Goal: Information Seeking & Learning: Learn about a topic

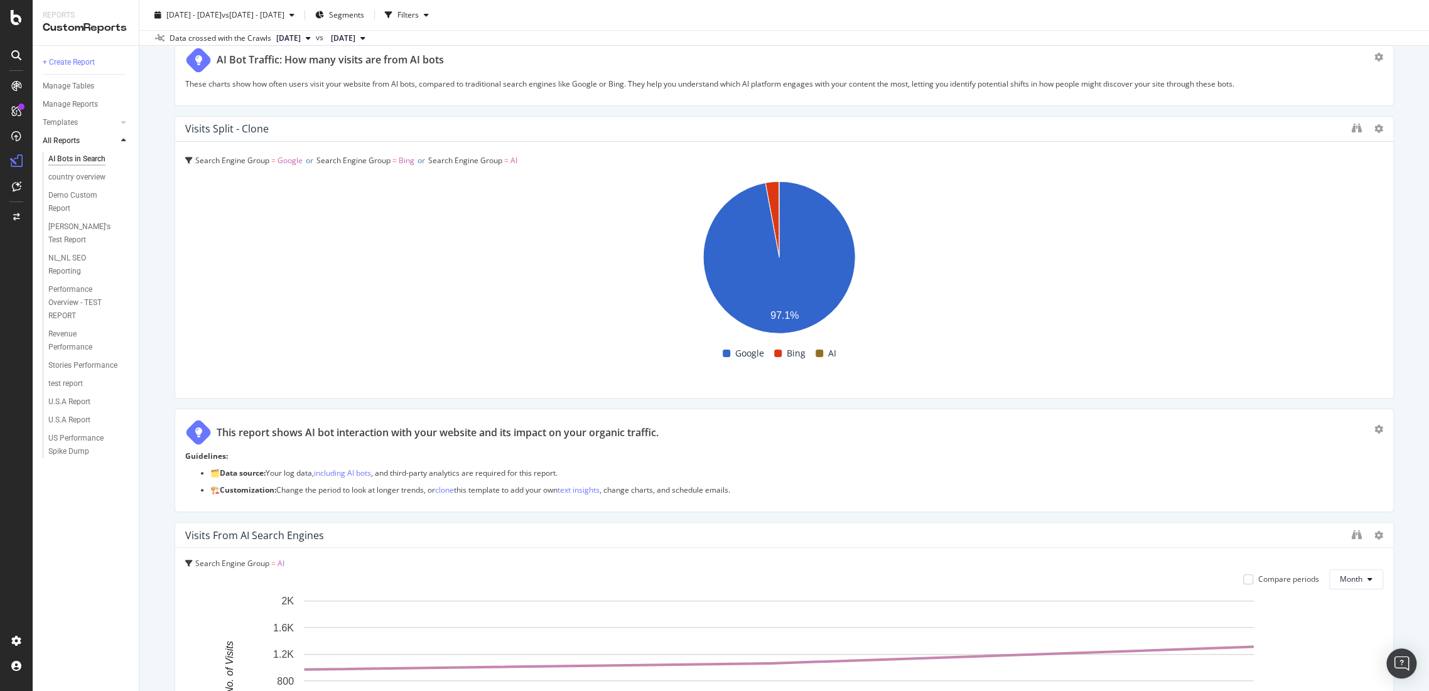
scroll to position [3479, 0]
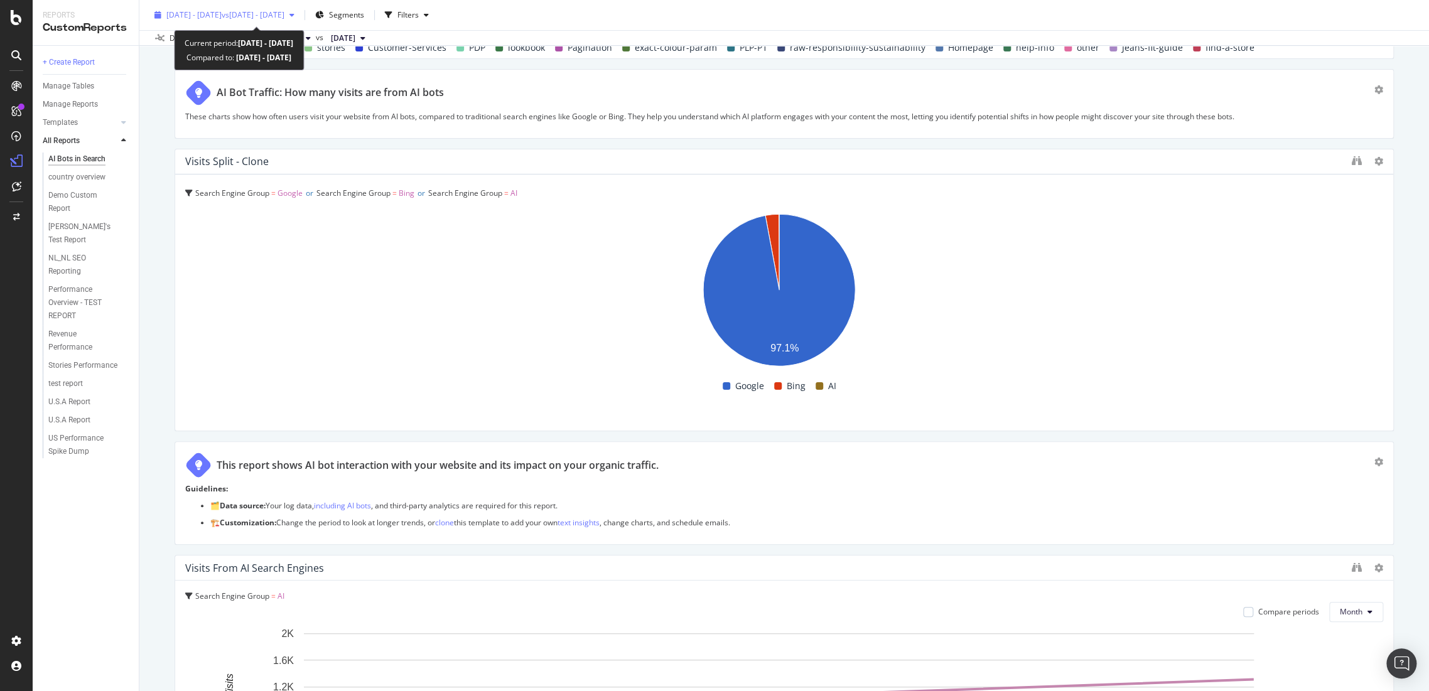
click at [277, 14] on span "vs [DATE] - [DATE]" at bounding box center [253, 14] width 63 height 11
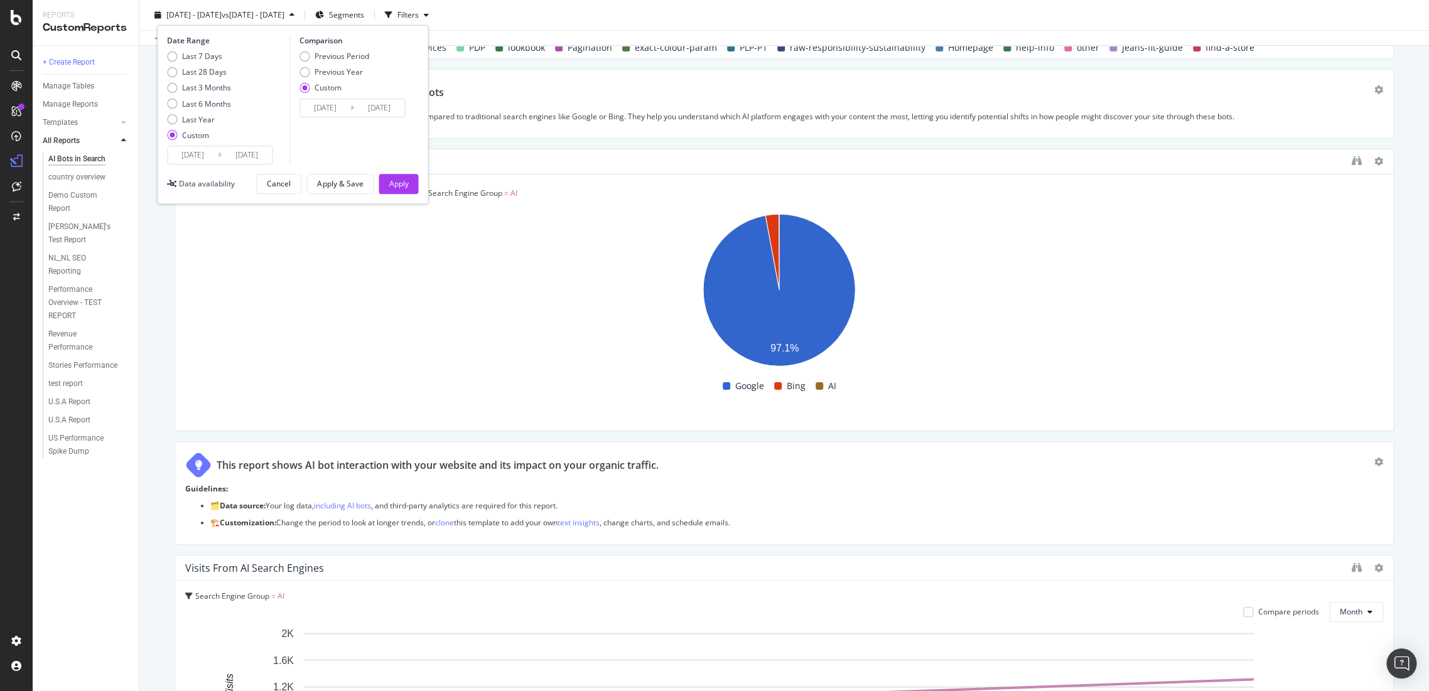
click at [203, 154] on input "[DATE]" at bounding box center [193, 155] width 50 height 18
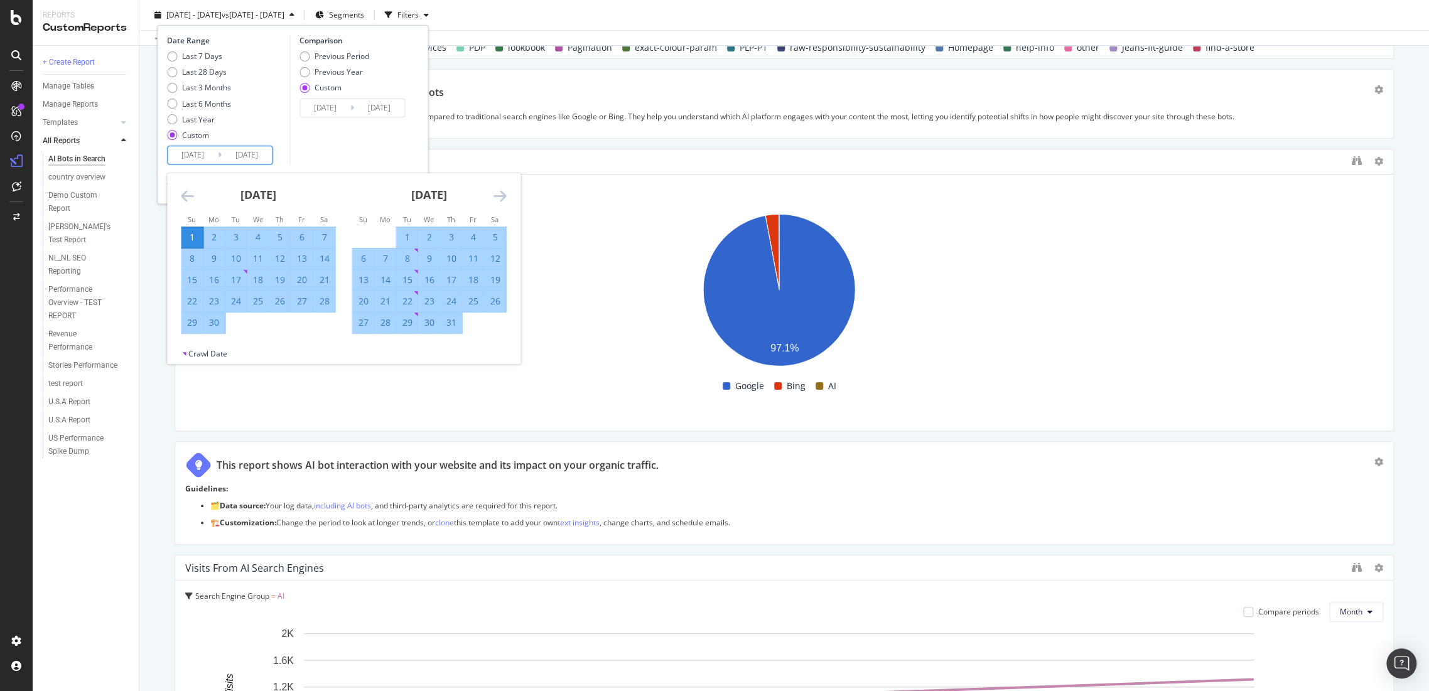
click at [493, 192] on icon "Move forward to switch to the next month." at bounding box center [499, 195] width 13 height 15
click at [476, 228] on div "1" at bounding box center [472, 237] width 21 height 21
type input "[DATE]"
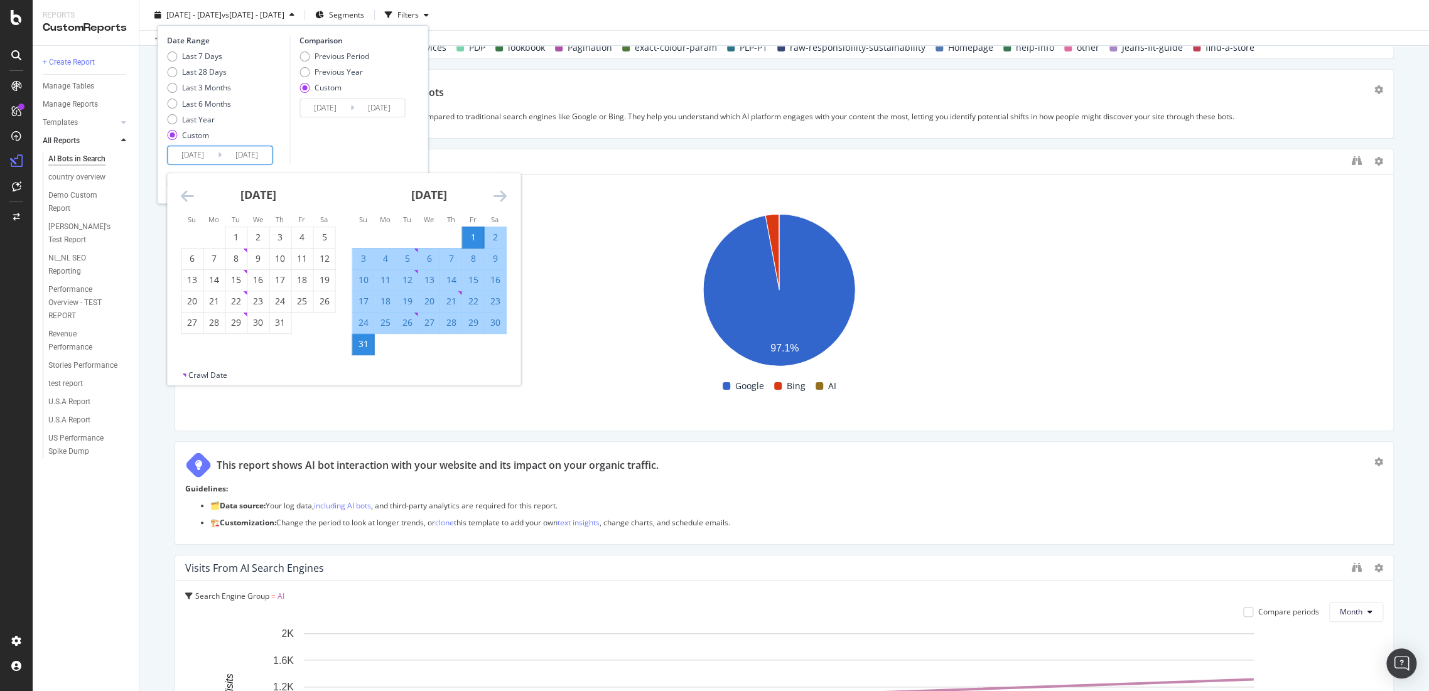
click at [365, 345] on div "31" at bounding box center [362, 344] width 21 height 13
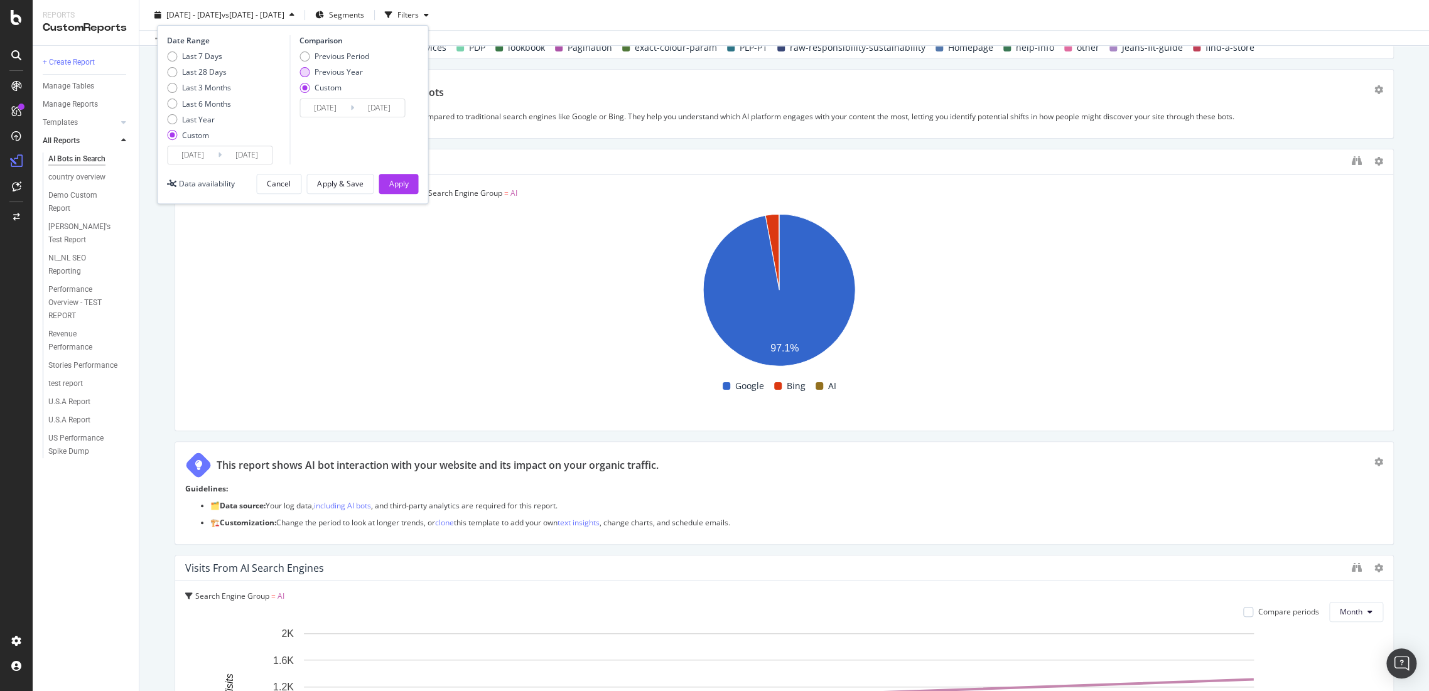
click at [301, 70] on div "Previous Year" at bounding box center [305, 72] width 10 height 10
type input "[DATE]"
click at [321, 107] on input "[DATE]" at bounding box center [325, 108] width 50 height 18
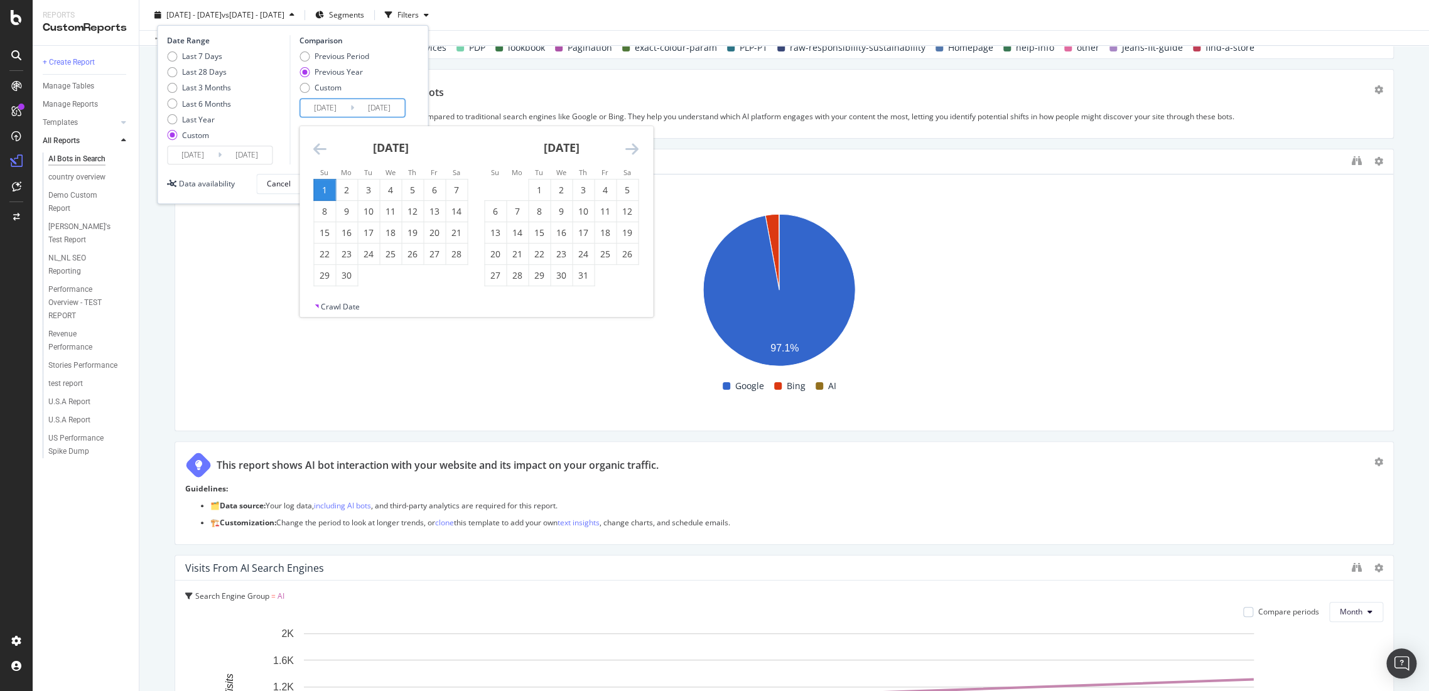
click at [321, 144] on icon "Move backward to switch to the previous month." at bounding box center [319, 148] width 13 height 15
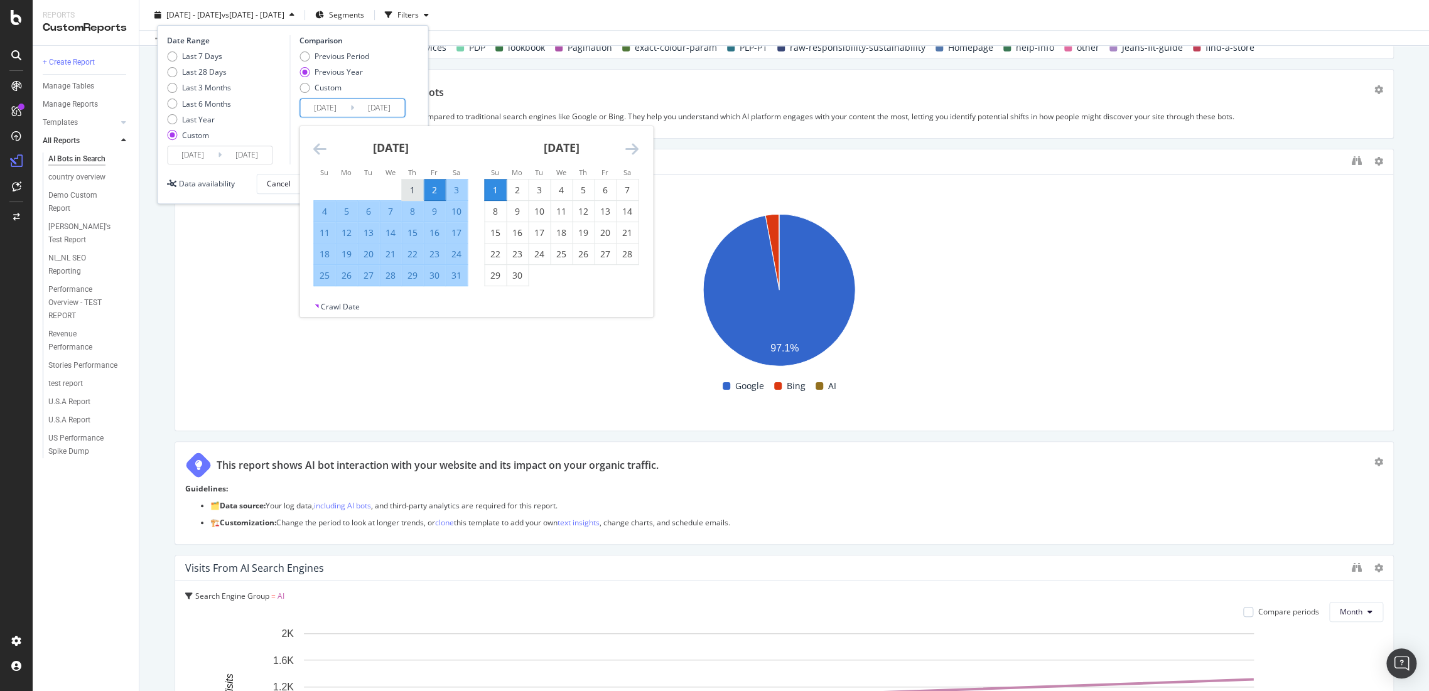
click at [403, 180] on div "1" at bounding box center [412, 190] width 21 height 21
type input "[DATE]"
drag, startPoint x: 458, startPoint y: 275, endPoint x: 446, endPoint y: 254, distance: 24.5
click at [458, 274] on div "31" at bounding box center [456, 275] width 21 height 13
type input "[DATE]"
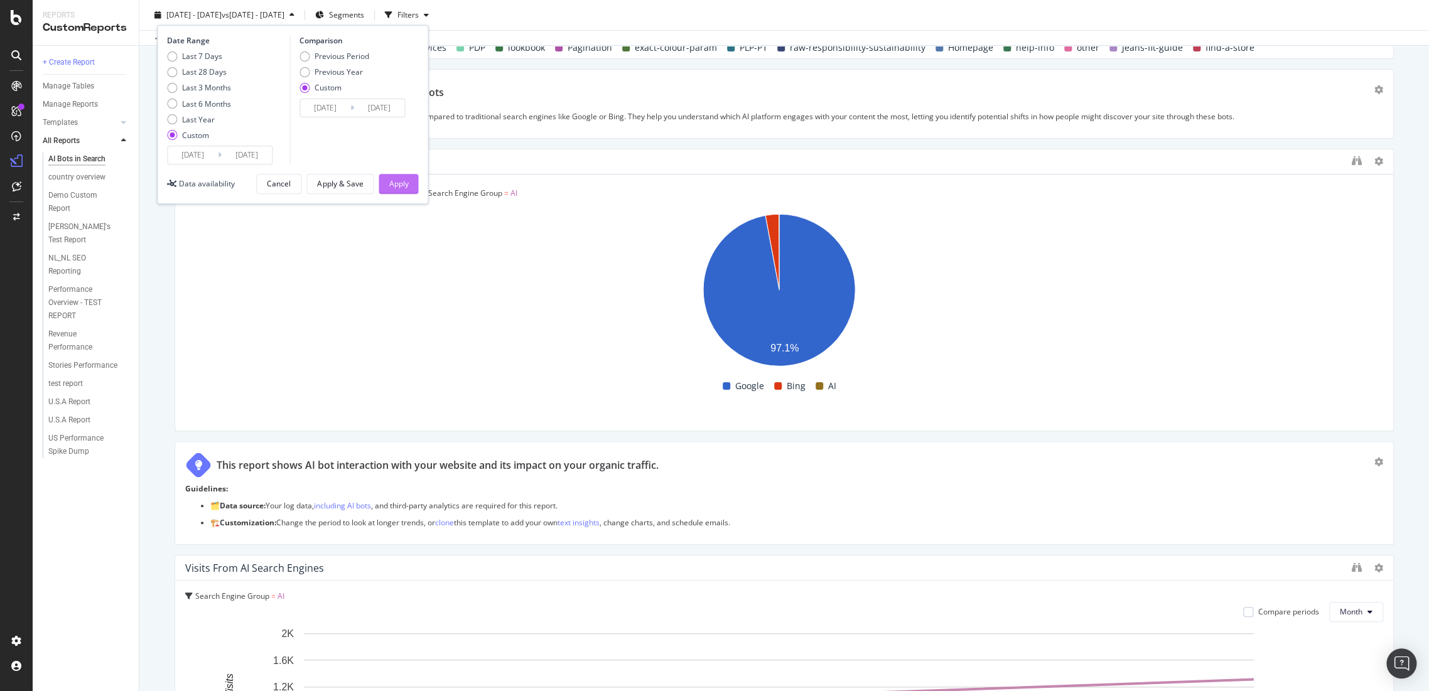
click at [411, 187] on button "Apply" at bounding box center [399, 184] width 40 height 20
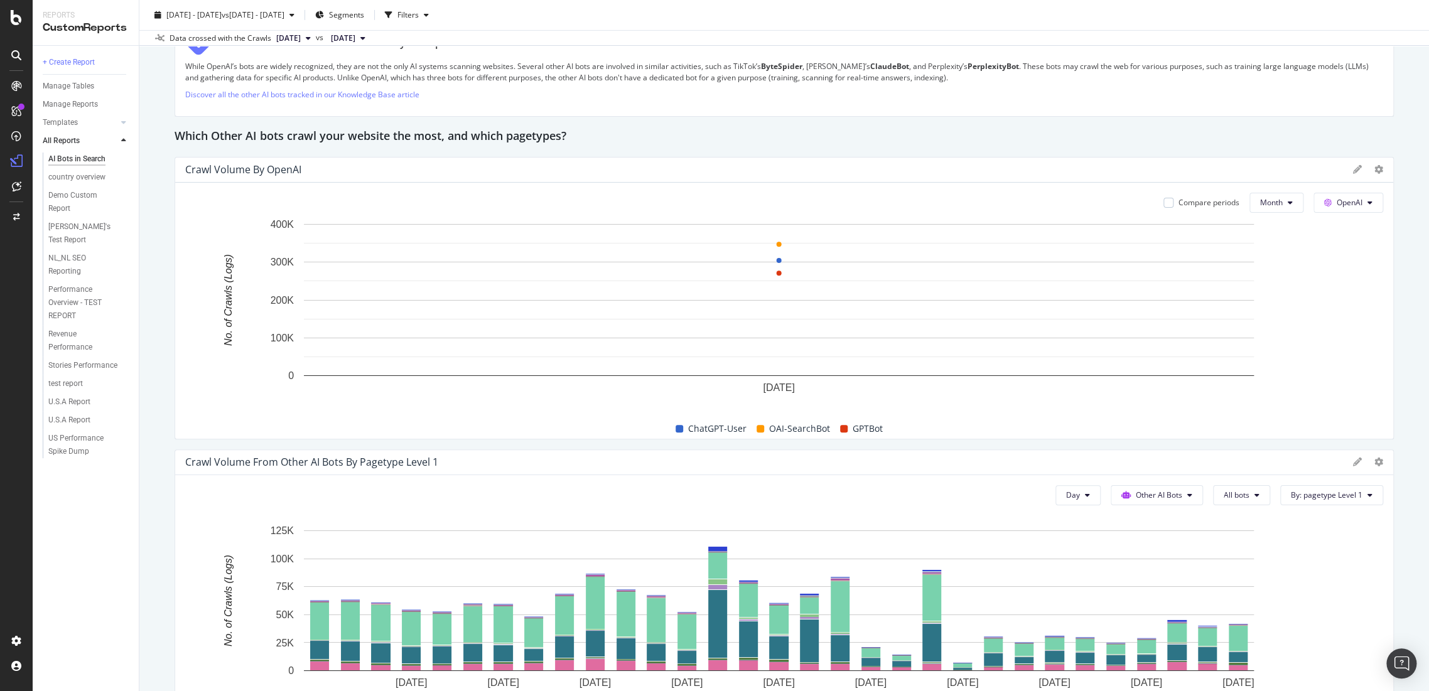
scroll to position [3422, 0]
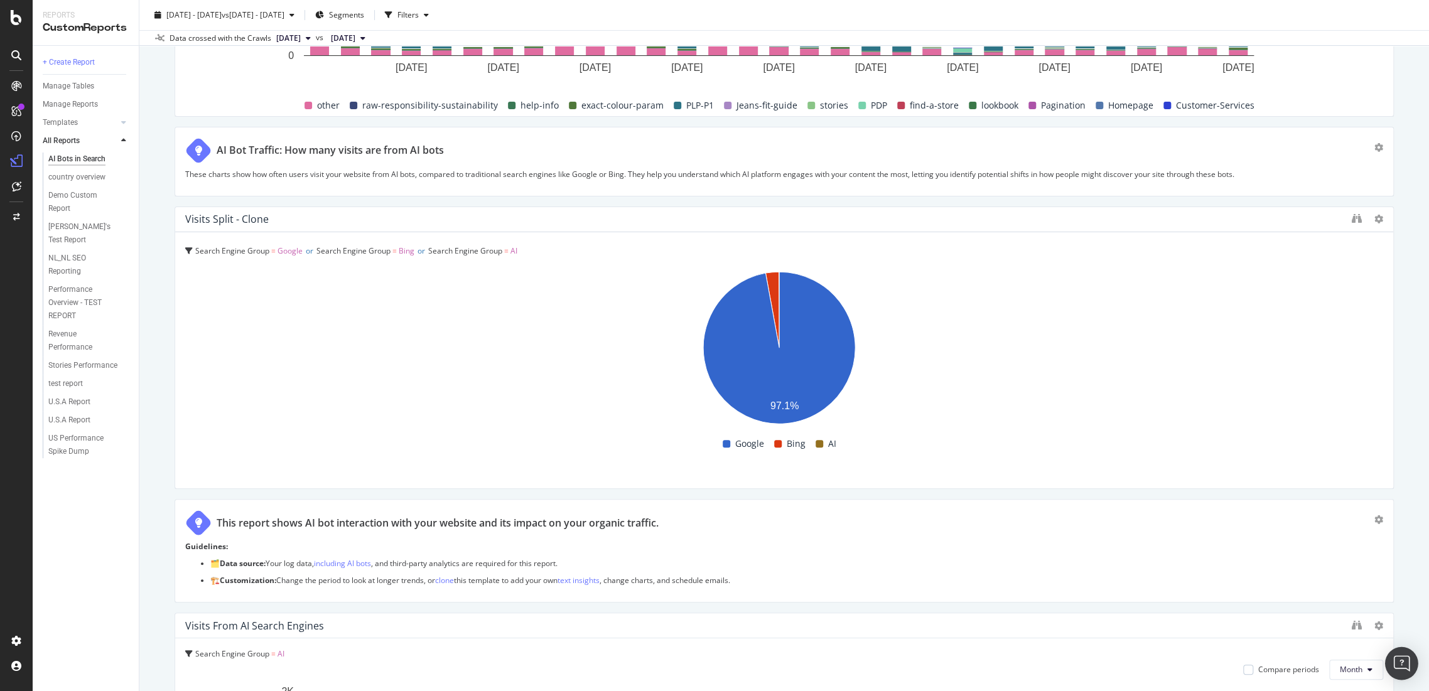
click at [1398, 669] on img "Open Intercom Messenger" at bounding box center [1401, 664] width 16 height 16
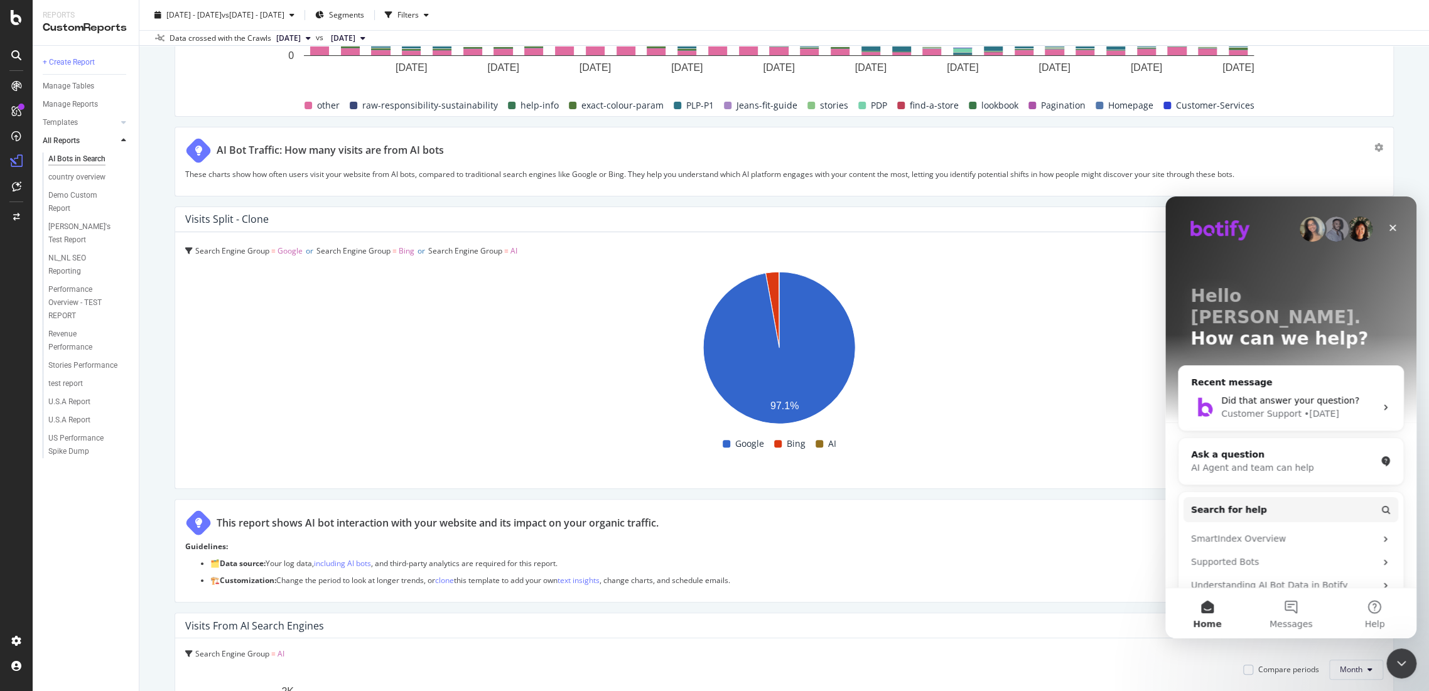
scroll to position [0, 0]
click at [1289, 448] on div "Ask a question" at bounding box center [1283, 454] width 185 height 13
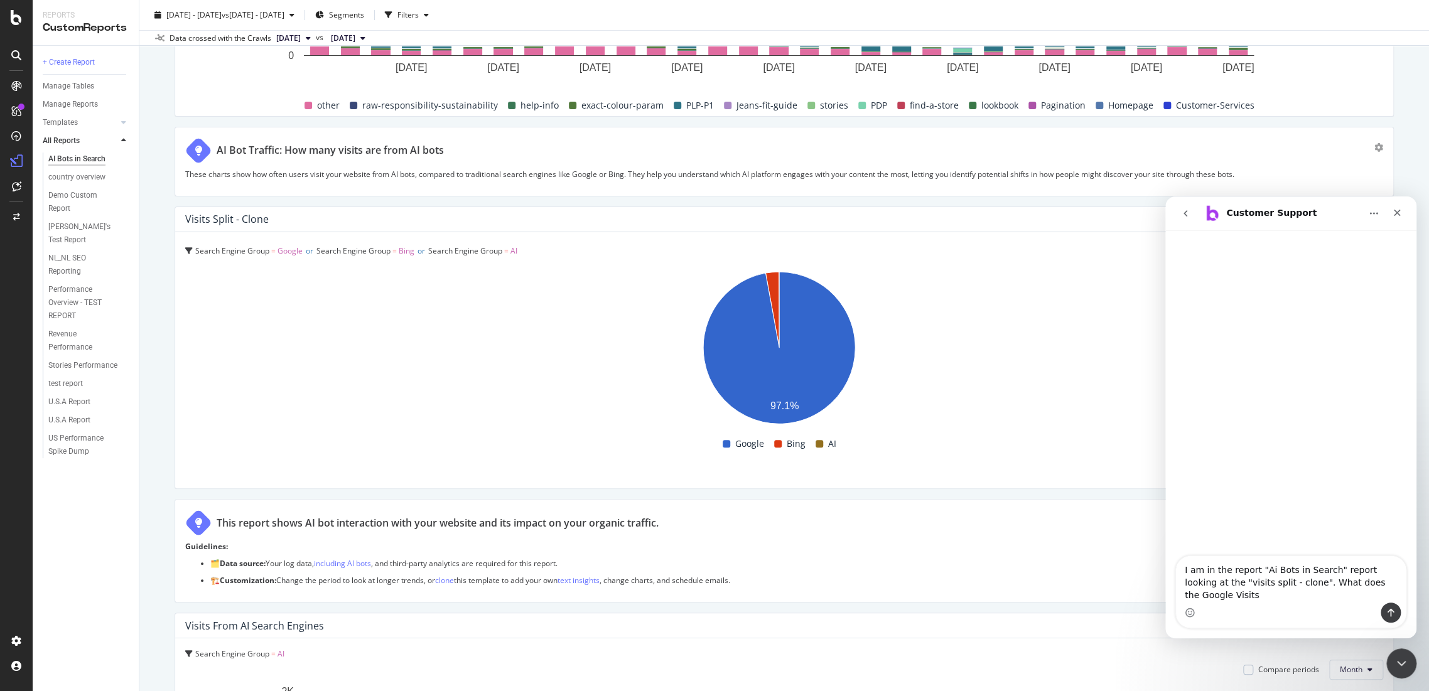
click at [1283, 601] on textarea "I am in the report "Ai Bots in Search" report looking at the "visits split - cl…" at bounding box center [1291, 579] width 230 height 46
type textarea "I am in the report "Ai Bots in Search" report looking at the "visits split - cl…"
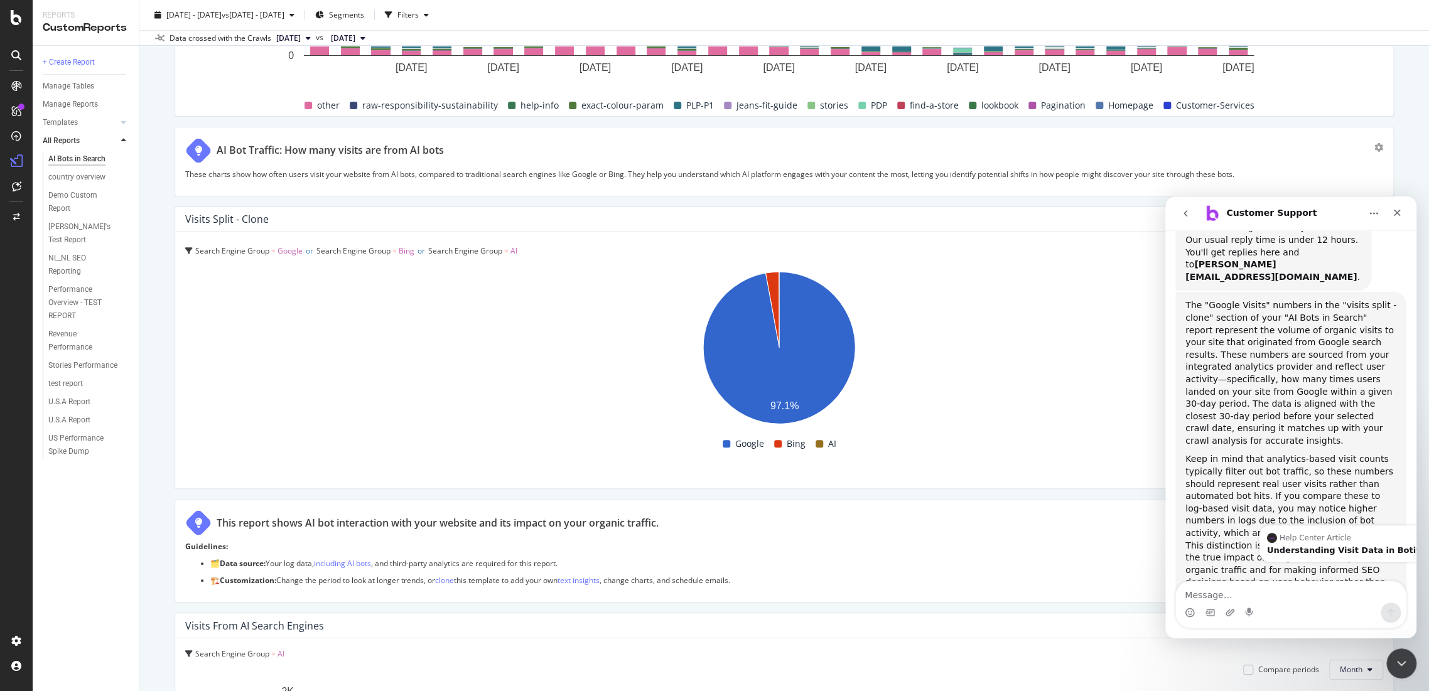
scroll to position [45, 0]
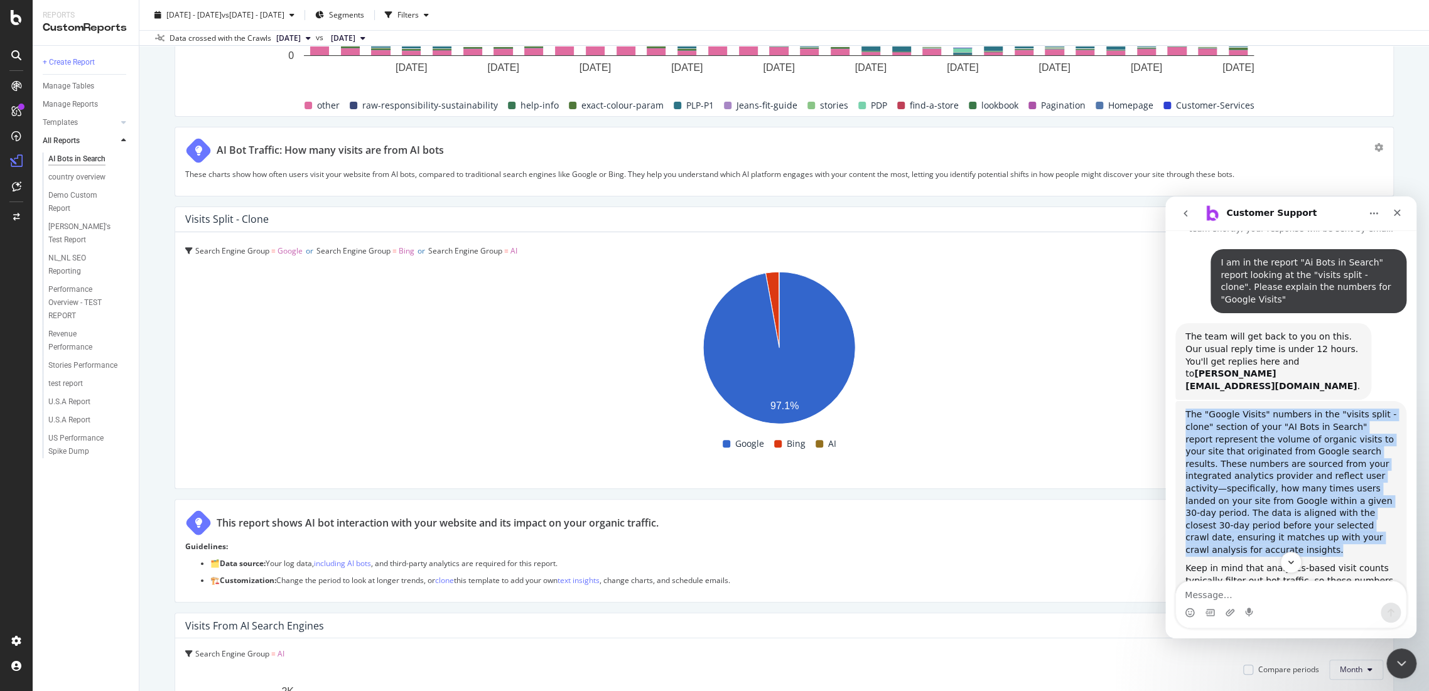
drag, startPoint x: 1182, startPoint y: 391, endPoint x: 1316, endPoint y: 509, distance: 178.0
click at [1316, 509] on div "The "Google Visits" numbers in the "visits split - clone" section of your "AI B…" at bounding box center [1291, 559] width 231 height 316
click at [1348, 515] on div "The "Google Visits" numbers in the "visits split - clone" section of your "AI B…" at bounding box center [1291, 483] width 211 height 148
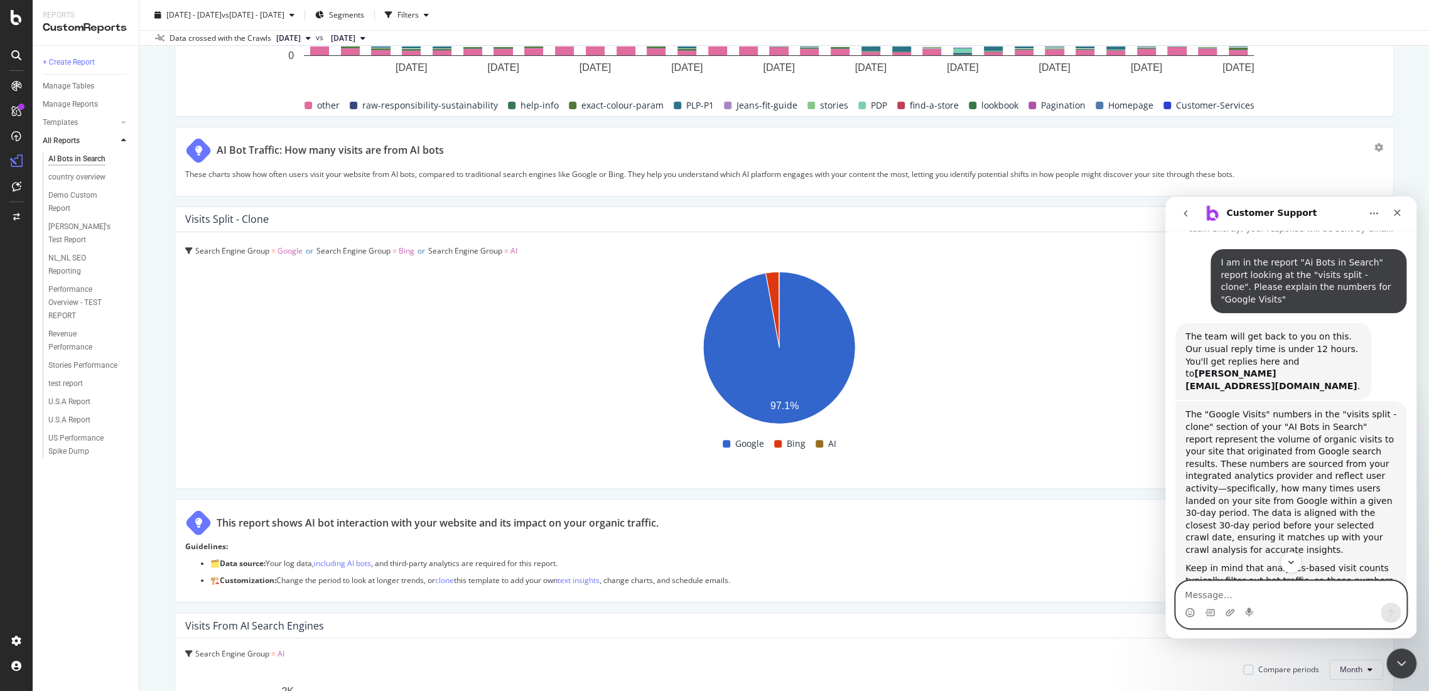
click at [1216, 596] on textarea "Message…" at bounding box center [1291, 591] width 230 height 21
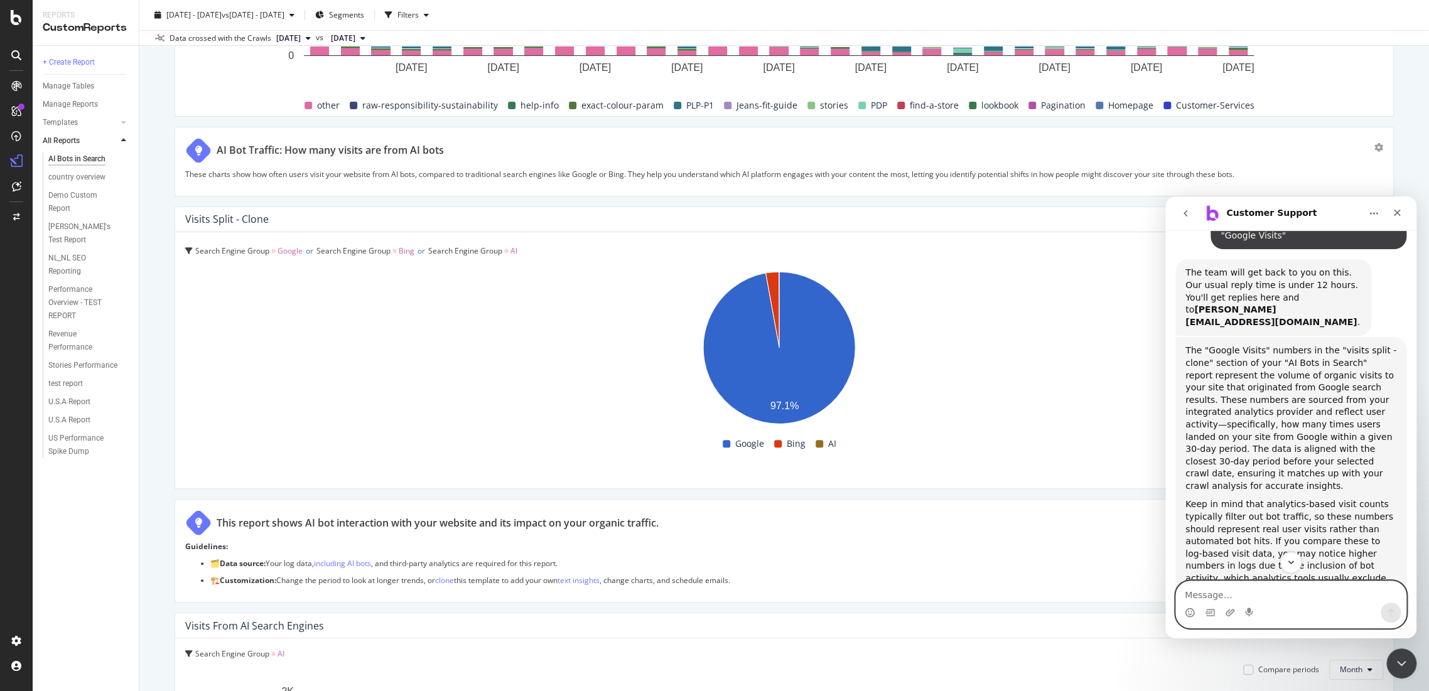
scroll to position [184, 0]
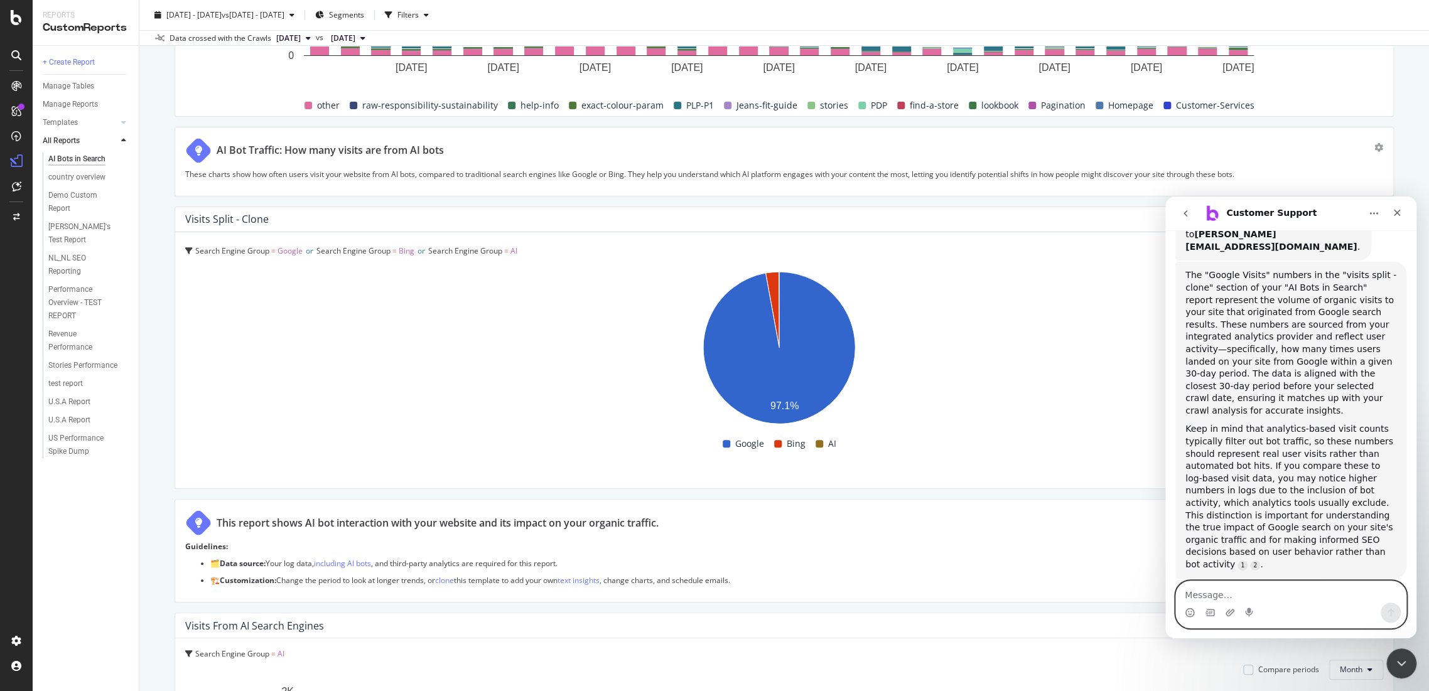
click at [1233, 597] on textarea "Message…" at bounding box center [1291, 591] width 230 height 21
type textarea "A"
click at [1233, 595] on textarea "So from" at bounding box center [1291, 591] width 230 height 21
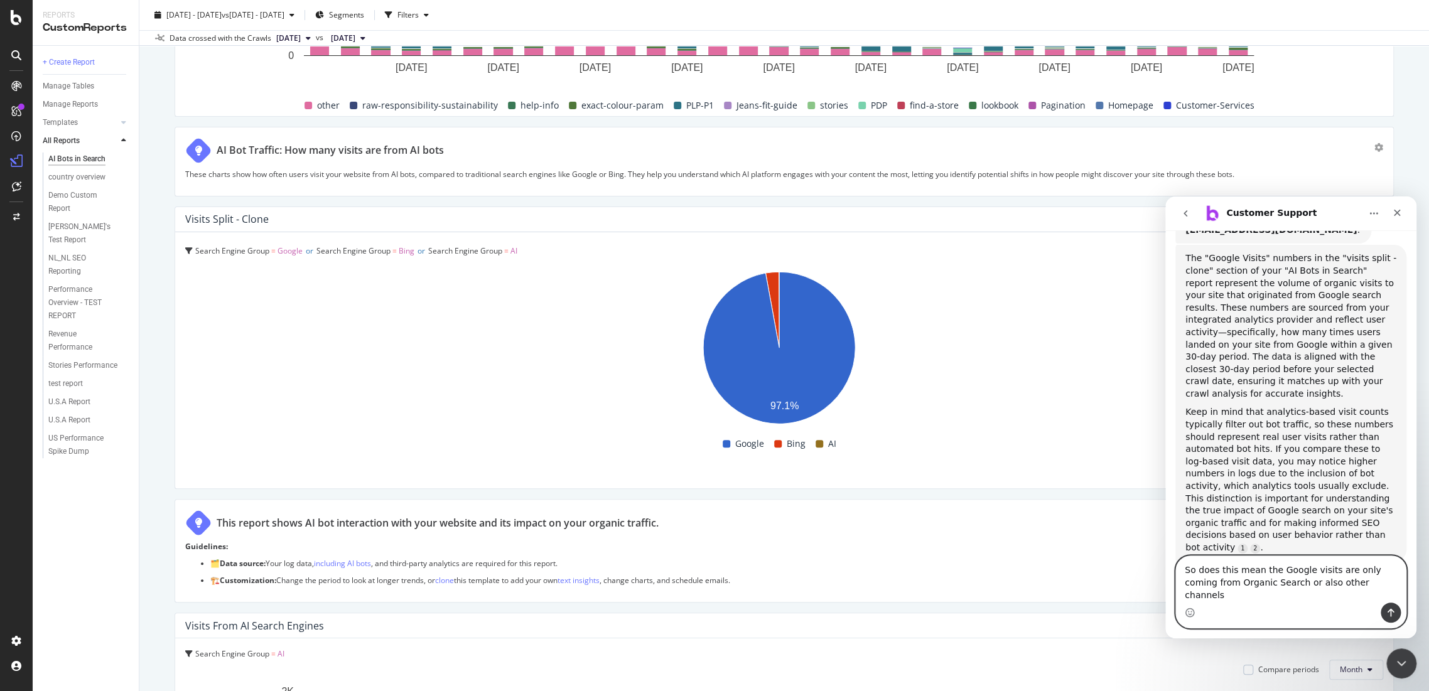
type textarea "So does this mean the Google visits are only coming from Organic Search or also…"
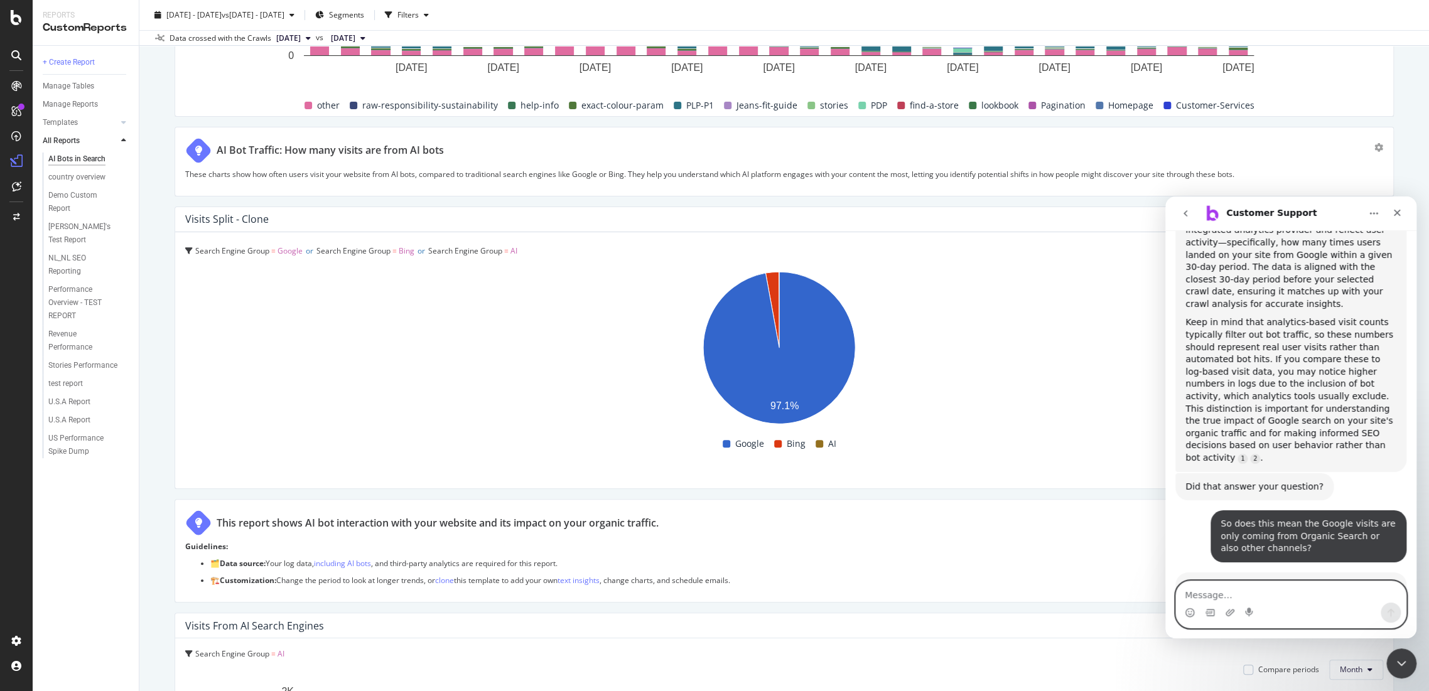
scroll to position [526, 0]
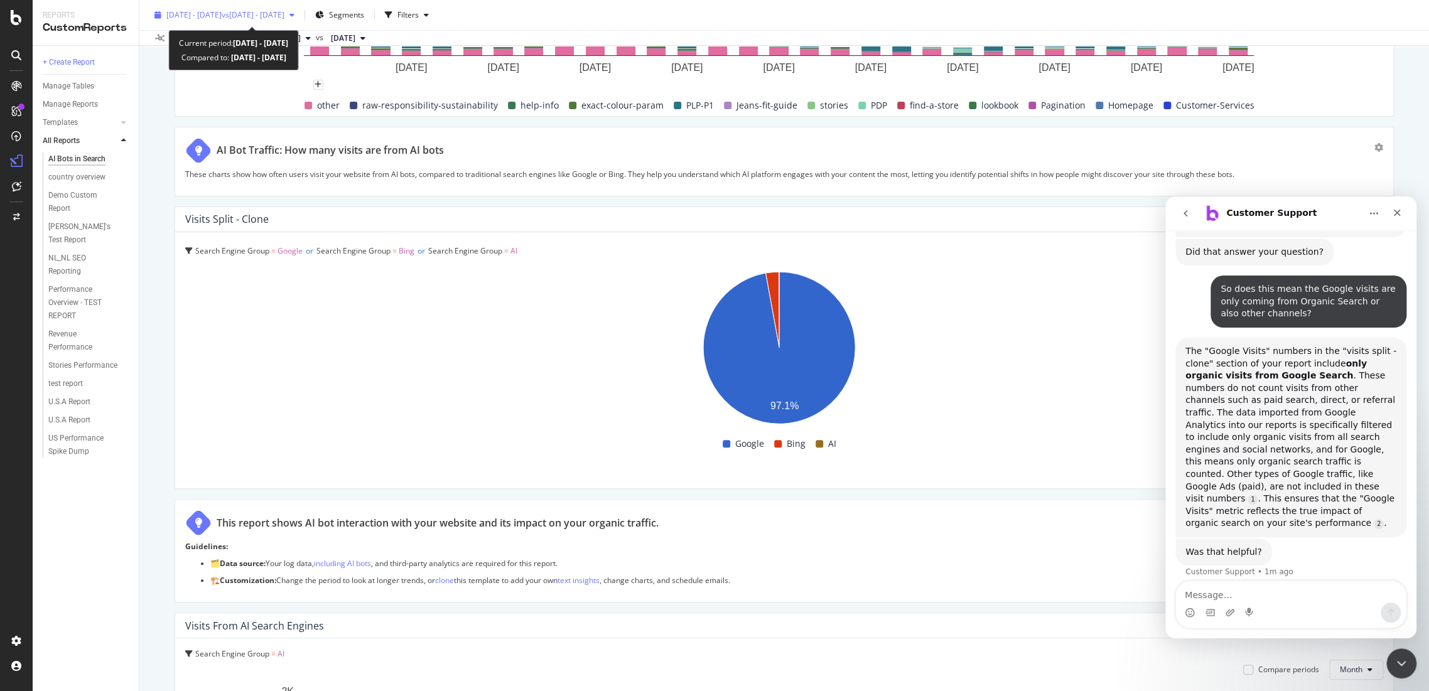
click at [258, 16] on span "vs [DATE] - [DATE]" at bounding box center [253, 14] width 63 height 11
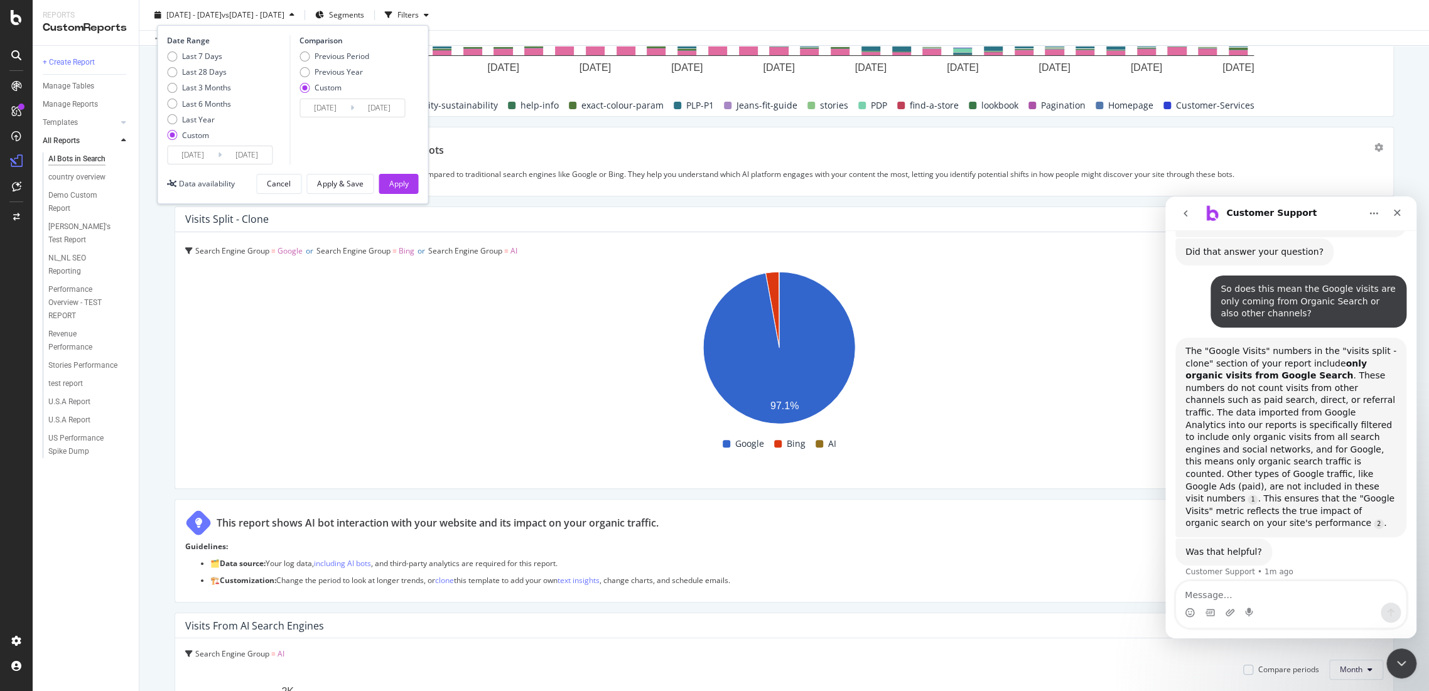
click at [219, 154] on icon at bounding box center [220, 155] width 4 height 12
click at [201, 151] on input "[DATE]" at bounding box center [193, 155] width 50 height 18
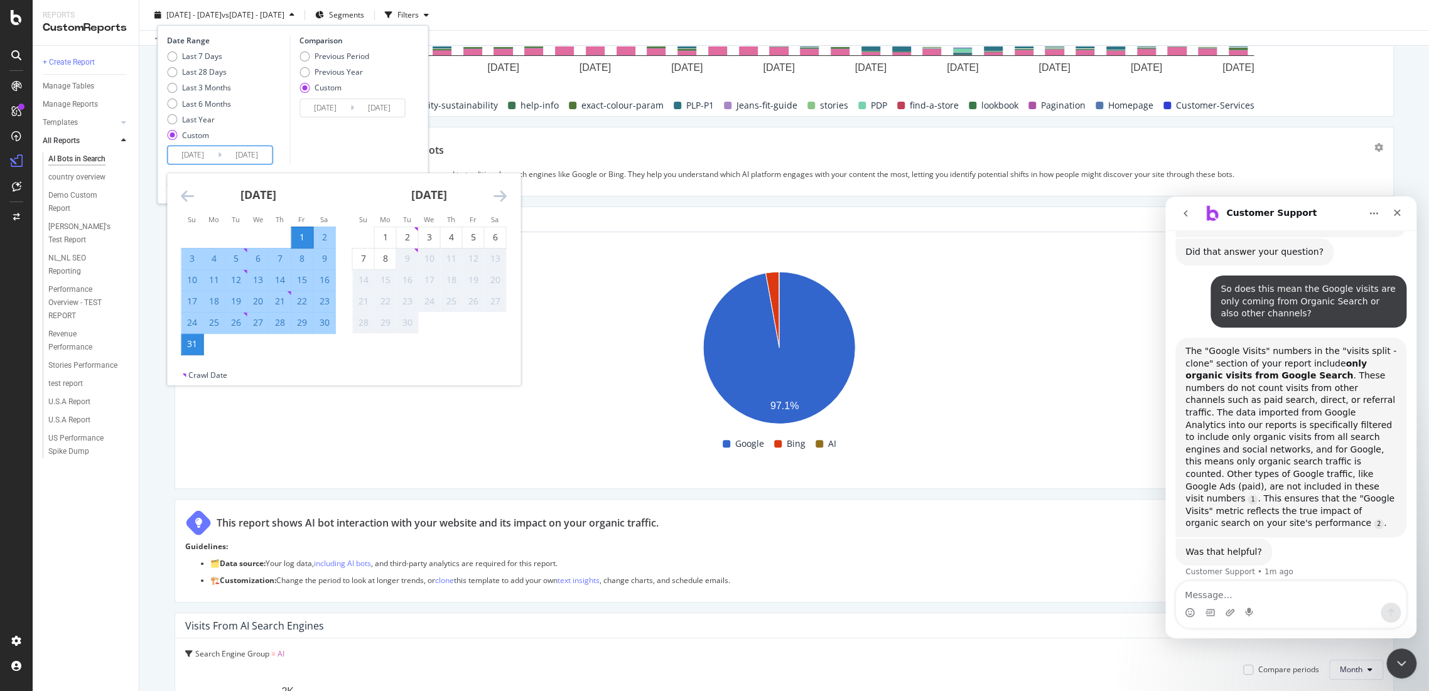
click at [192, 198] on icon "Move backward to switch to the previous month." at bounding box center [187, 195] width 13 height 15
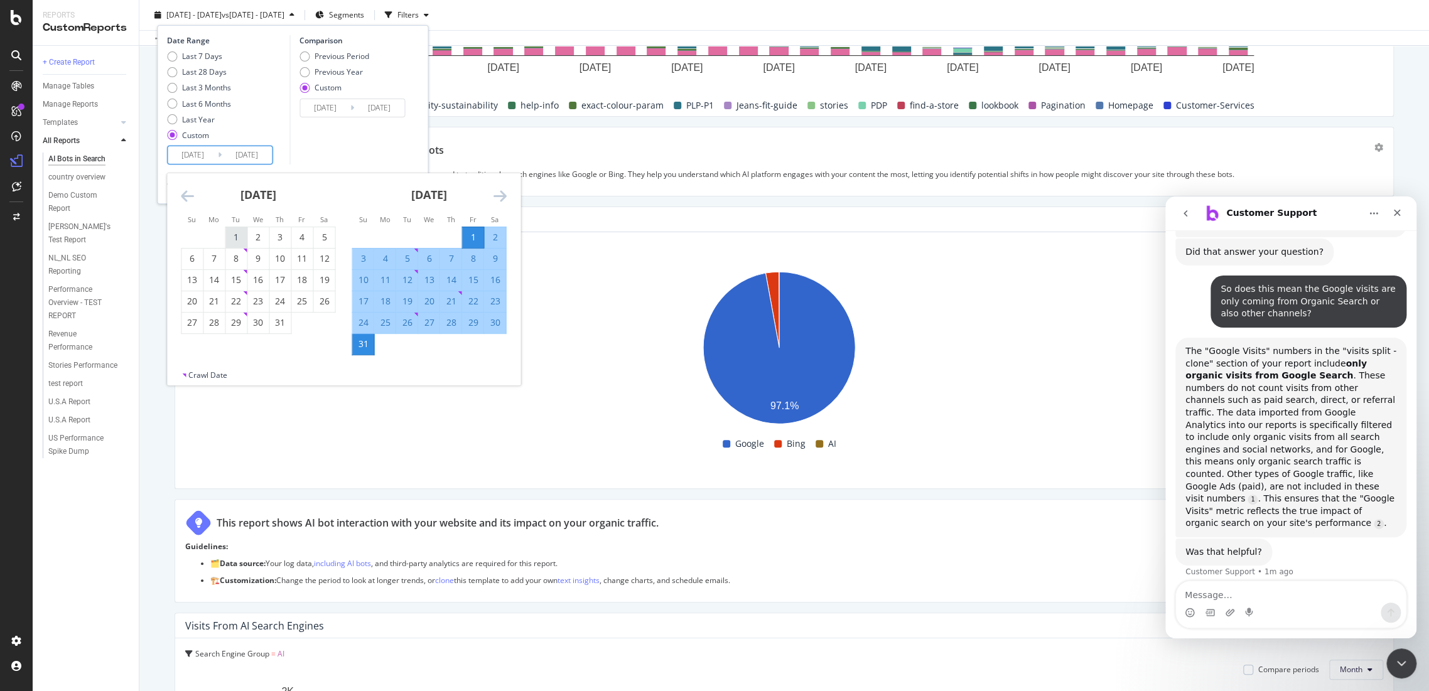
click at [234, 233] on div "1" at bounding box center [235, 237] width 21 height 13
type input "[DATE]"
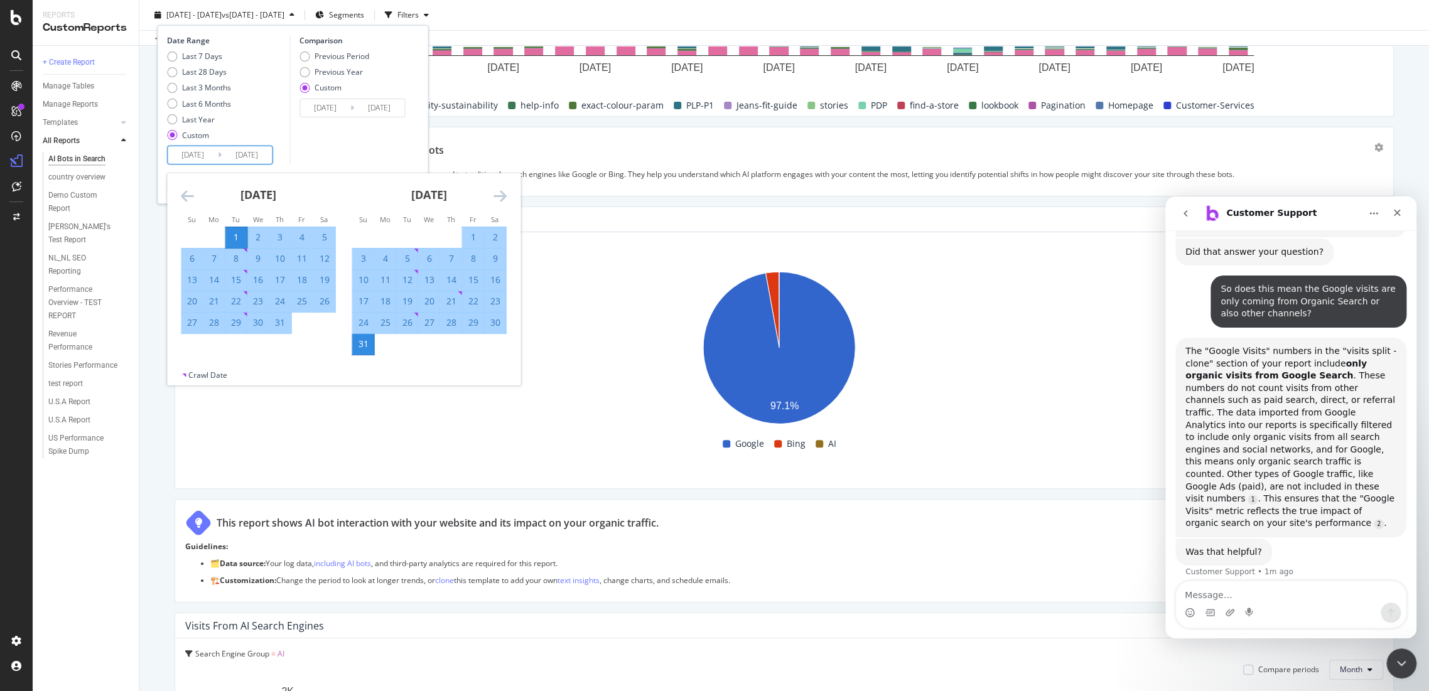
click at [277, 322] on div "31" at bounding box center [279, 322] width 21 height 13
type input "[DATE]"
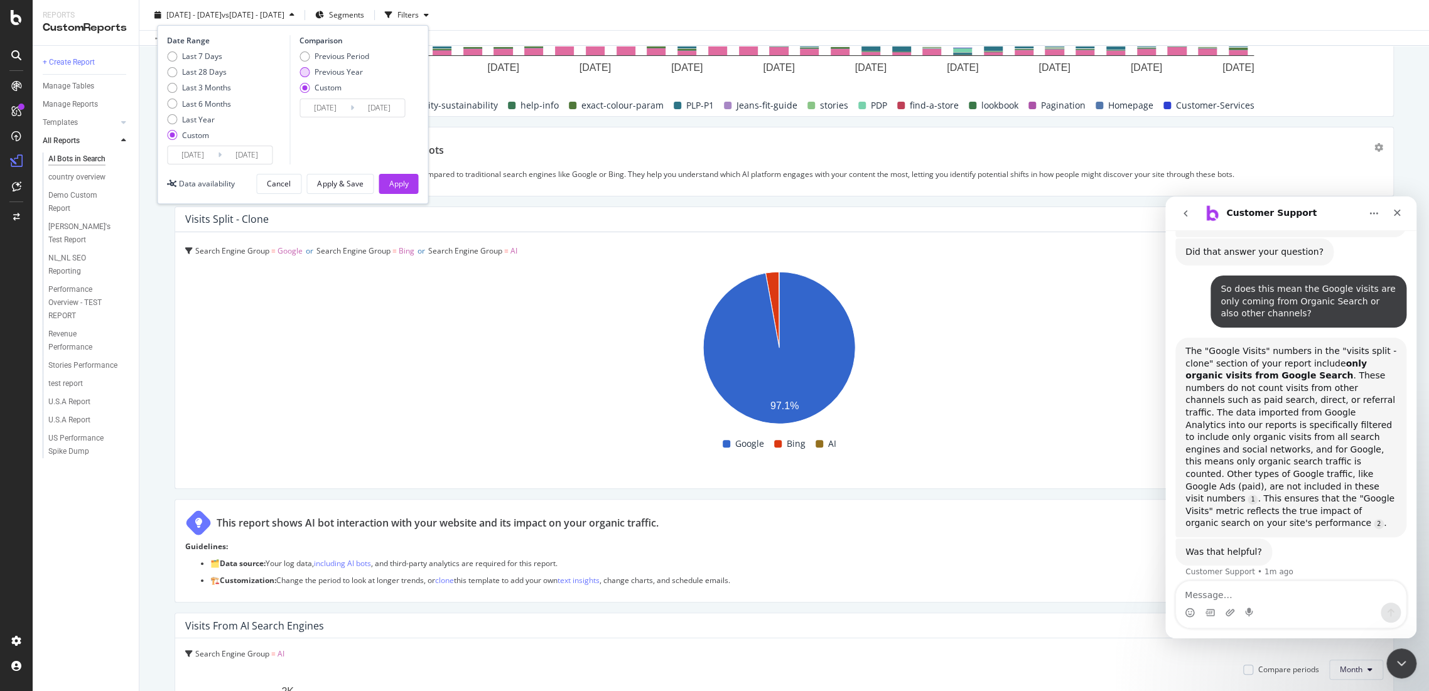
click at [311, 72] on div "Previous Year" at bounding box center [335, 72] width 70 height 11
type input "[DATE]"
click at [314, 105] on input "[DATE]" at bounding box center [325, 108] width 50 height 18
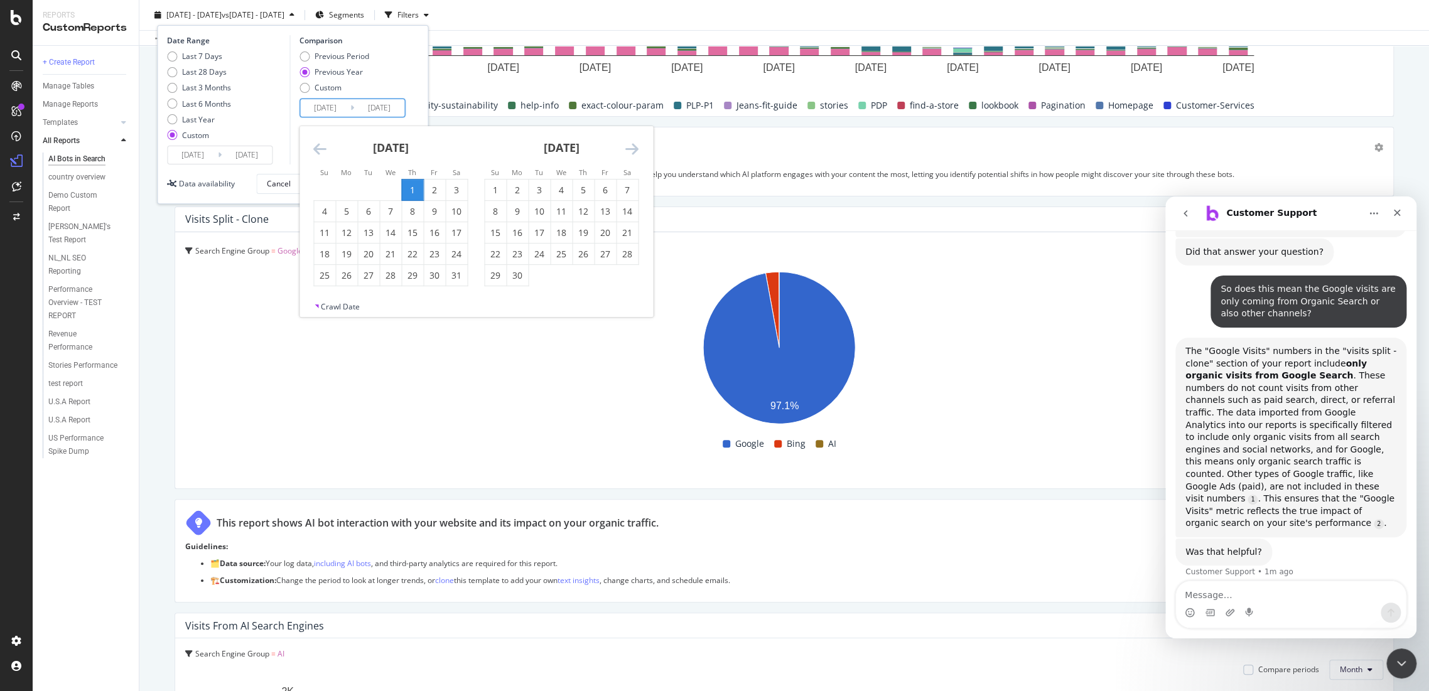
click at [316, 139] on div "[DATE]" at bounding box center [390, 152] width 154 height 53
click at [315, 149] on icon "Move backward to switch to the previous month." at bounding box center [319, 148] width 13 height 15
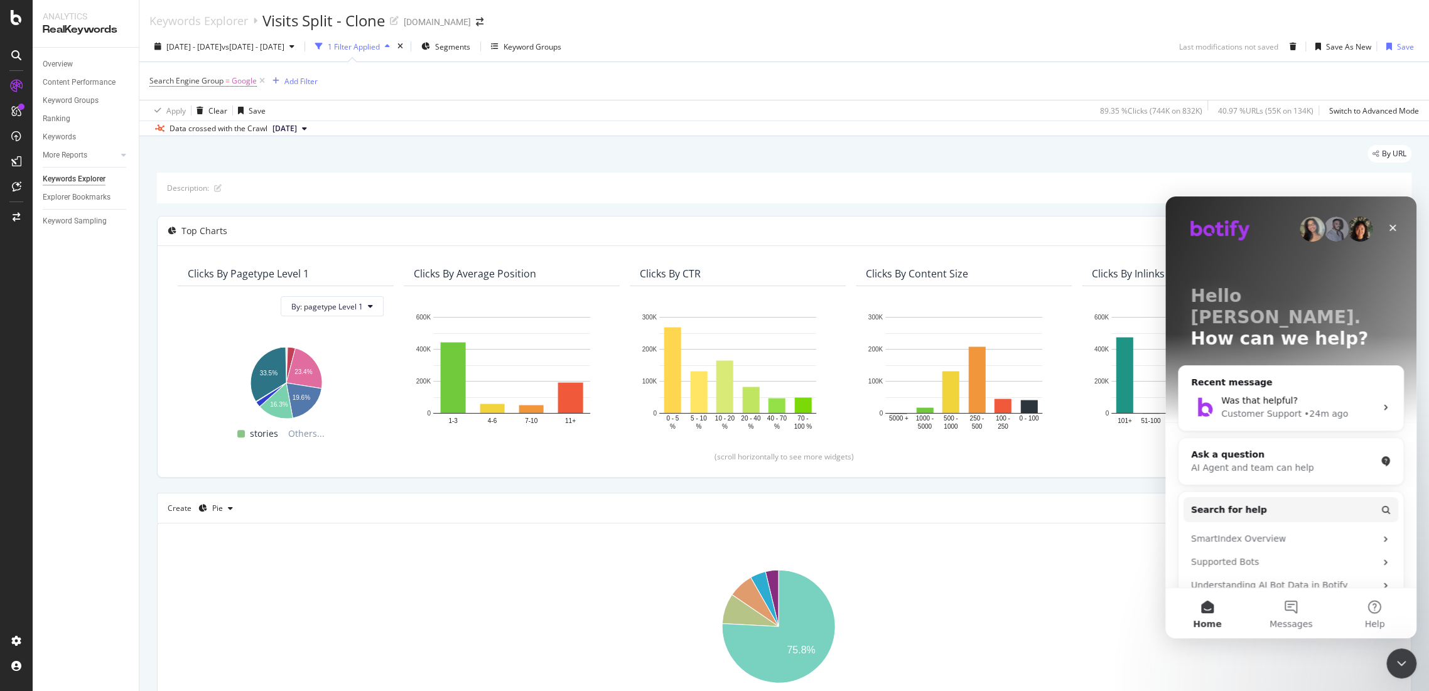
click at [1049, 618] on rect "A chart." at bounding box center [779, 627] width 1223 height 126
click at [1393, 654] on icon "Close Intercom Messenger" at bounding box center [1400, 661] width 15 height 15
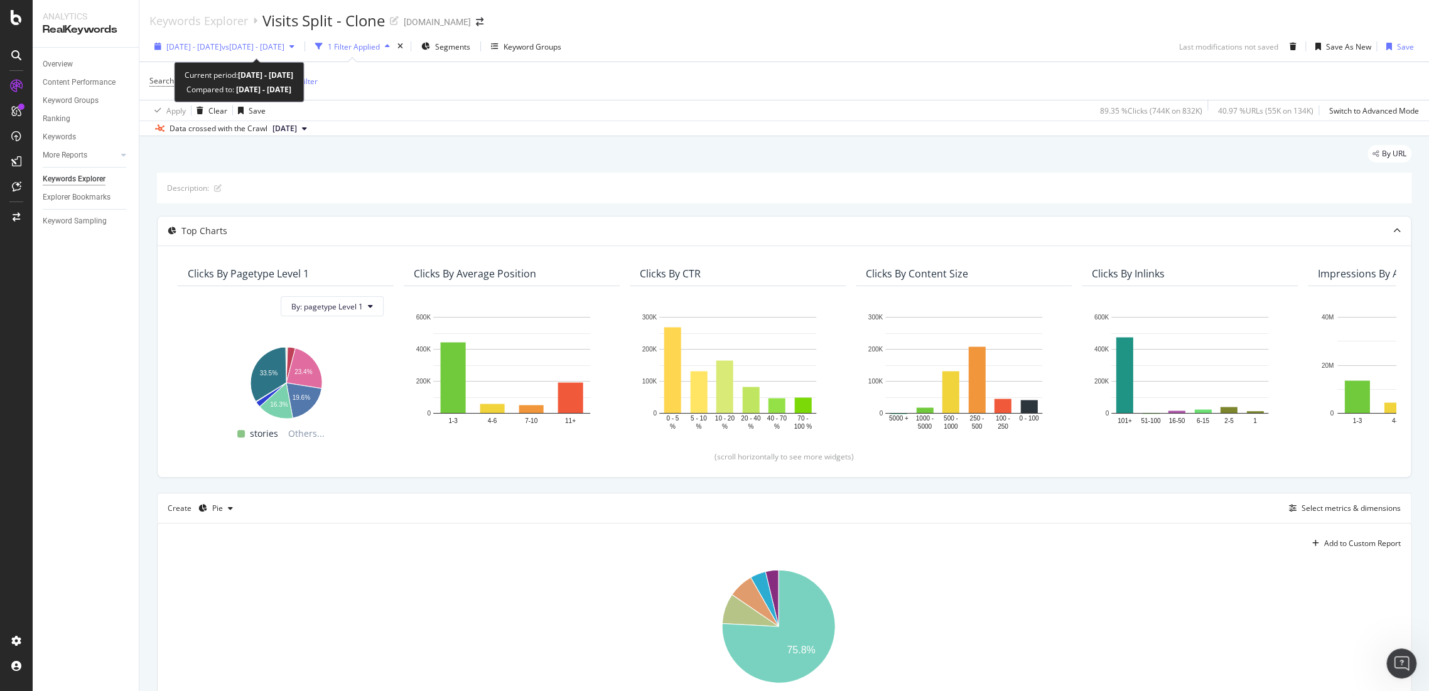
click at [284, 51] on span "vs 2025 Mar. 1st - May. 31st" at bounding box center [253, 46] width 63 height 11
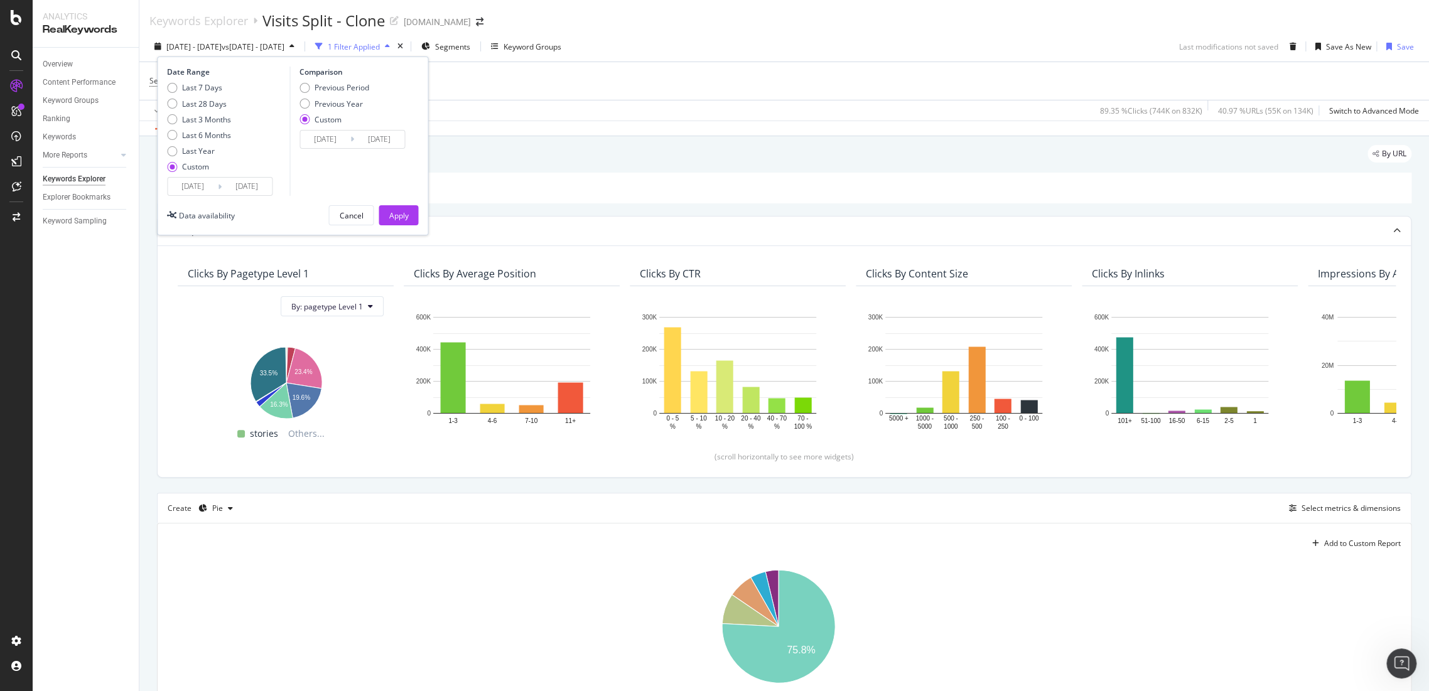
click at [205, 183] on input "2025/06/01" at bounding box center [193, 187] width 50 height 18
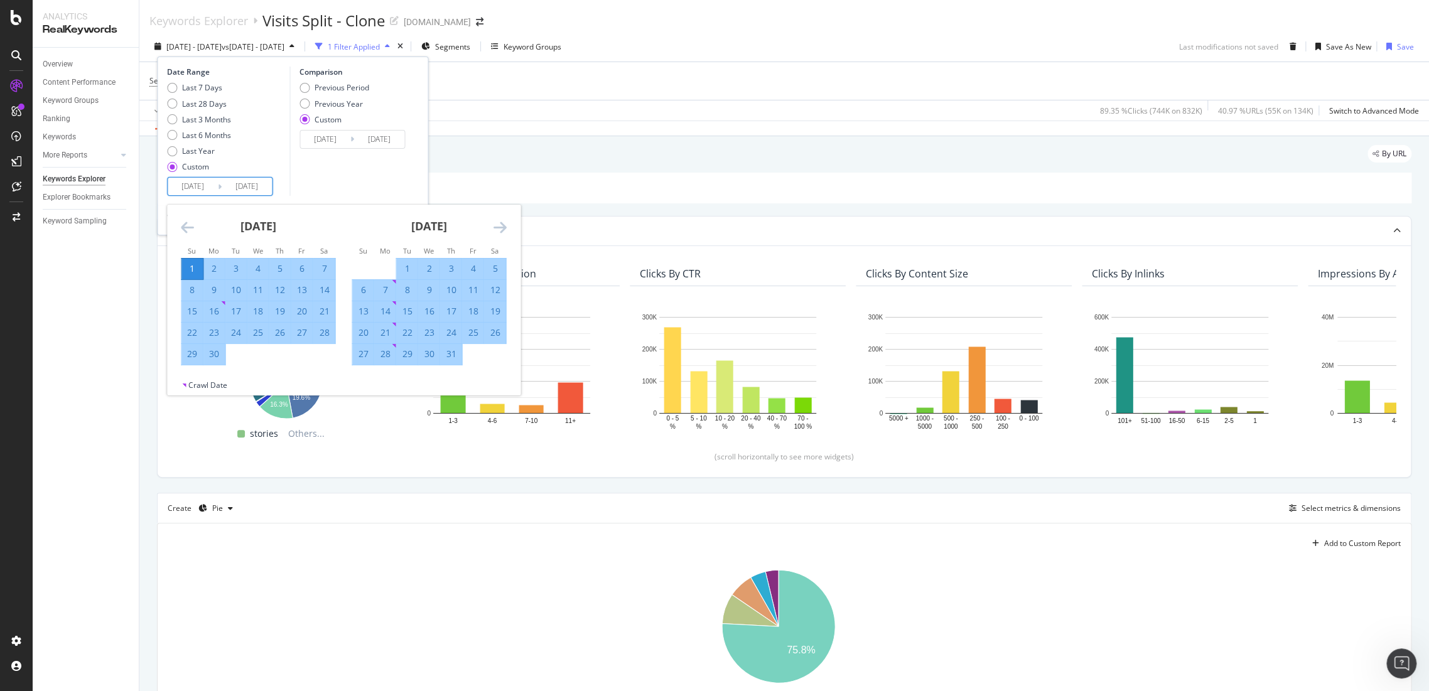
click at [190, 265] on div "1" at bounding box center [191, 268] width 21 height 13
click at [221, 357] on div "30" at bounding box center [213, 354] width 21 height 13
type input "2025/06/30"
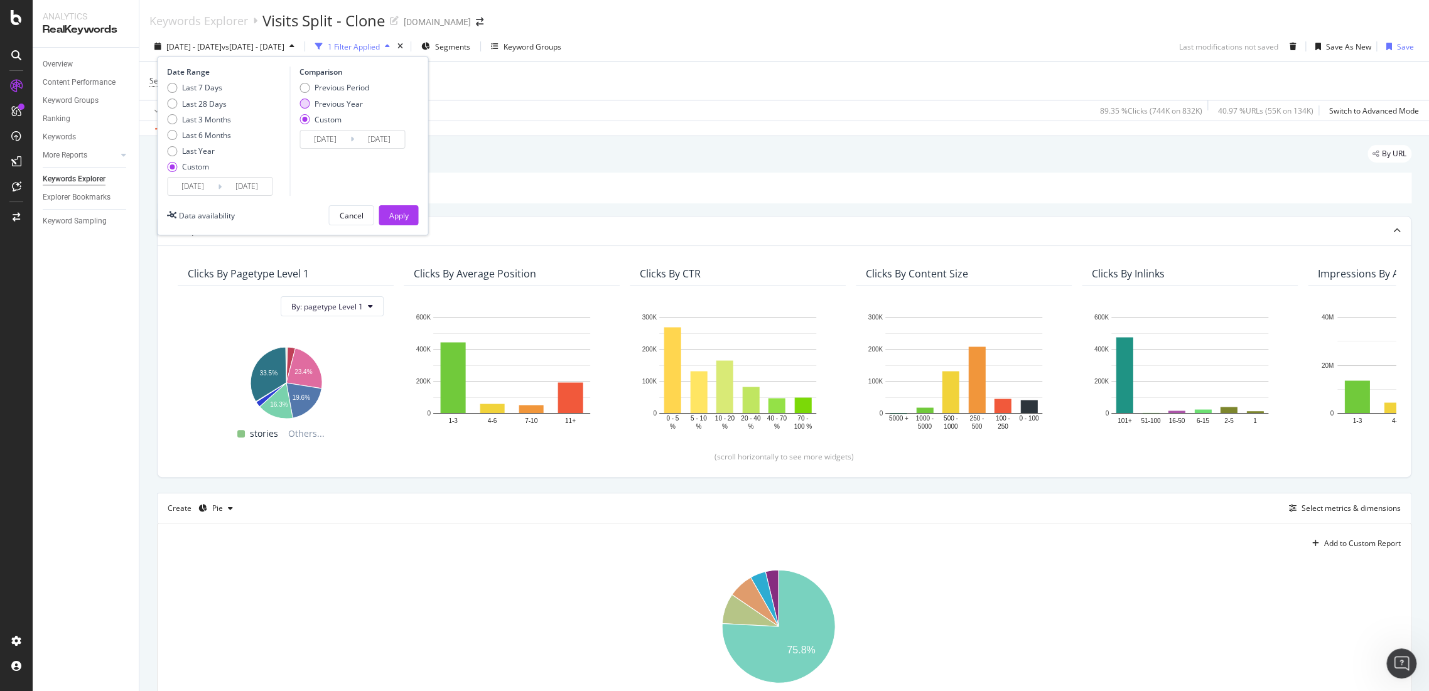
click at [316, 99] on div "Previous Year" at bounding box center [339, 104] width 48 height 11
type input "2024/06/02"
type input "[DATE]"
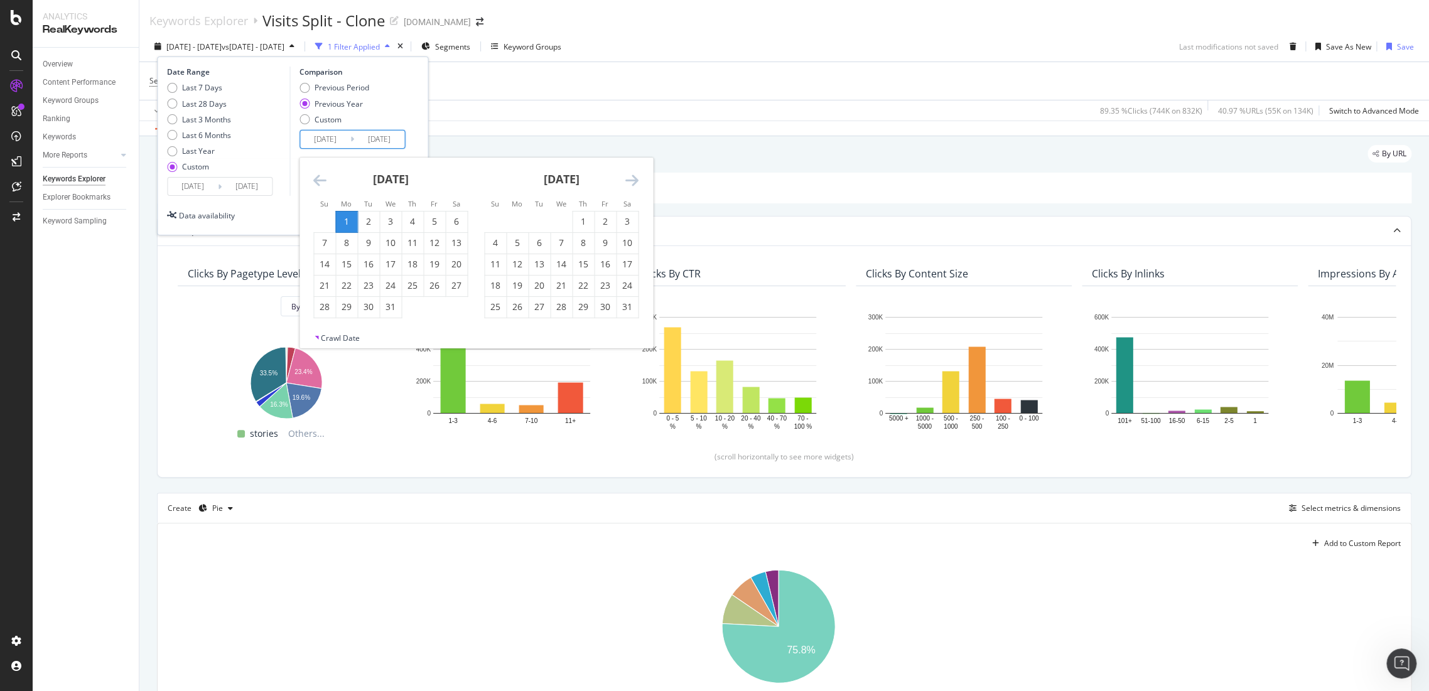
click at [324, 135] on input "2024/06/02" at bounding box center [325, 140] width 50 height 18
click at [314, 174] on icon "Move backward to switch to the previous month." at bounding box center [319, 180] width 13 height 15
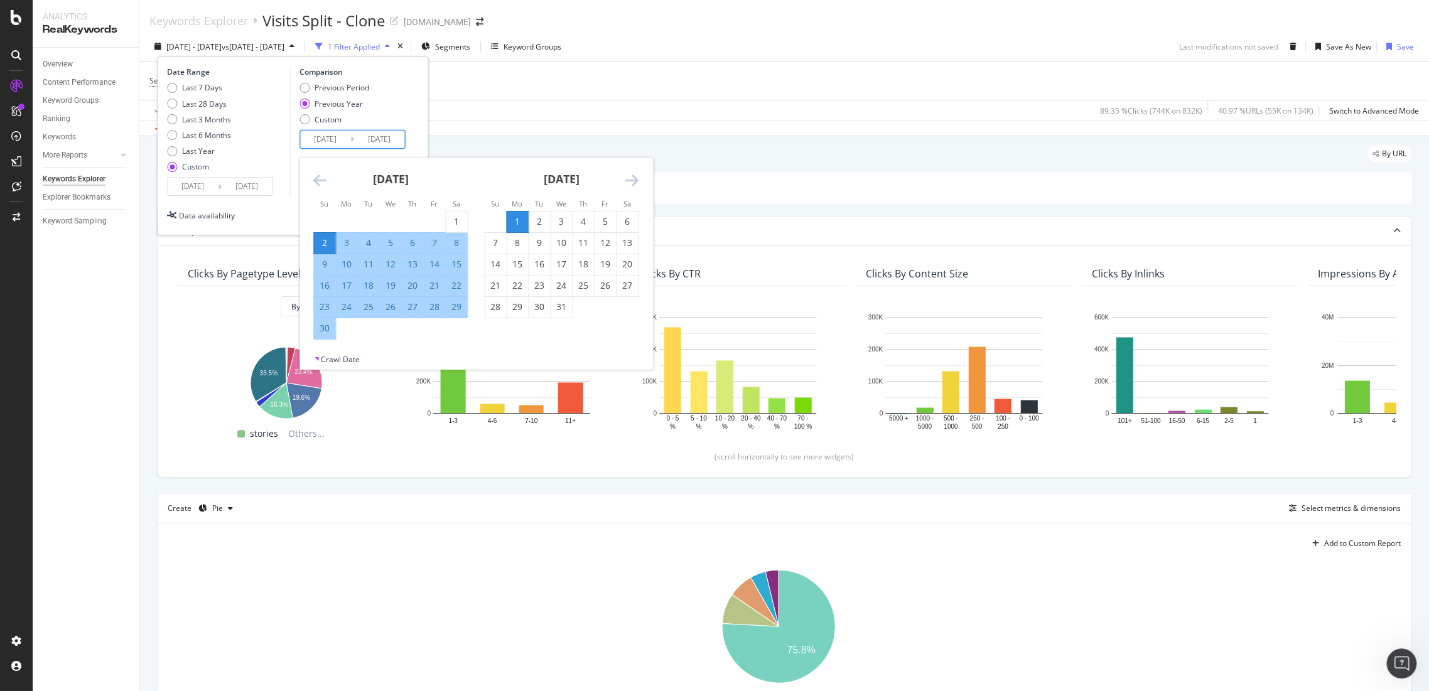
click at [256, 187] on input "2025/06/30" at bounding box center [247, 187] width 50 height 18
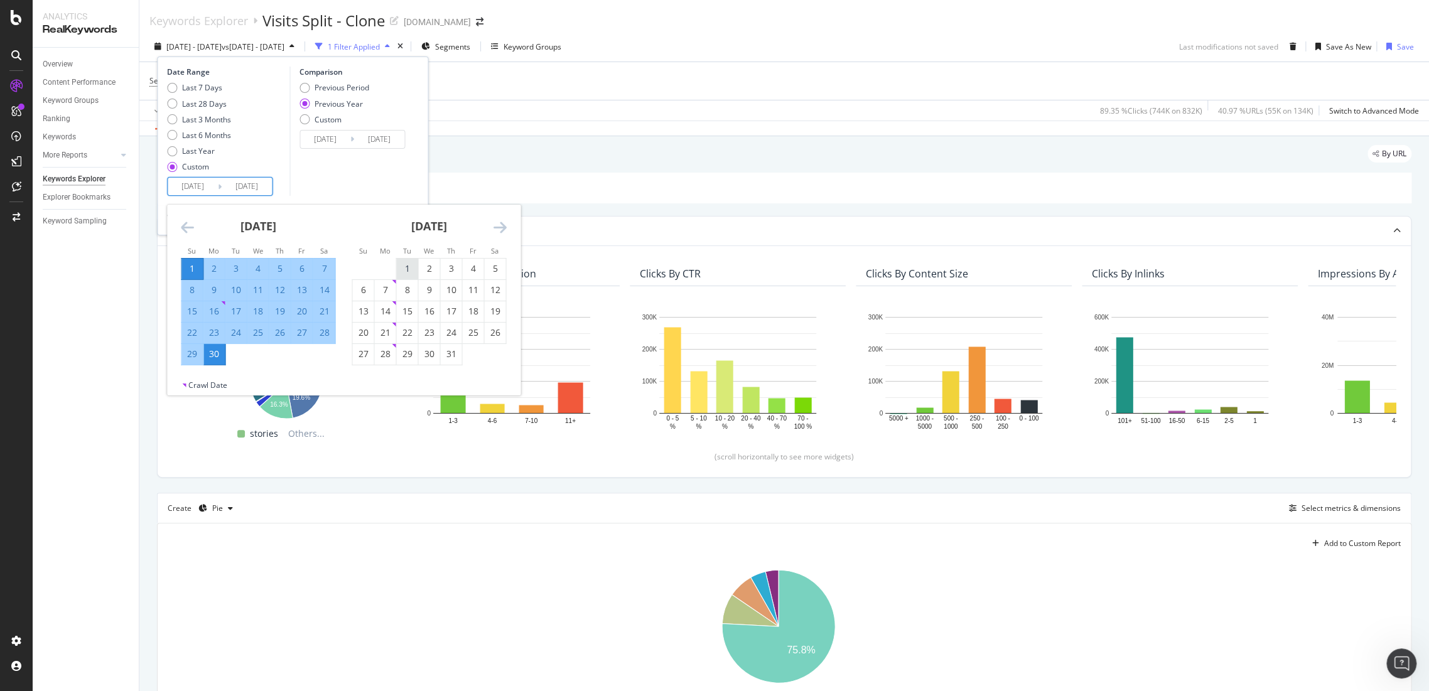
click at [413, 271] on div "1" at bounding box center [406, 268] width 21 height 13
type input "[DATE]"
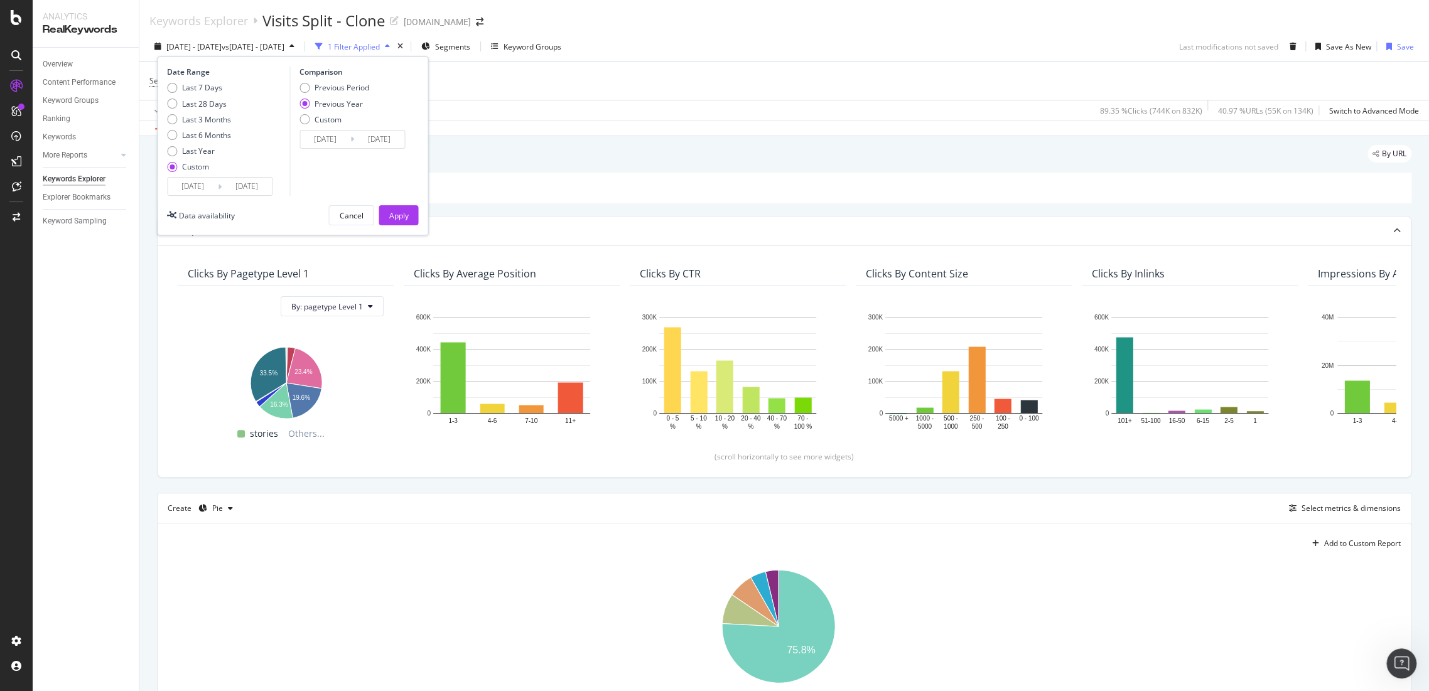
click at [247, 187] on input "[DATE]" at bounding box center [247, 187] width 50 height 18
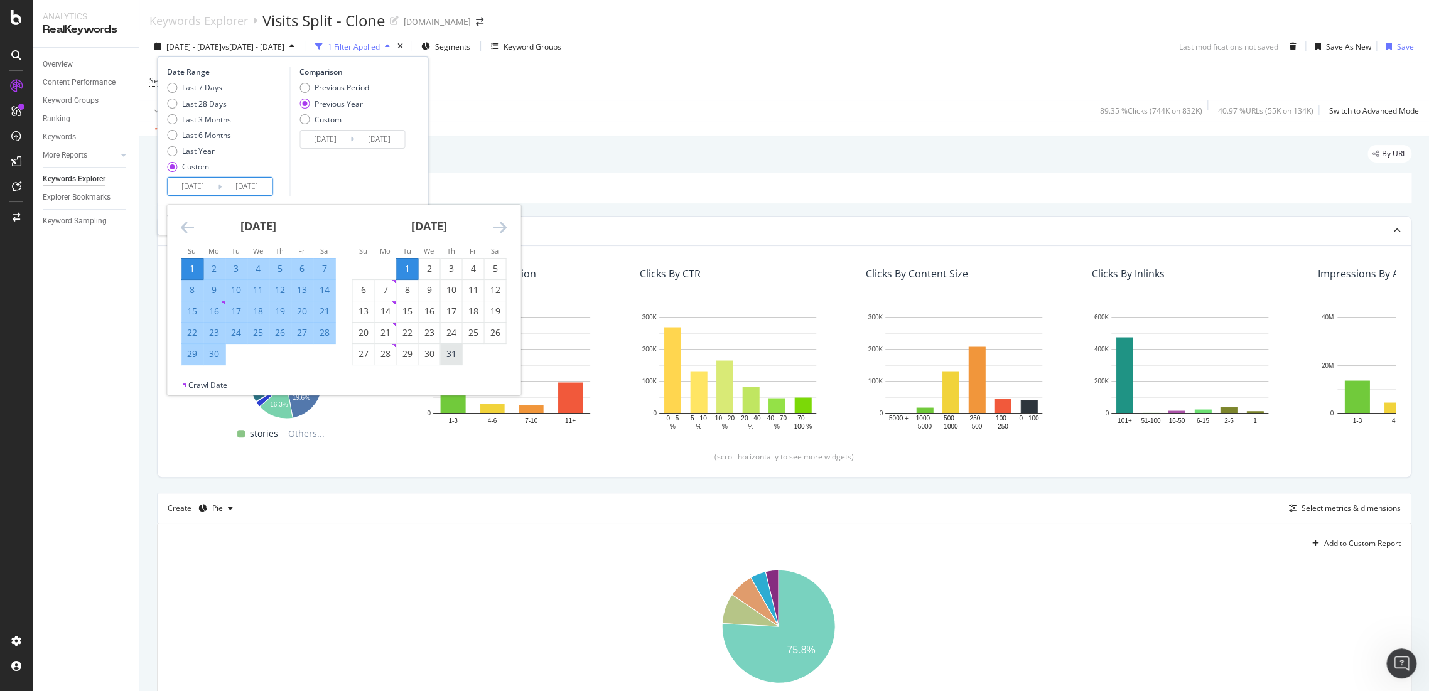
click at [446, 360] on div "31" at bounding box center [450, 354] width 21 height 13
type input "[DATE]"
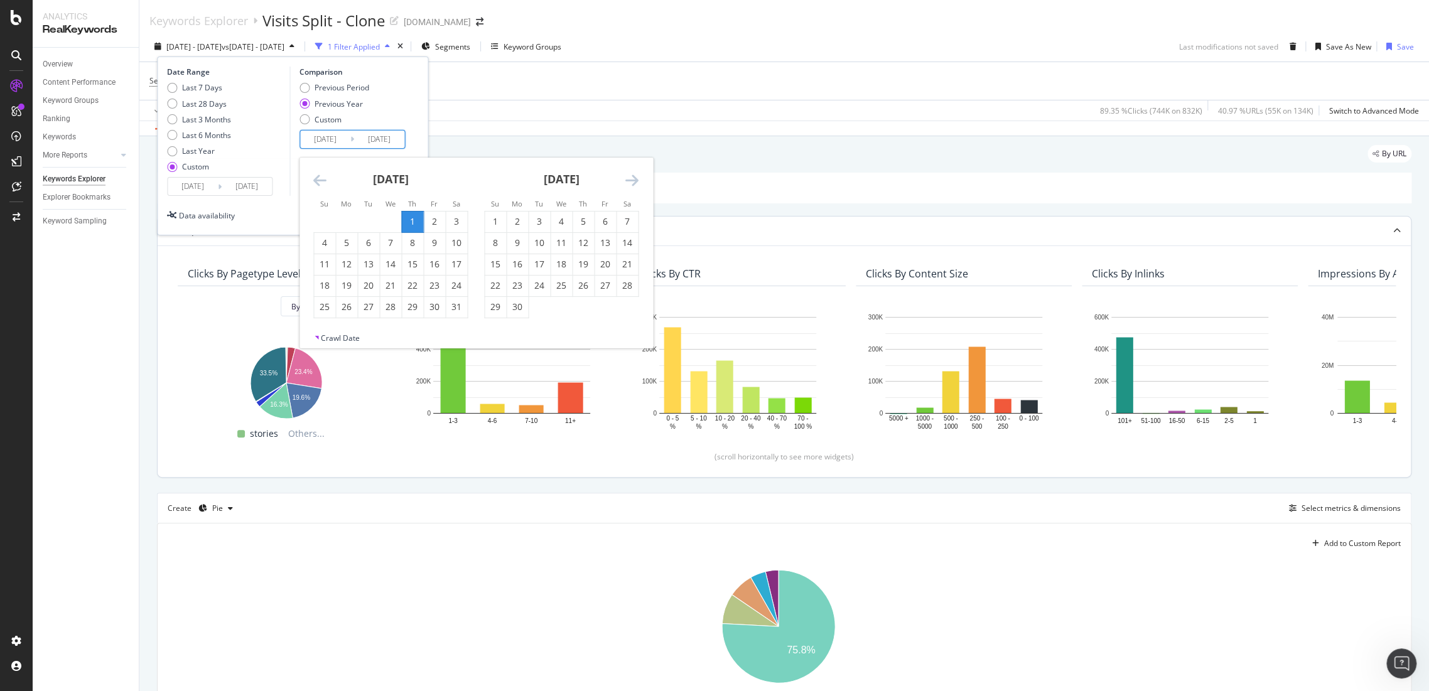
click at [343, 143] on input "2024/06/02" at bounding box center [325, 140] width 50 height 18
click at [323, 180] on icon "Move backward to switch to the previous month." at bounding box center [319, 180] width 13 height 15
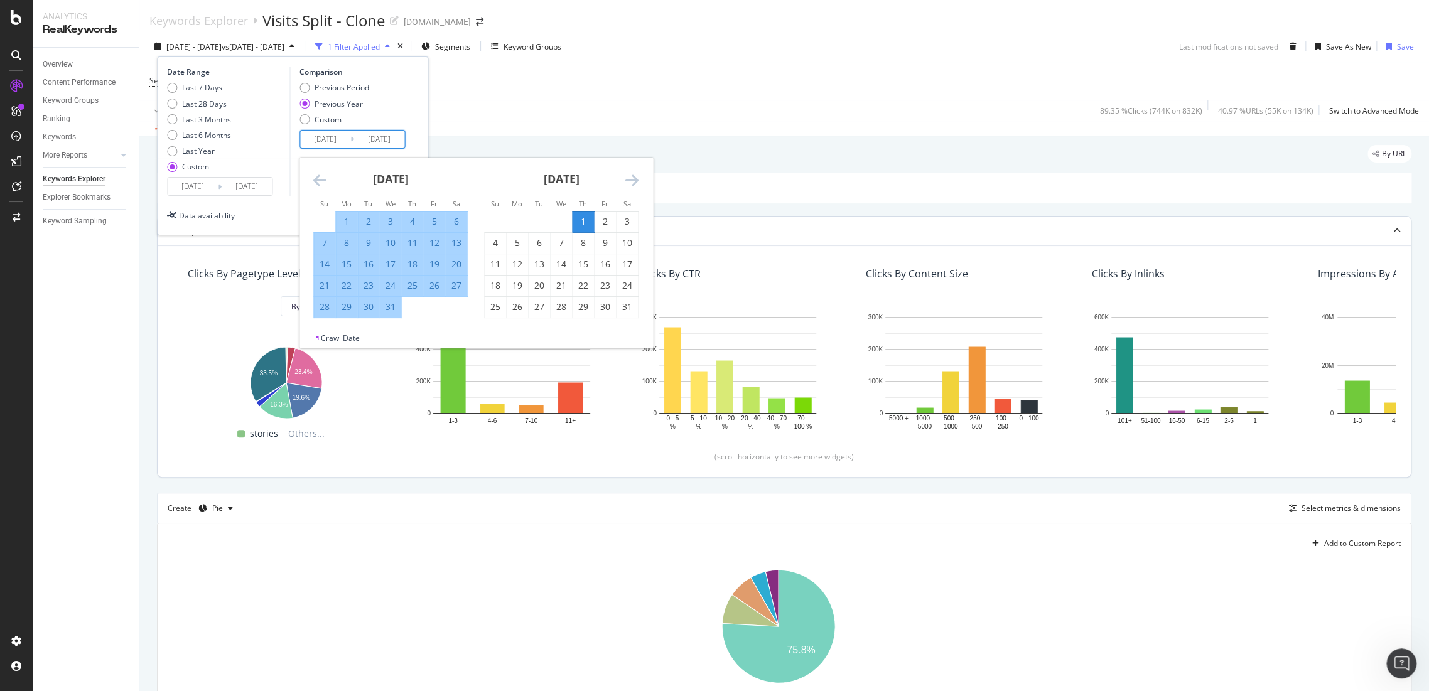
click at [338, 219] on div "1" at bounding box center [346, 221] width 21 height 13
type input "[DATE]"
click at [392, 301] on div "31" at bounding box center [390, 307] width 21 height 13
type input "[DATE]"
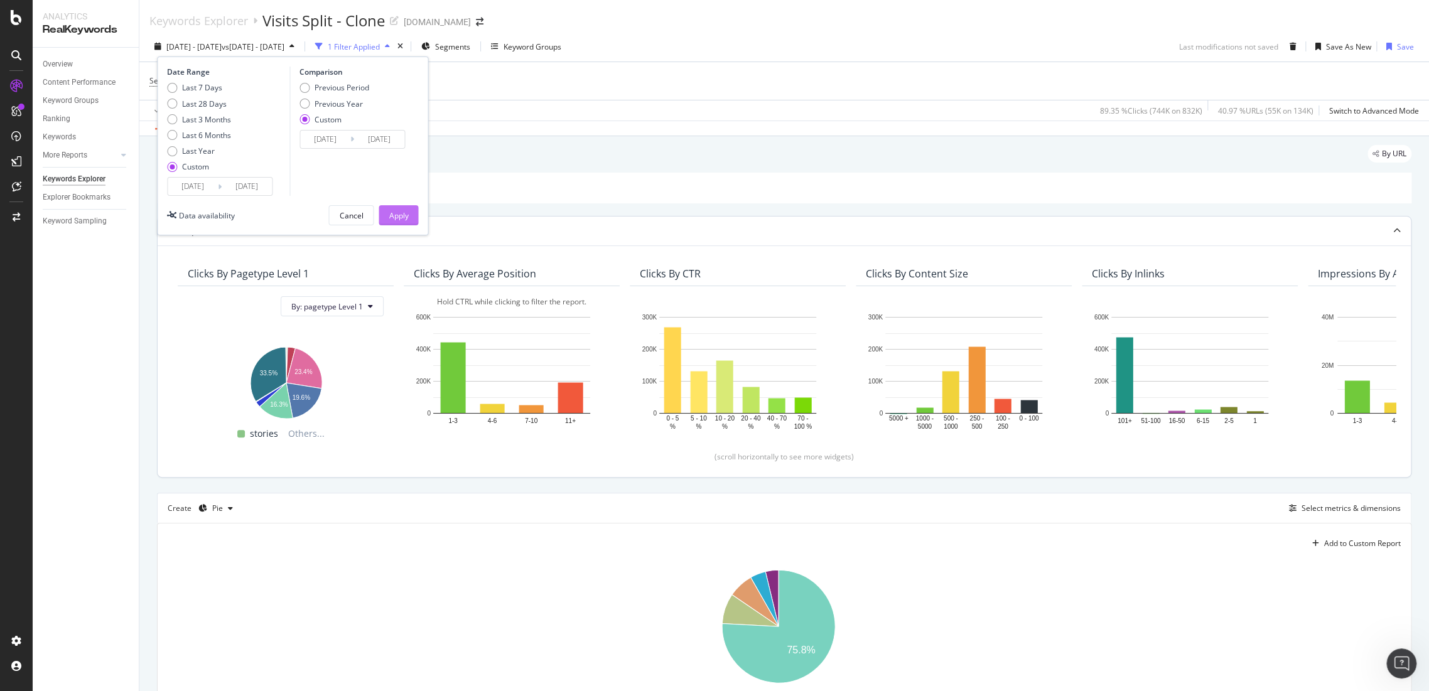
click at [397, 220] on div "Apply" at bounding box center [398, 215] width 19 height 19
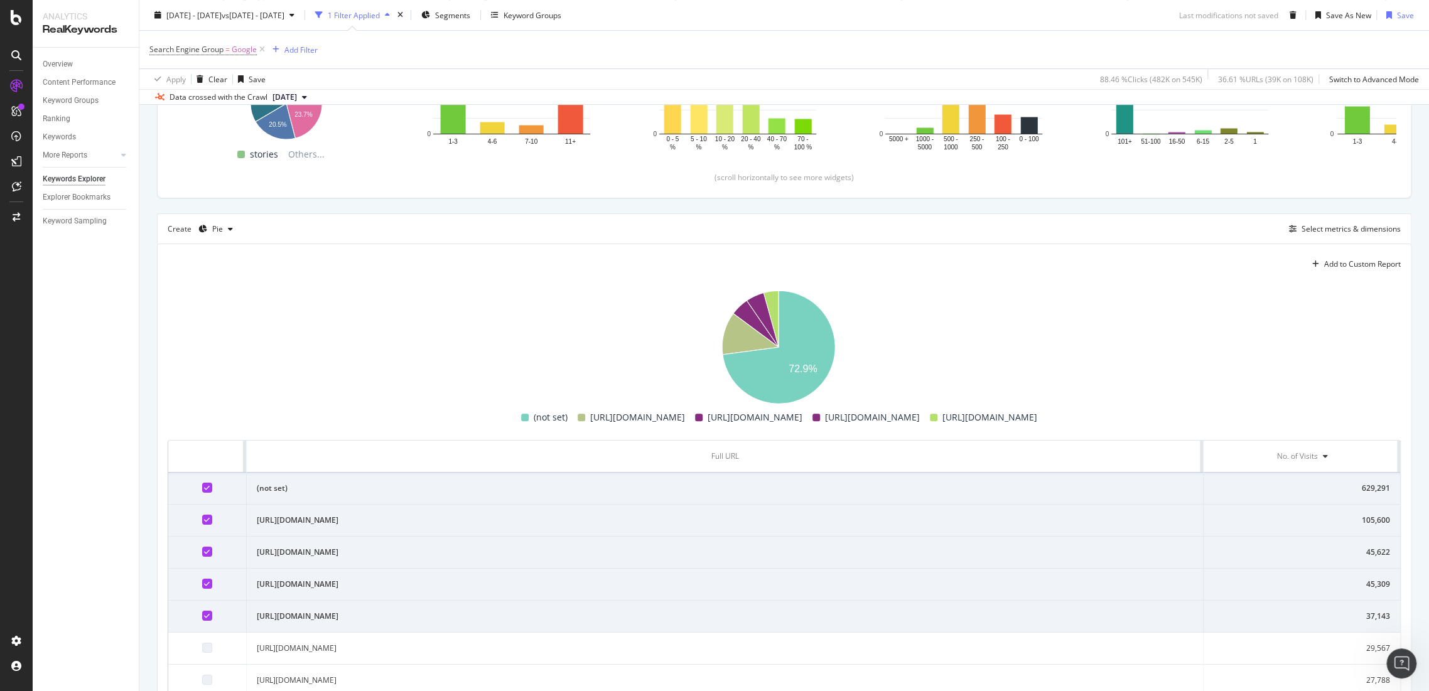
scroll to position [139, 0]
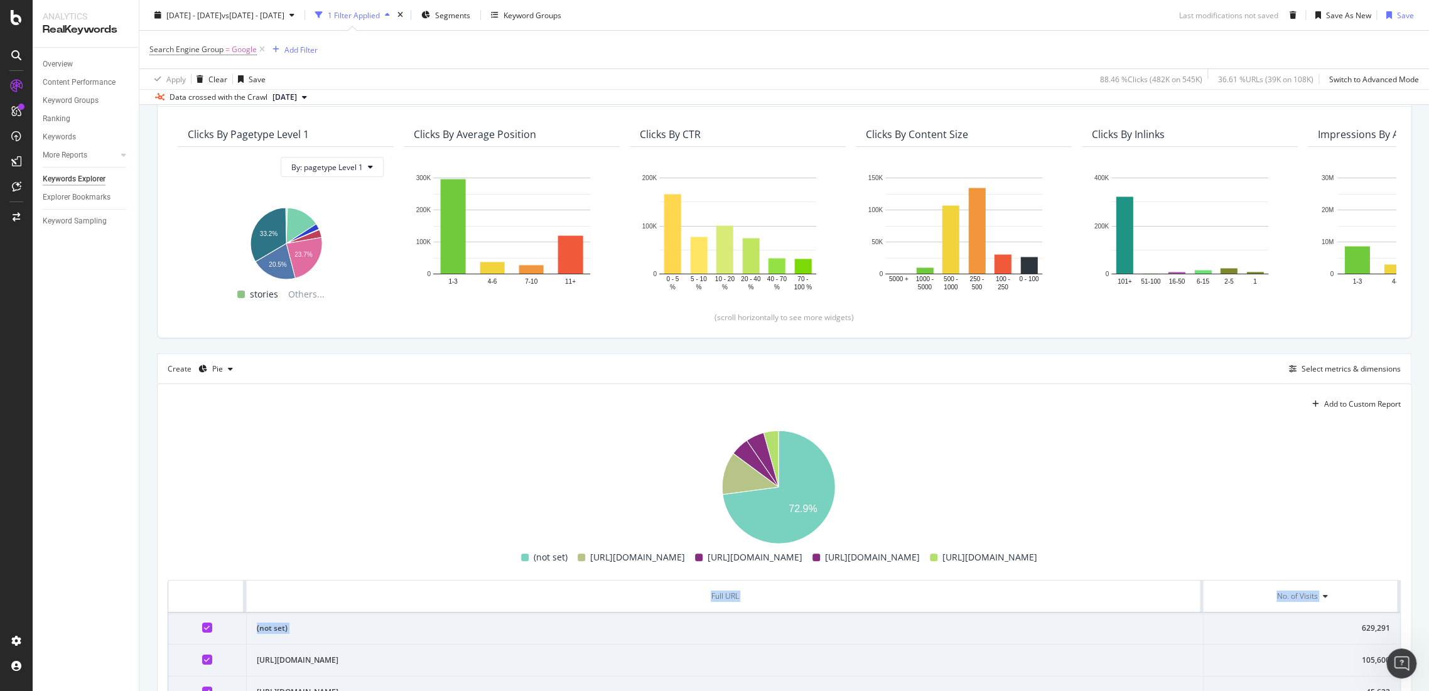
drag, startPoint x: 1332, startPoint y: 628, endPoint x: 1381, endPoint y: 628, distance: 49.0
click at [1403, 606] on div "By URL Description: Top Charts Clicks By pagetype Level 1 By: pagetype Level 1 …" at bounding box center [784, 536] width 1290 height 1078
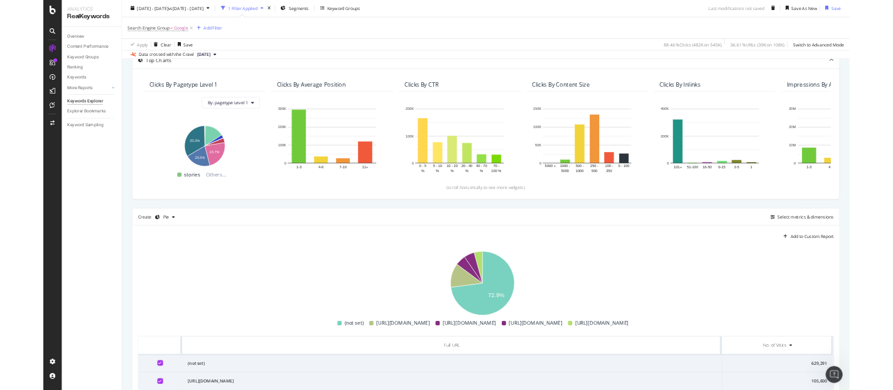
scroll to position [0, 0]
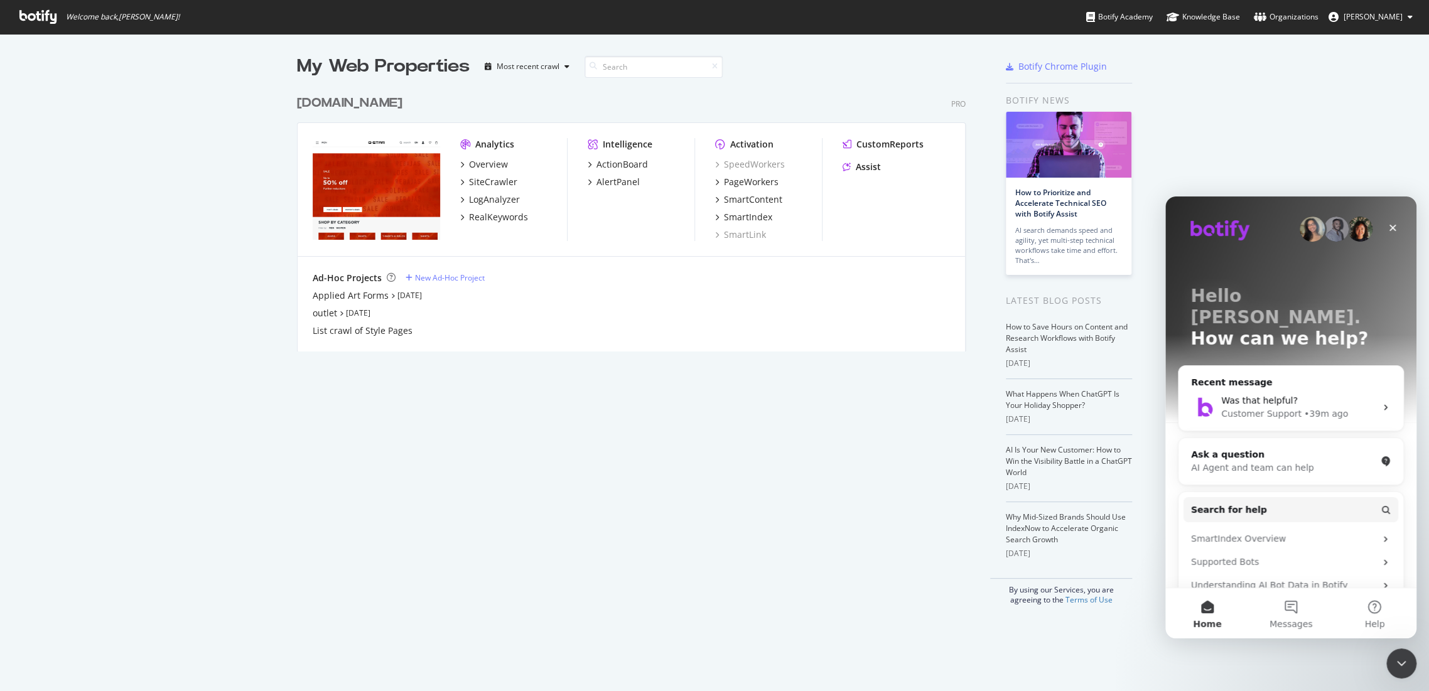
click at [354, 104] on div "[DOMAIN_NAME]" at bounding box center [349, 103] width 105 height 18
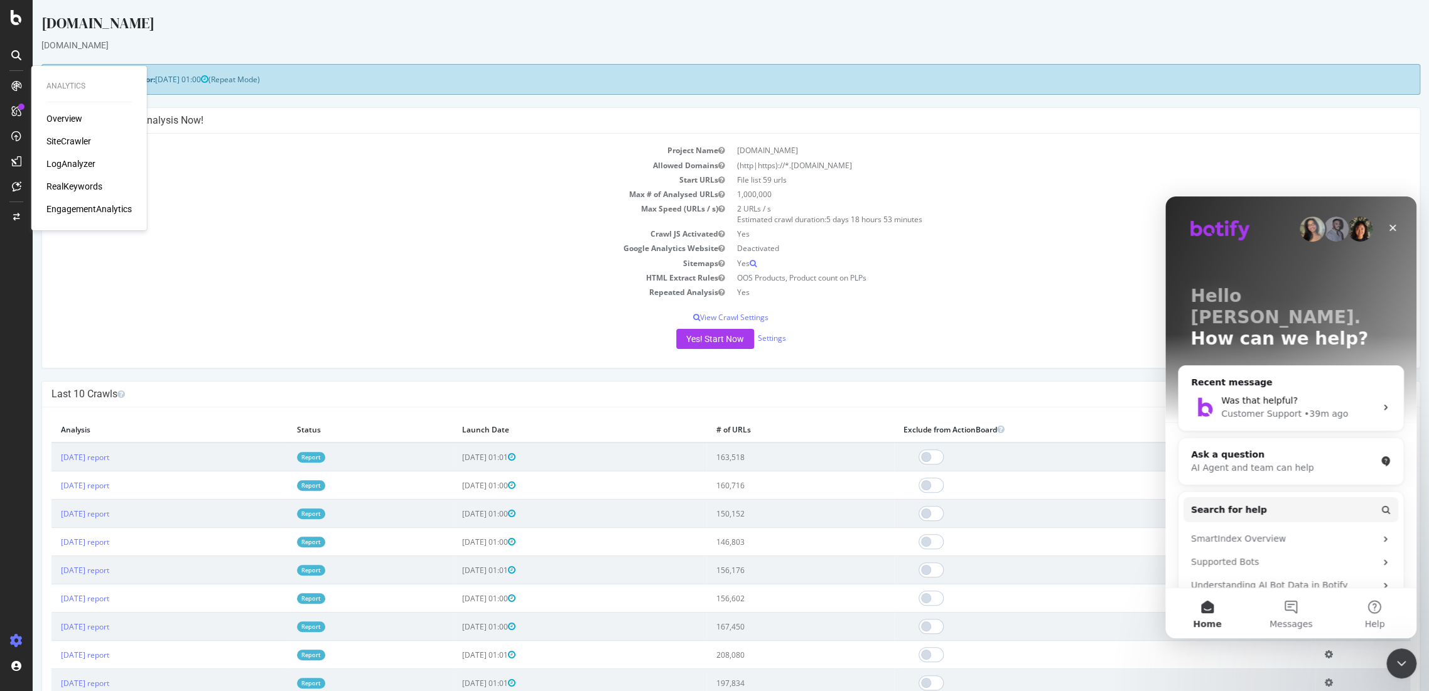
click at [72, 181] on div "RealKeywords" at bounding box center [74, 186] width 56 height 13
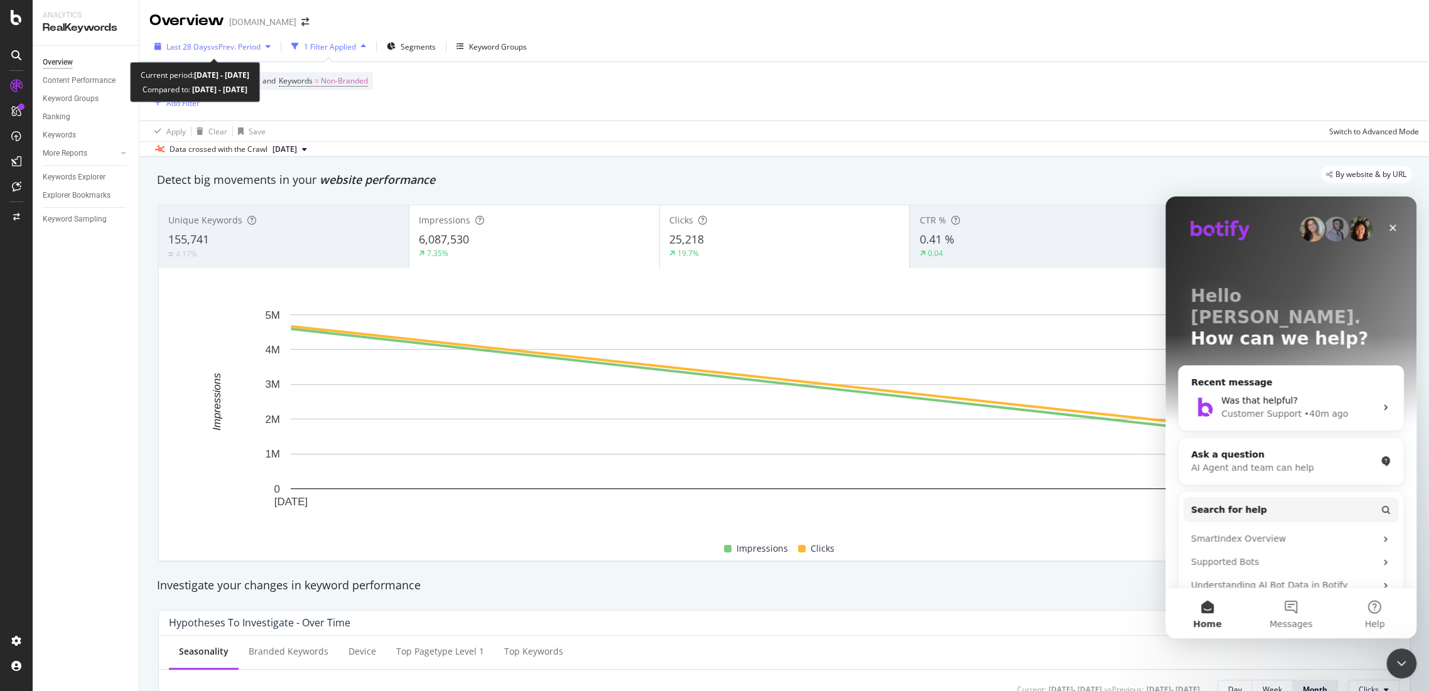
click at [235, 45] on span "vs Prev. Period" at bounding box center [236, 46] width 50 height 11
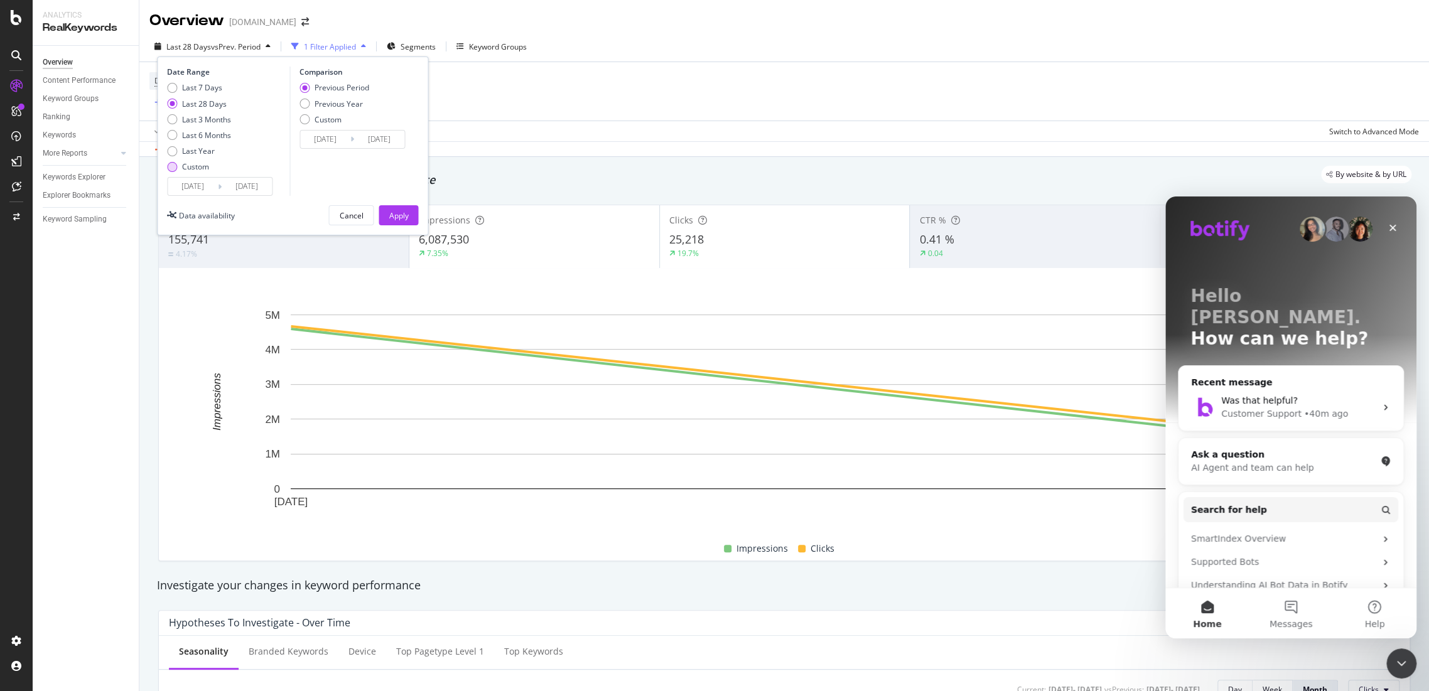
click at [179, 169] on div "Custom" at bounding box center [199, 166] width 64 height 11
click at [183, 188] on input "2025/08/11" at bounding box center [193, 187] width 50 height 18
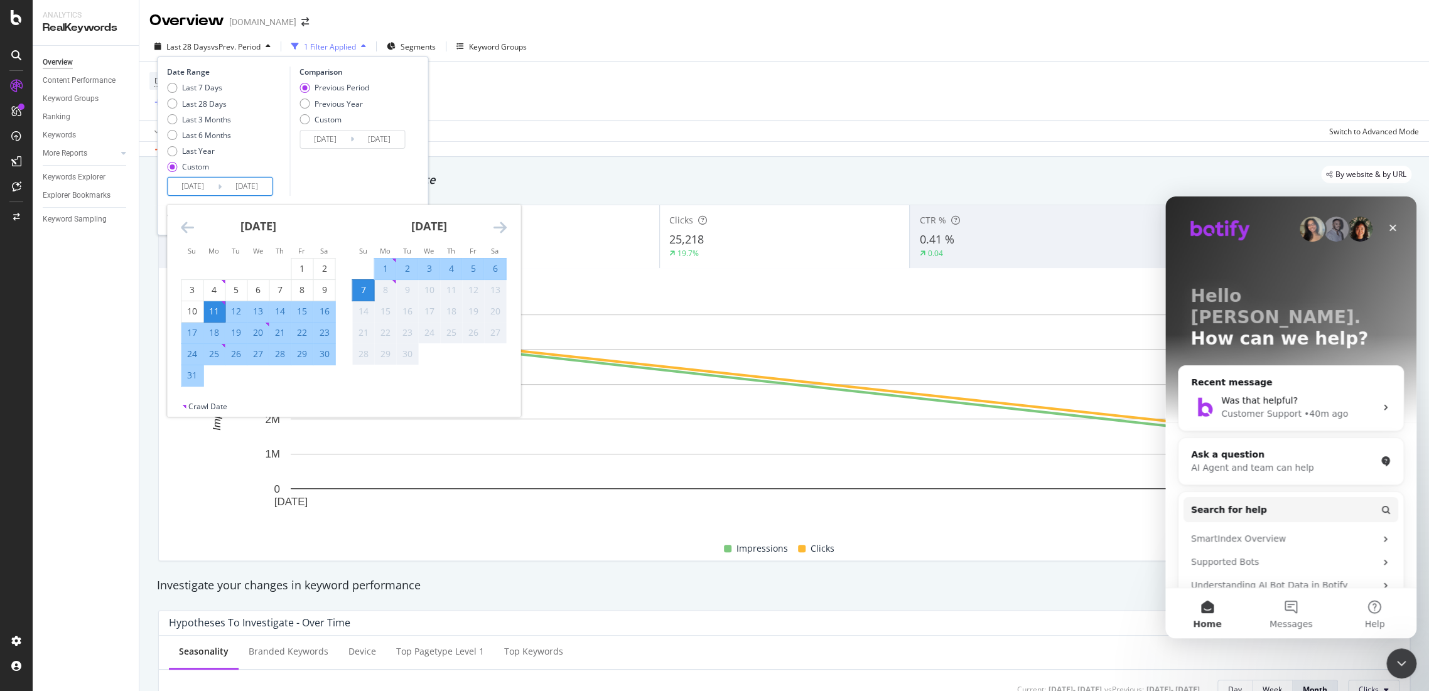
click at [184, 228] on icon "Move backward to switch to the previous month." at bounding box center [187, 227] width 13 height 15
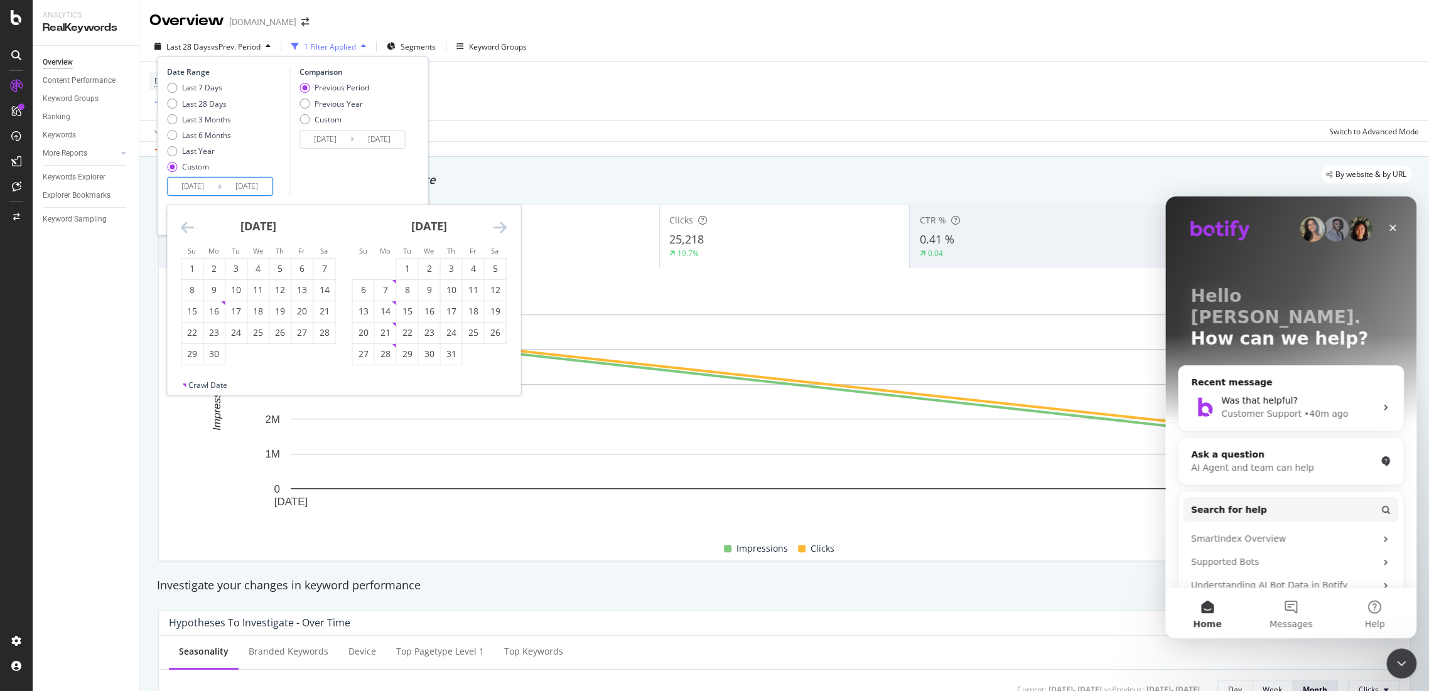
click at [184, 228] on icon "Move backward to switch to the previous month." at bounding box center [187, 227] width 13 height 15
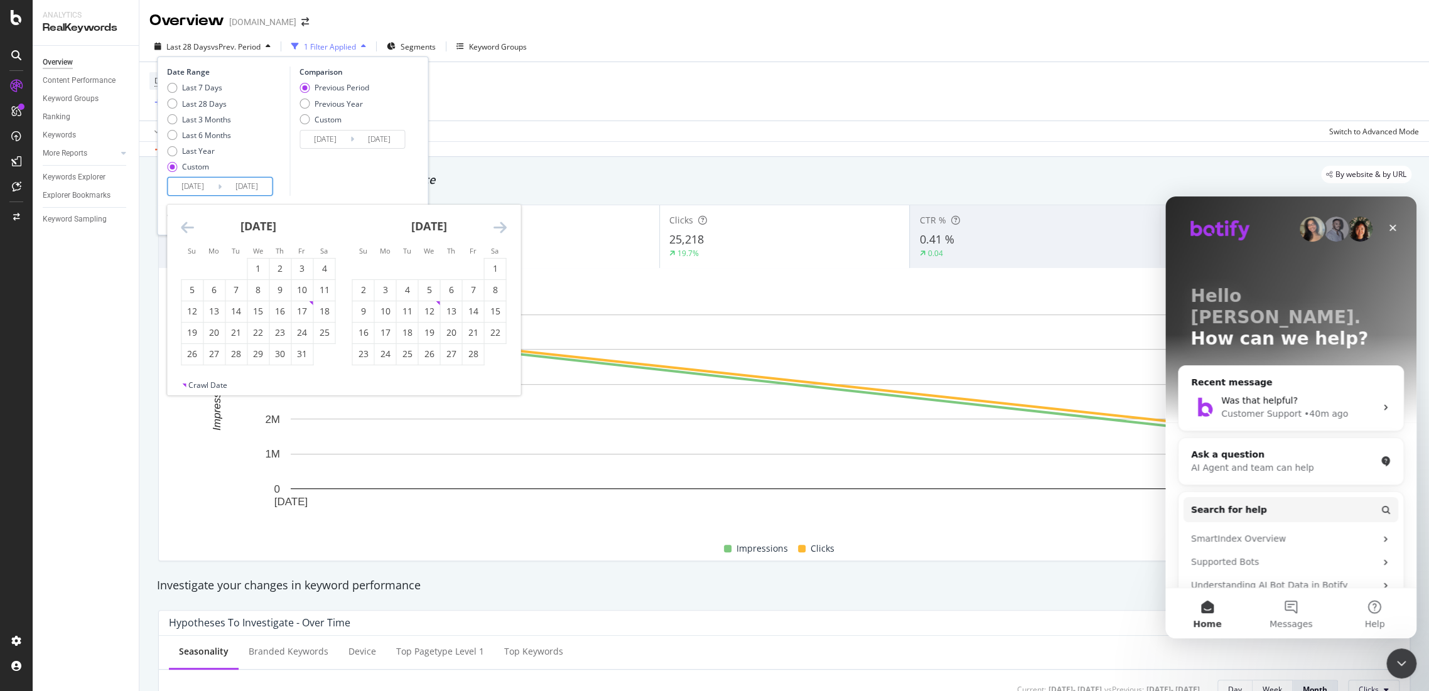
click at [184, 228] on icon "Move backward to switch to the previous month." at bounding box center [187, 227] width 13 height 15
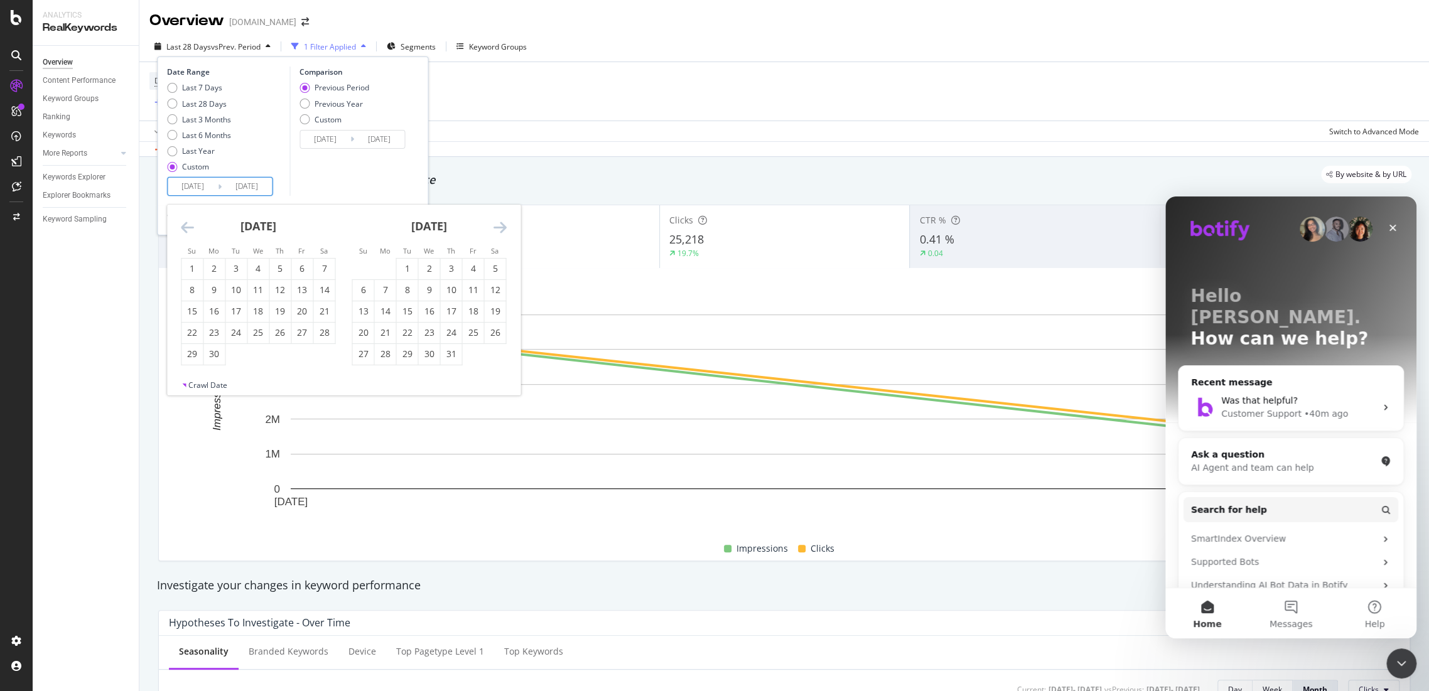
click at [184, 228] on icon "Move backward to switch to the previous month." at bounding box center [187, 227] width 13 height 15
click at [367, 270] on div "1" at bounding box center [362, 268] width 21 height 13
type input "[DATE]"
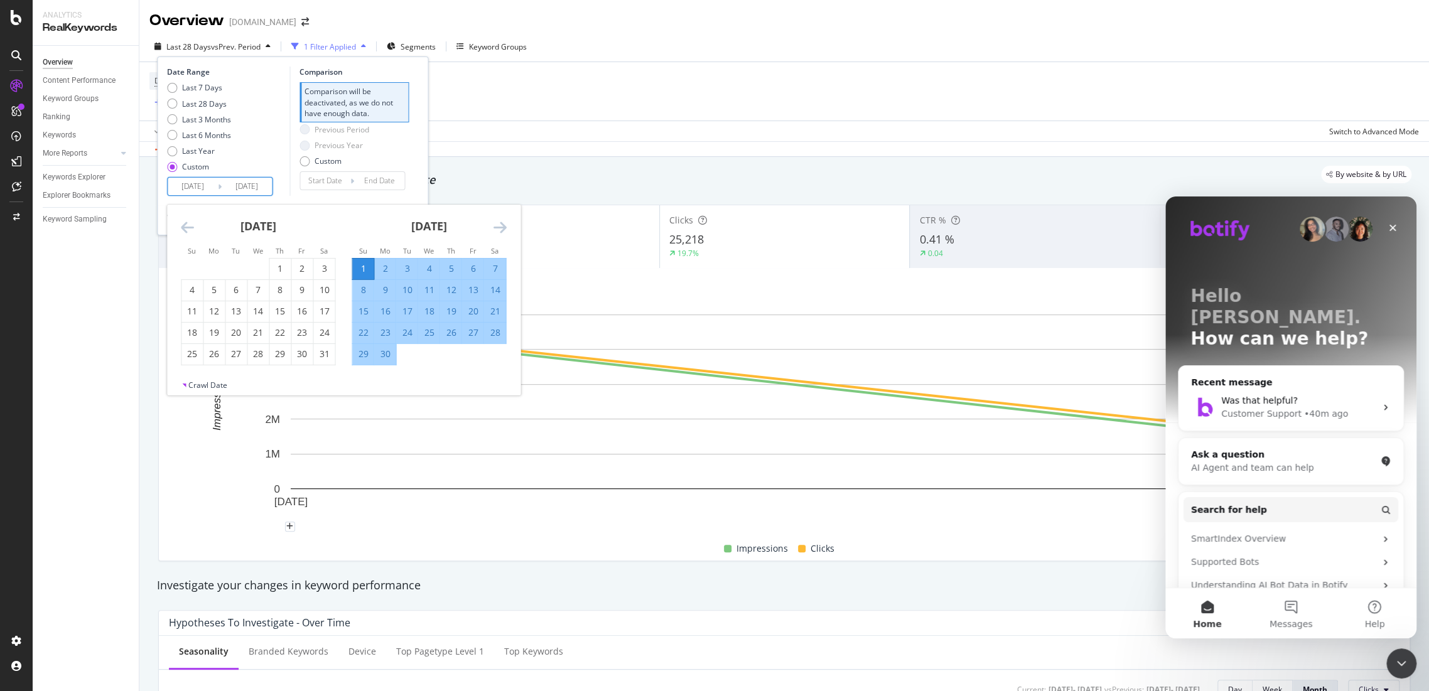
click at [498, 229] on icon "Move forward to switch to the next month." at bounding box center [499, 227] width 13 height 15
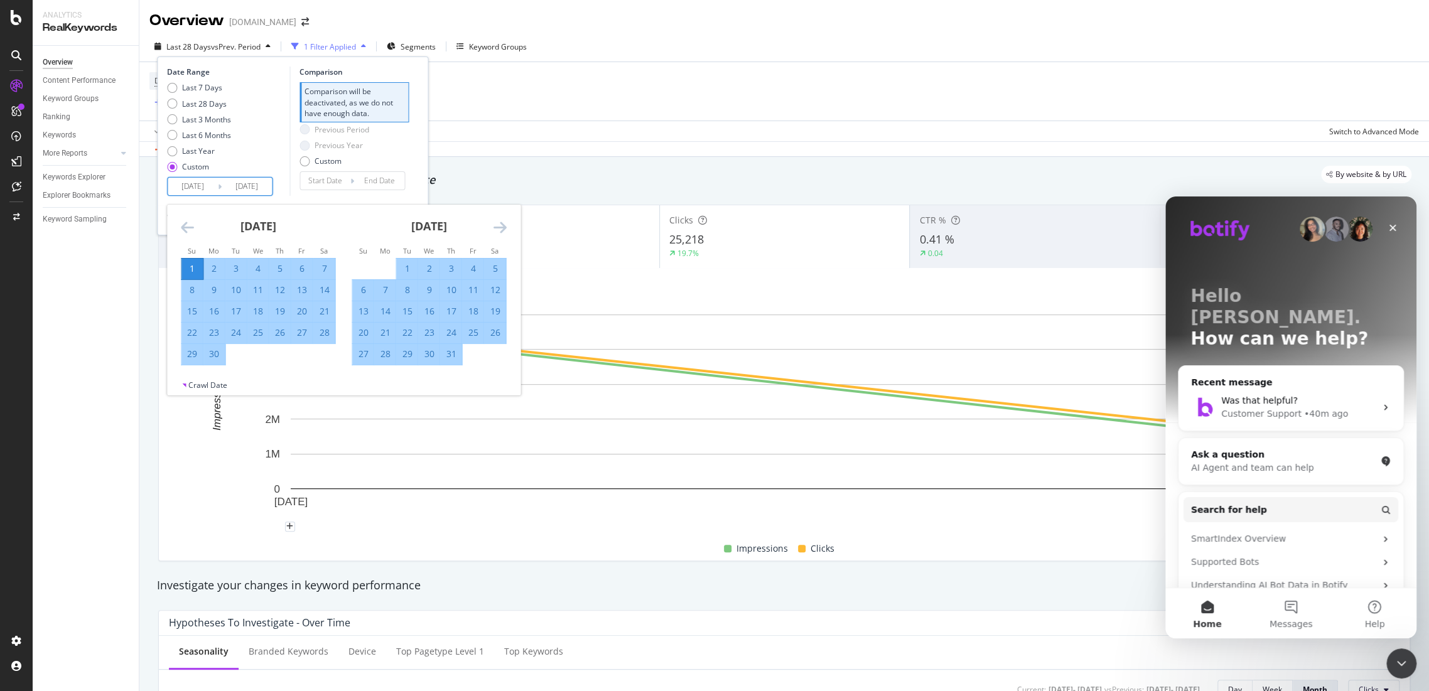
click at [498, 229] on icon "Move forward to switch to the next month." at bounding box center [499, 227] width 13 height 15
click at [474, 353] on div "28" at bounding box center [472, 354] width 21 height 13
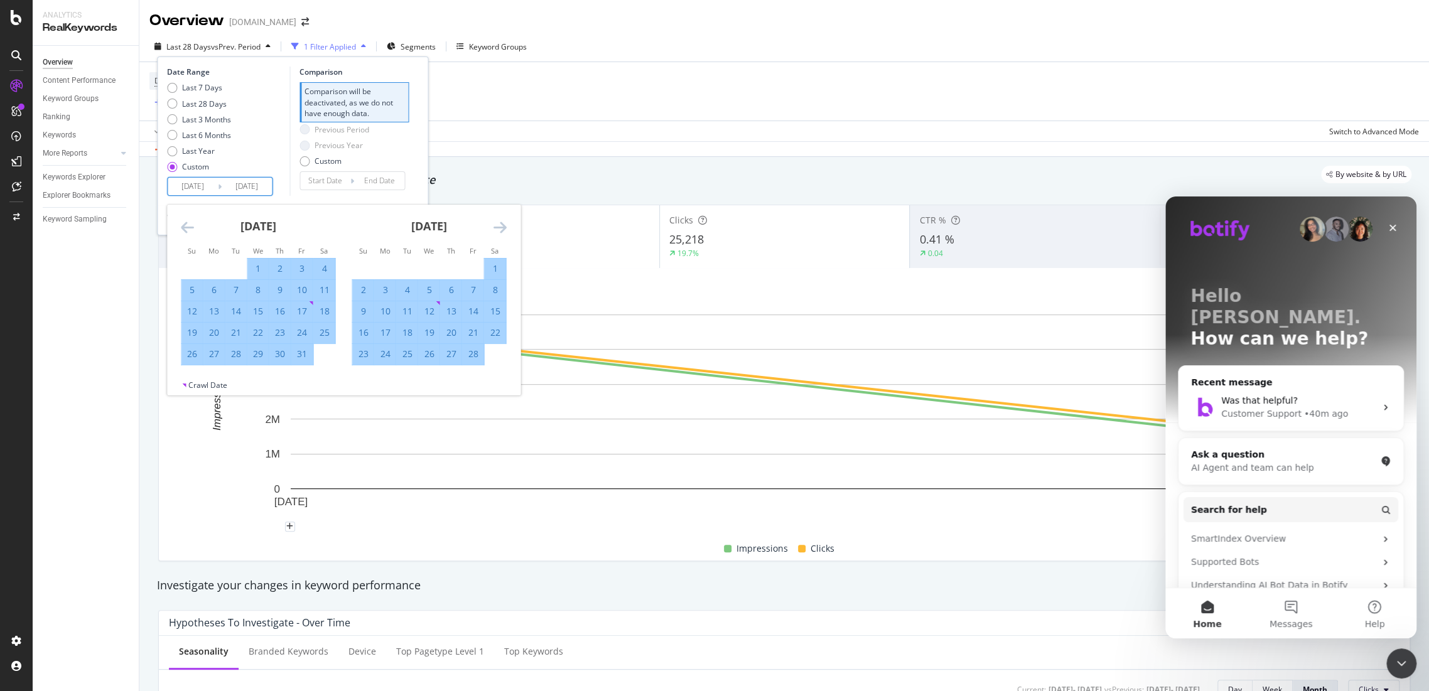
type input "2025/02/28"
type input "2024/03/04"
type input "[DATE]"
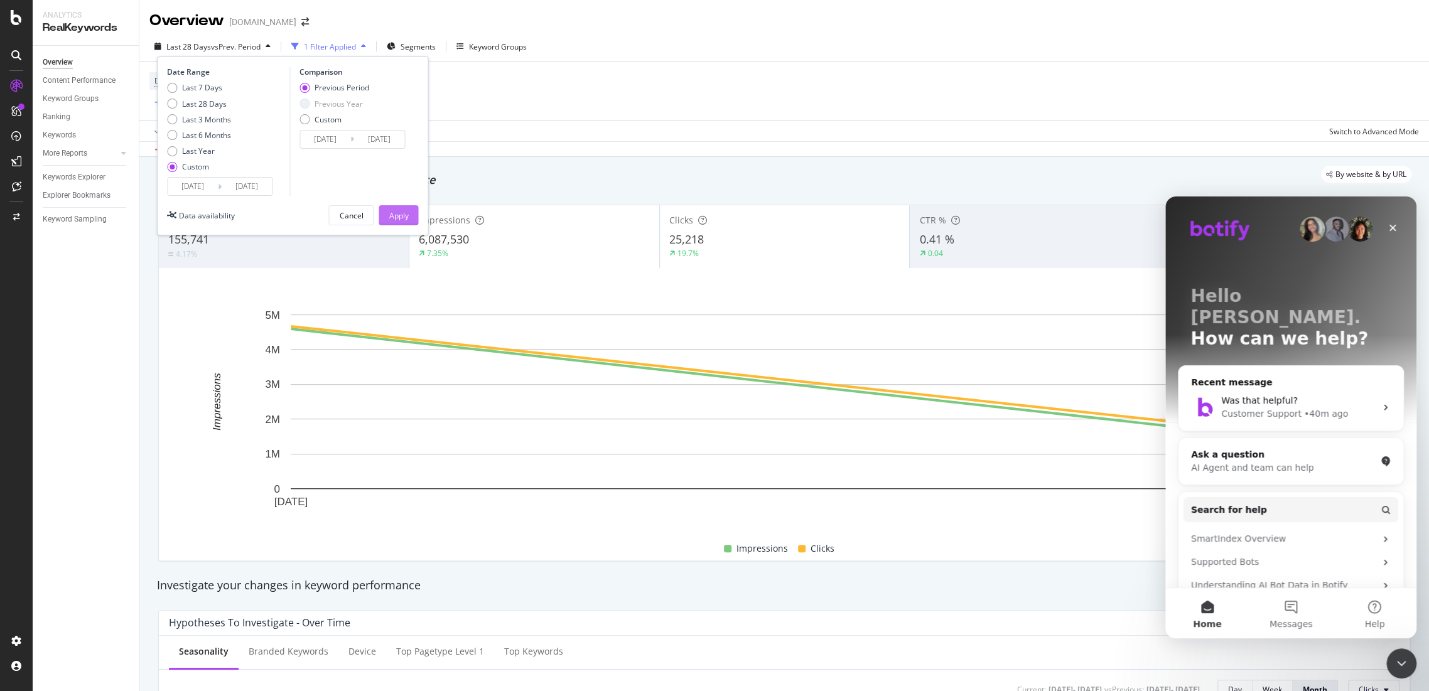
click at [401, 209] on div "Apply" at bounding box center [398, 215] width 19 height 19
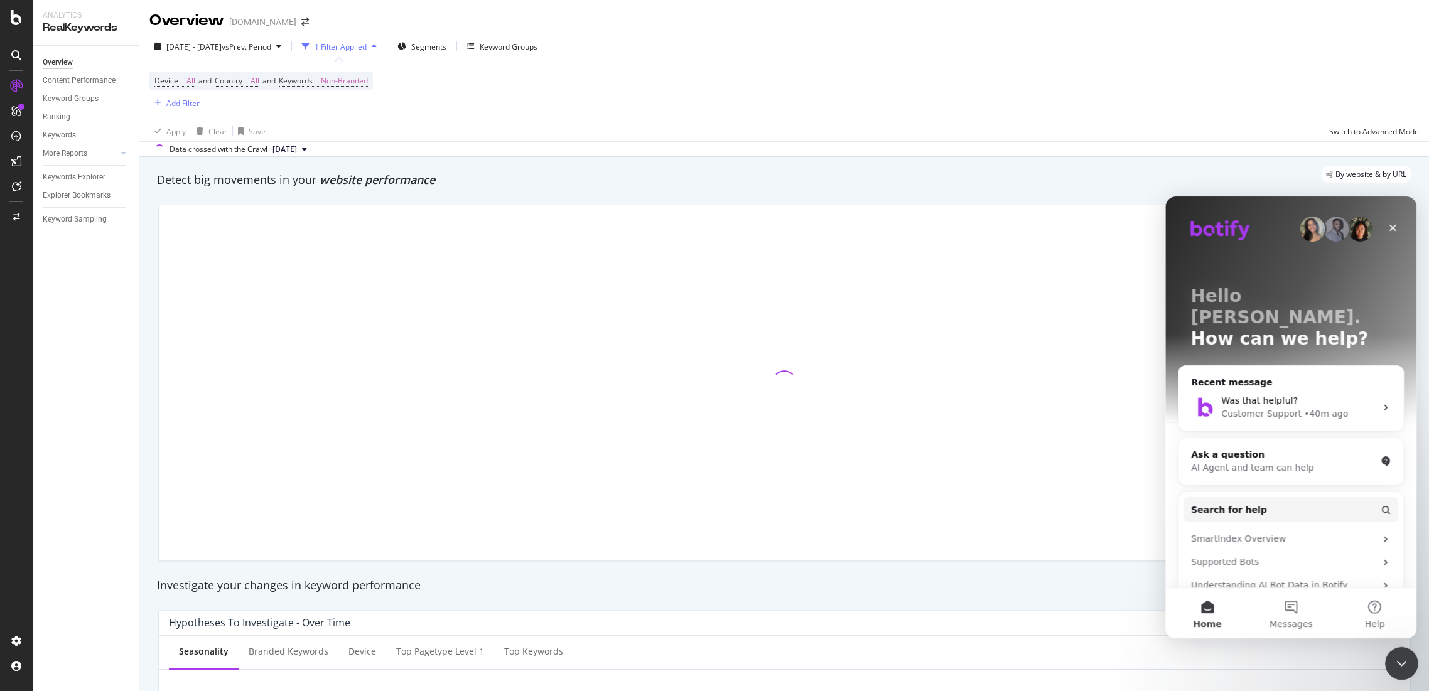
click at [1404, 662] on icon "Close Intercom Messenger" at bounding box center [1400, 661] width 15 height 15
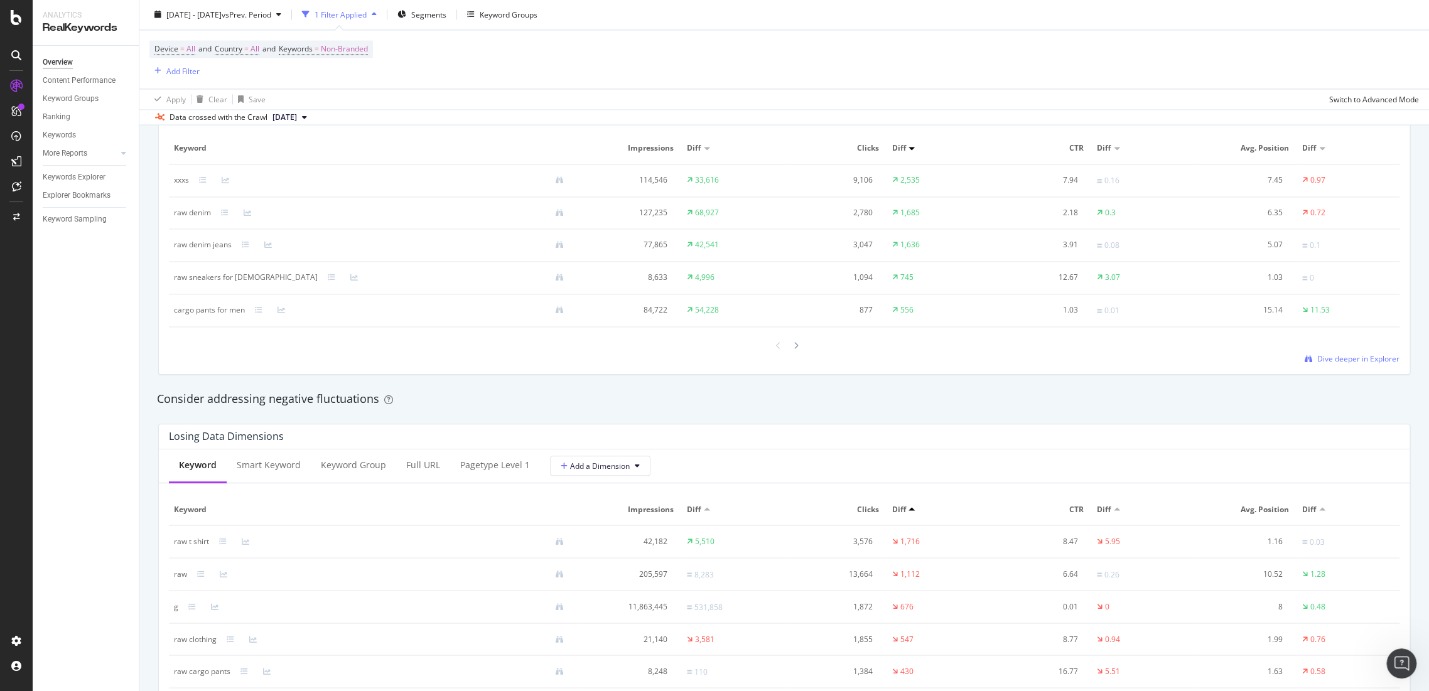
scroll to position [1395, 0]
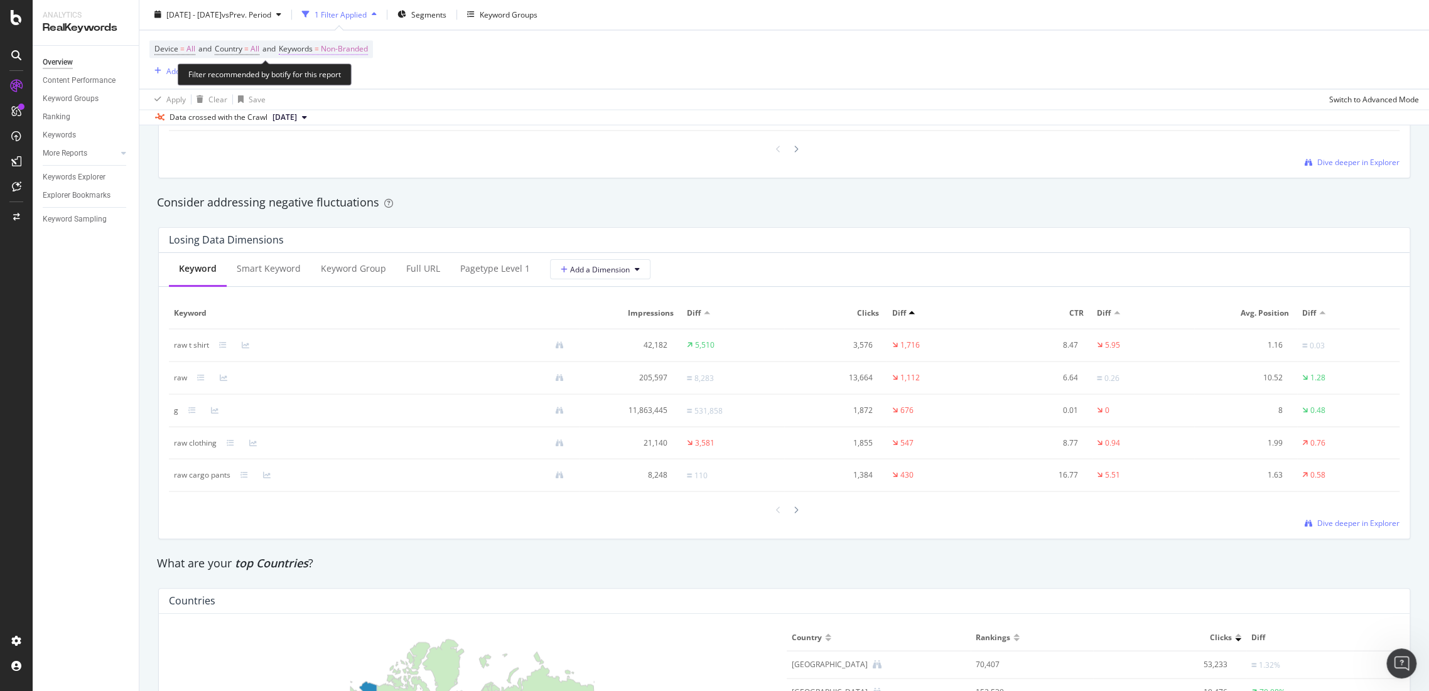
click at [356, 54] on span "Non-Branded" at bounding box center [344, 50] width 47 height 18
click at [355, 80] on icon "button" at bounding box center [356, 79] width 5 height 8
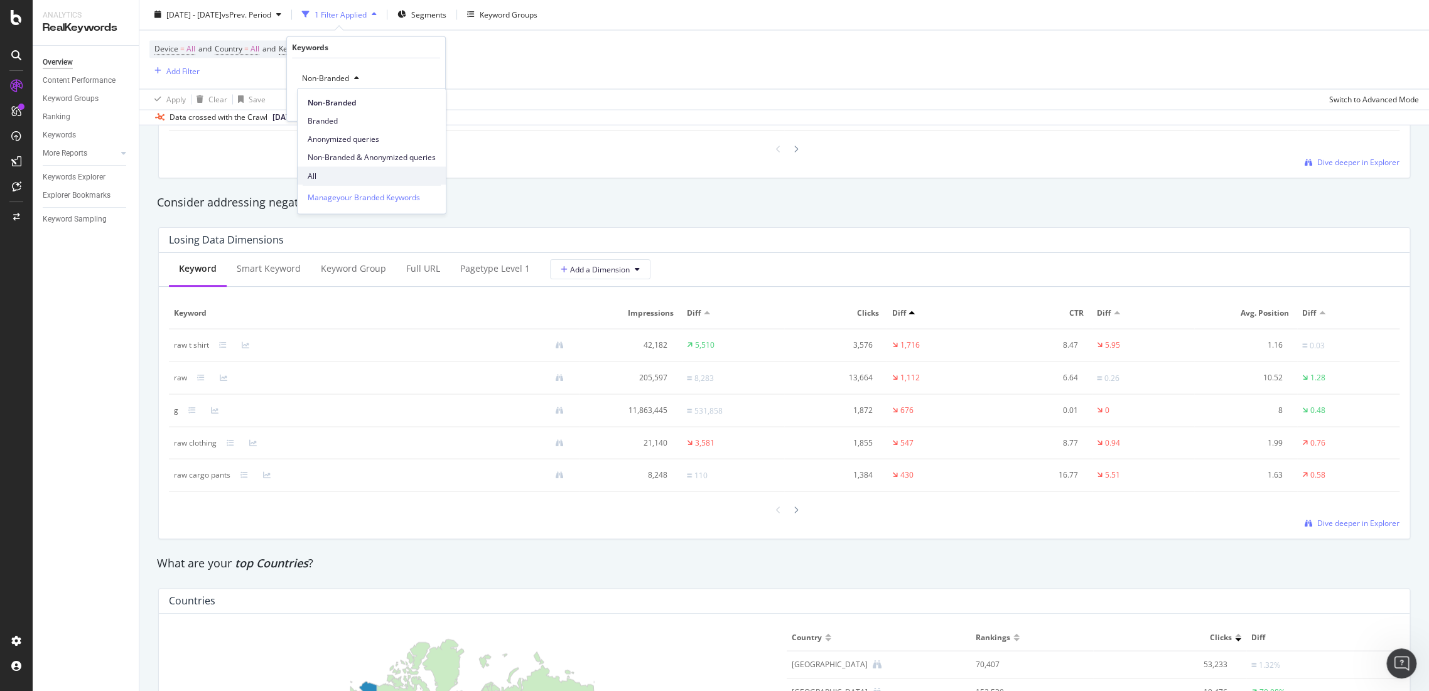
click at [327, 176] on span "All" at bounding box center [372, 175] width 128 height 11
click at [426, 107] on div "Apply" at bounding box center [425, 104] width 19 height 11
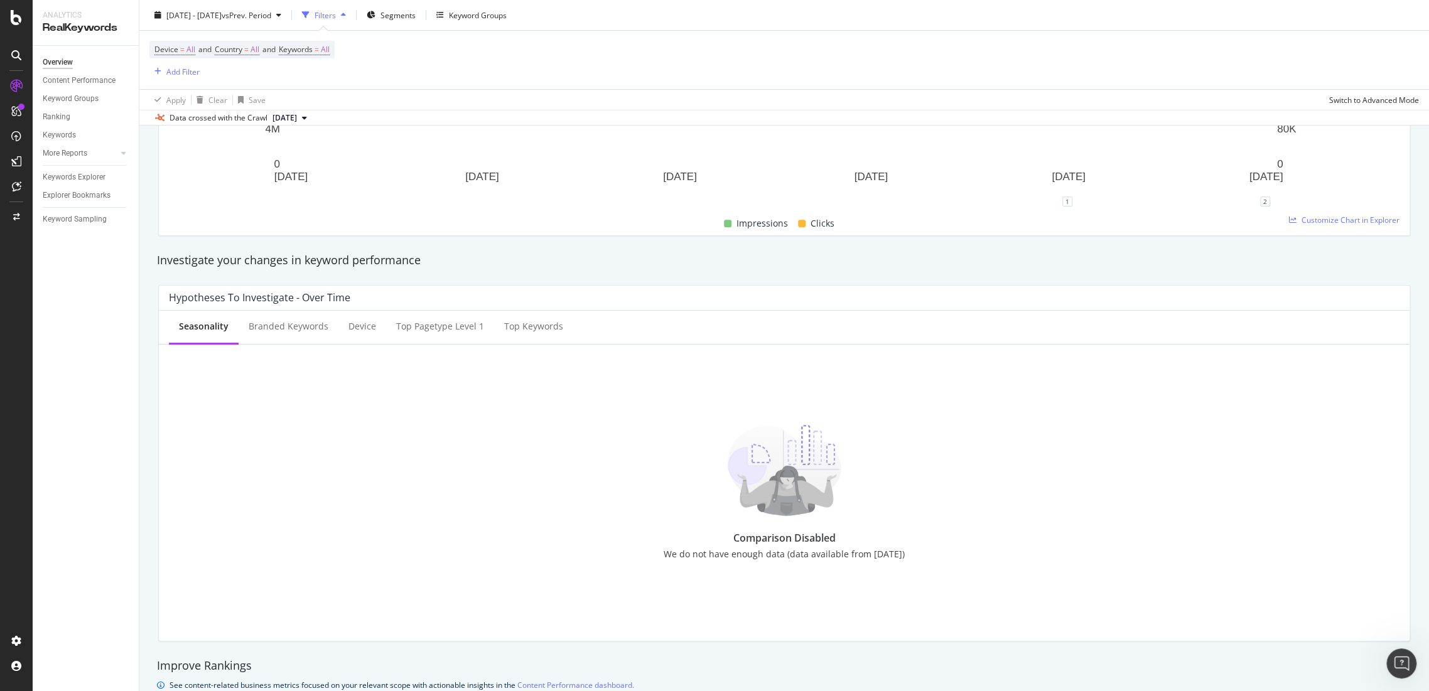
scroll to position [209, 0]
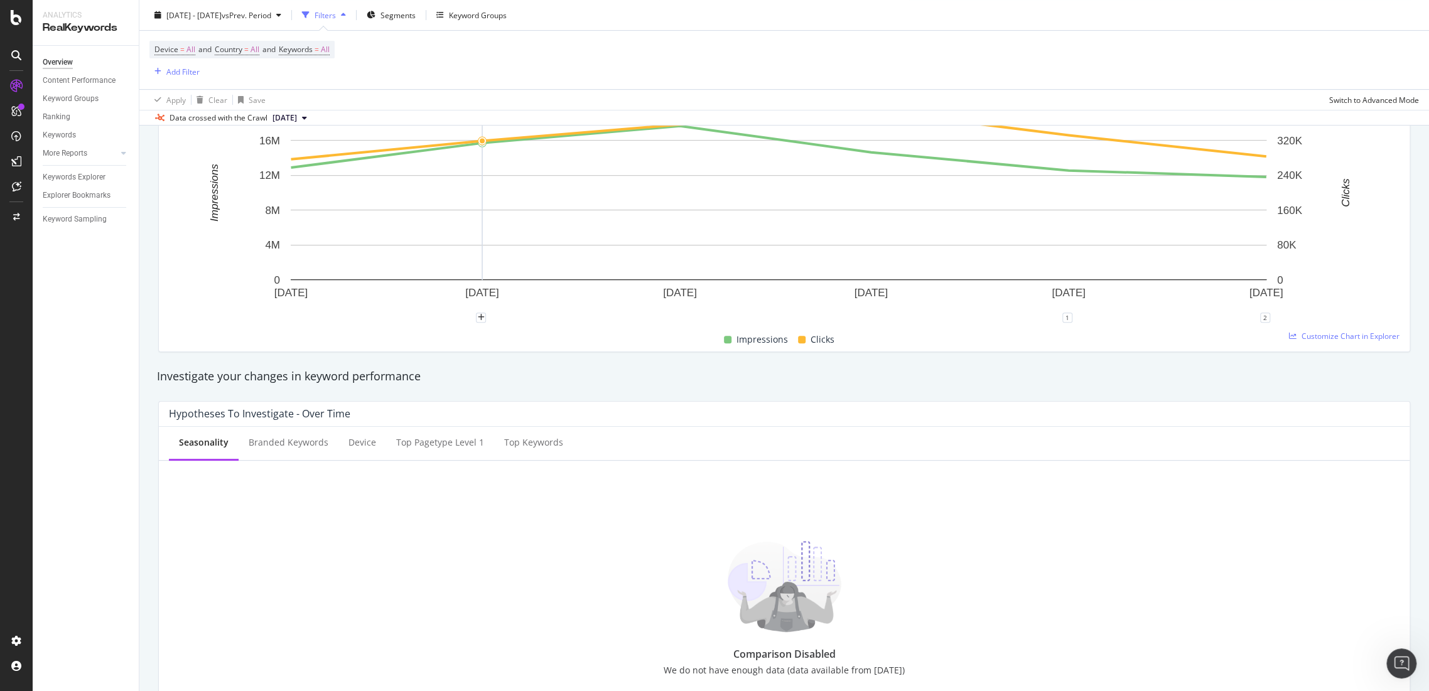
click at [336, 14] on div "Filters" at bounding box center [325, 14] width 21 height 11
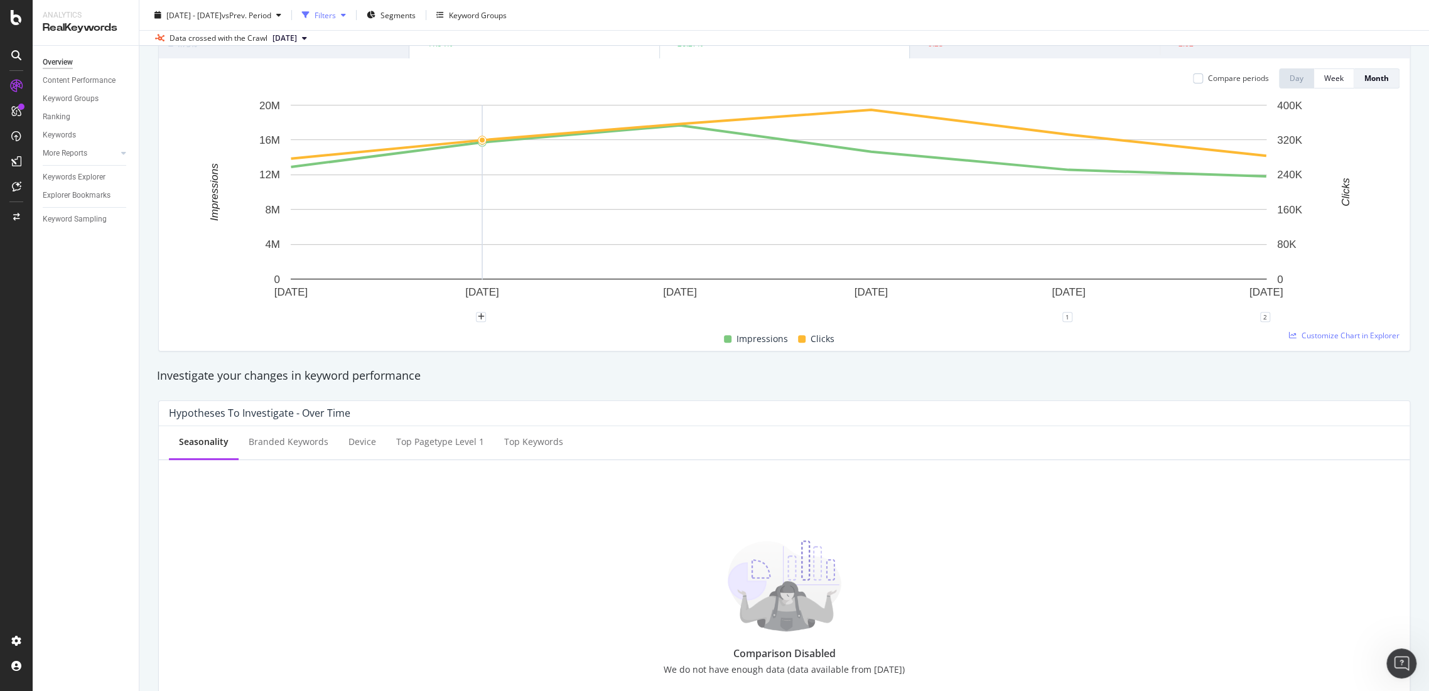
click at [336, 14] on div "Filters" at bounding box center [325, 14] width 21 height 11
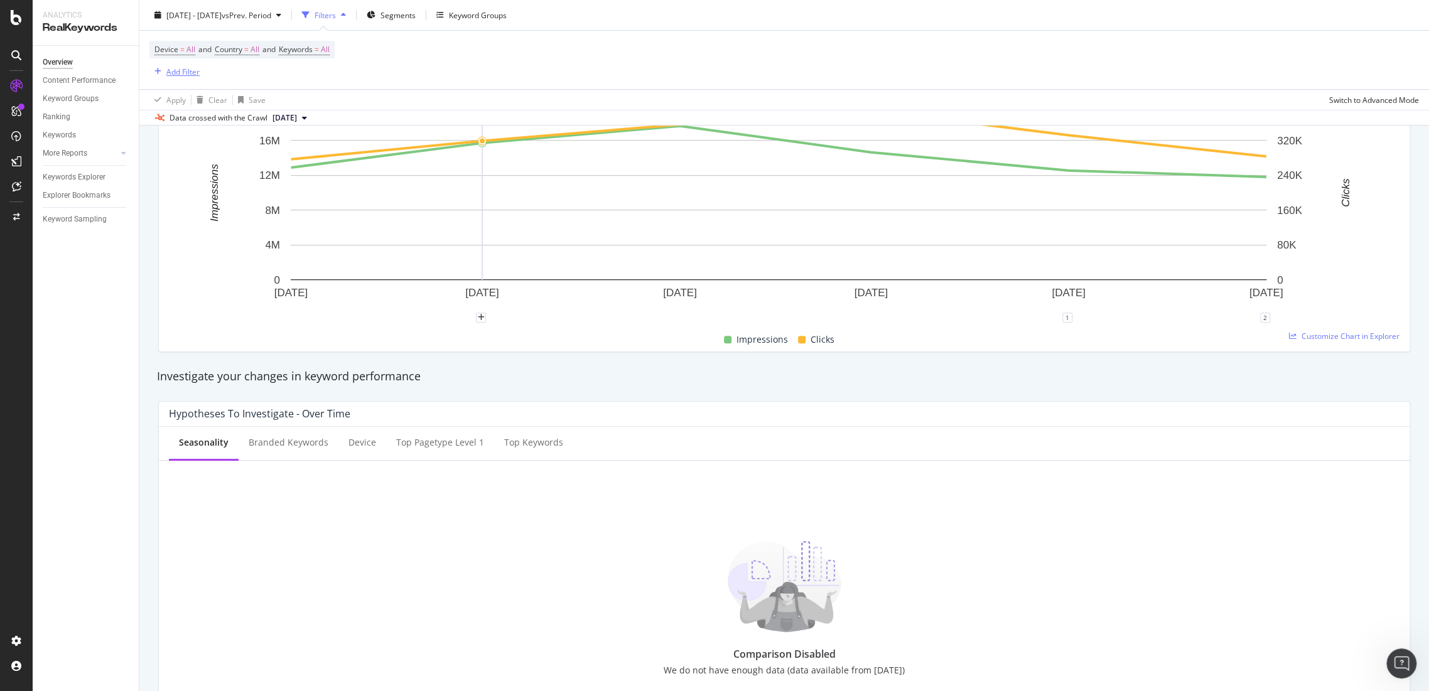
click at [176, 75] on div "Add Filter" at bounding box center [182, 71] width 33 height 11
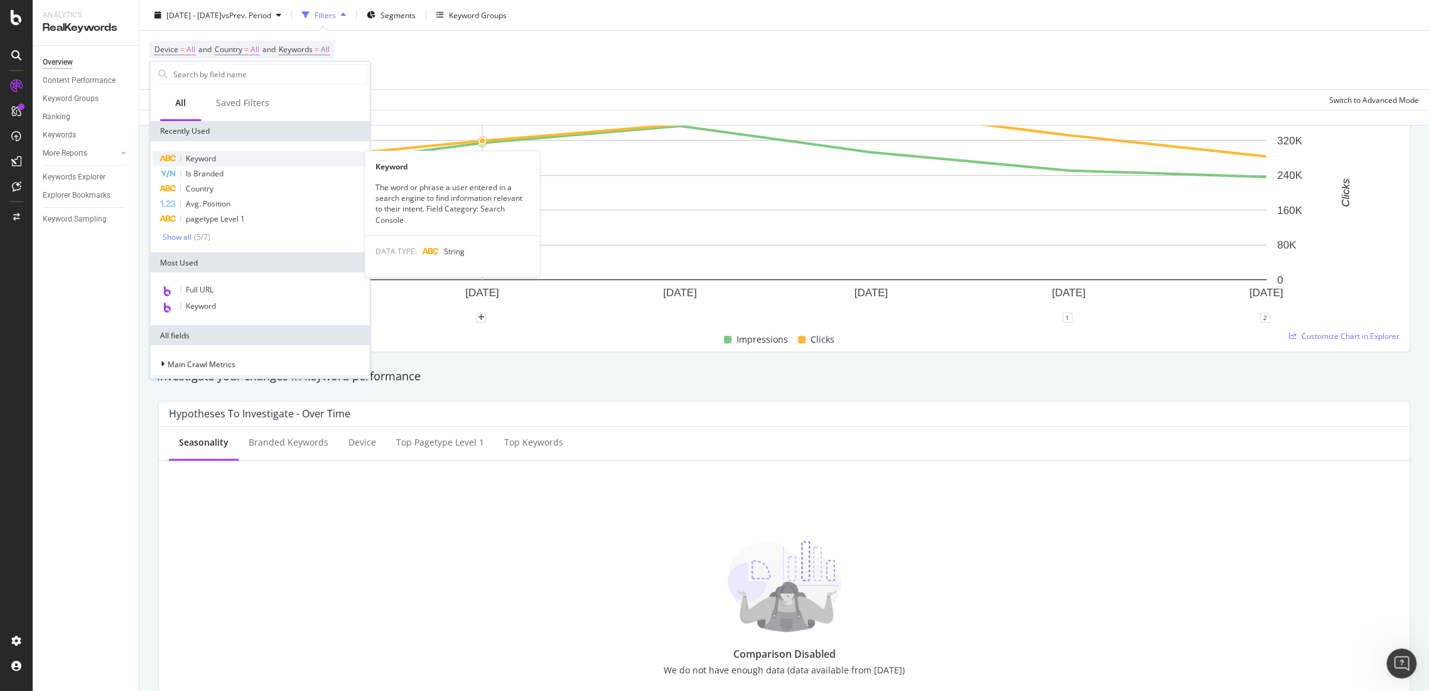
click at [229, 156] on div "Keyword" at bounding box center [260, 158] width 215 height 15
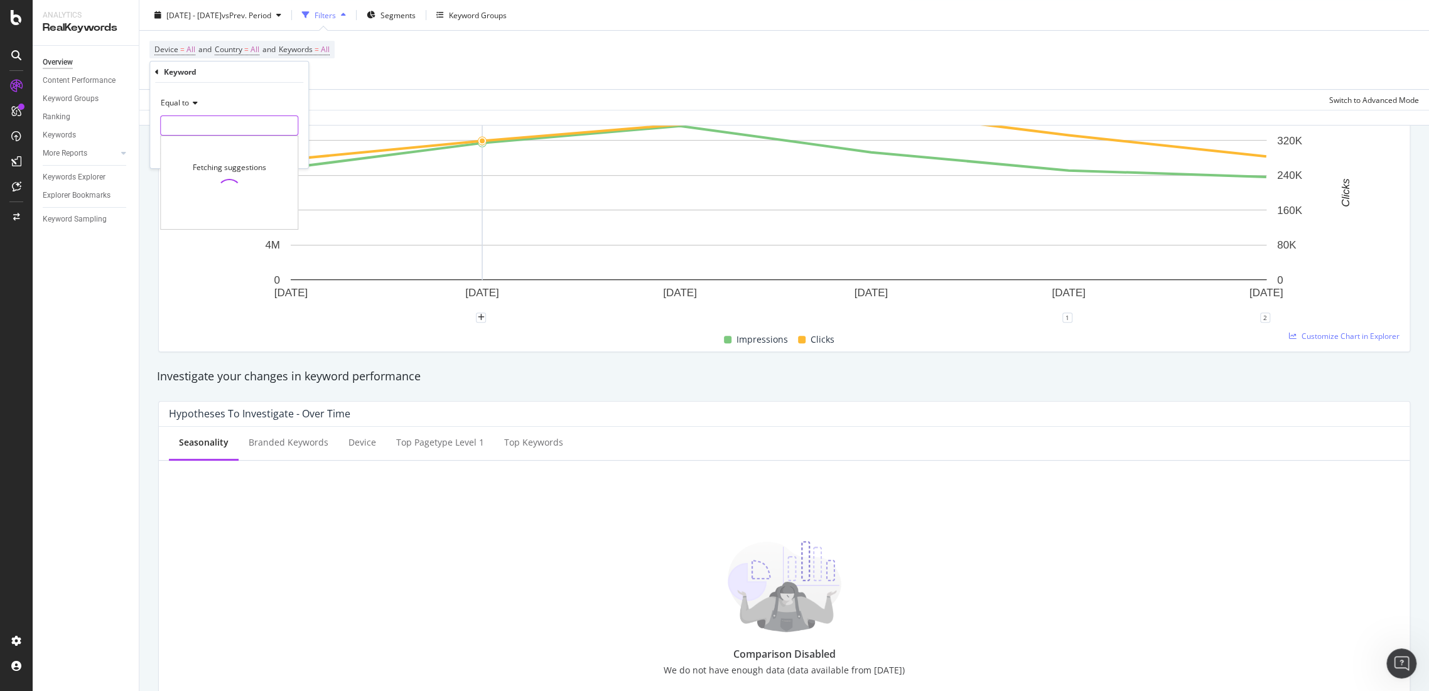
click at [211, 128] on input "text" at bounding box center [229, 126] width 137 height 20
click at [183, 97] on div "Equal to" at bounding box center [229, 103] width 138 height 20
click at [193, 225] on span "Contains" at bounding box center [181, 226] width 31 height 11
click at [205, 121] on input "text" at bounding box center [229, 126] width 137 height 20
type input "winter jacket"
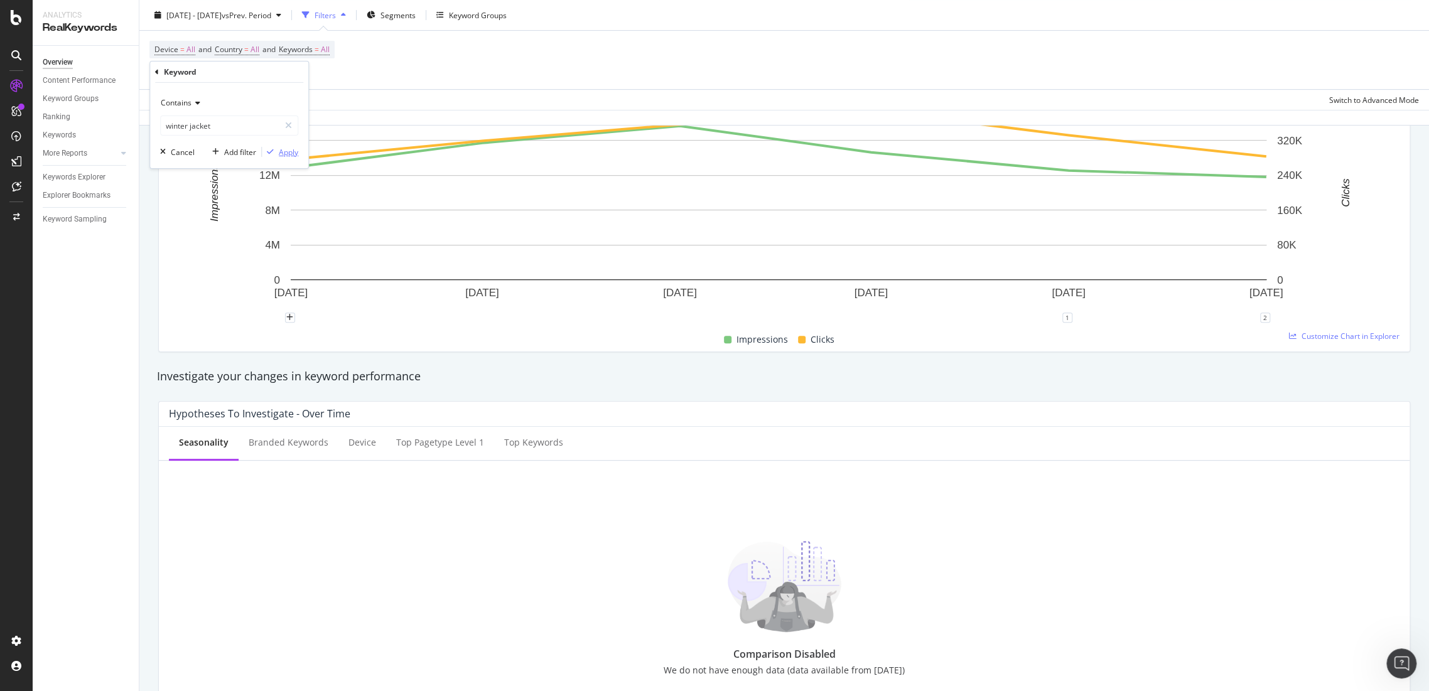
click at [295, 156] on div "Apply" at bounding box center [288, 151] width 19 height 11
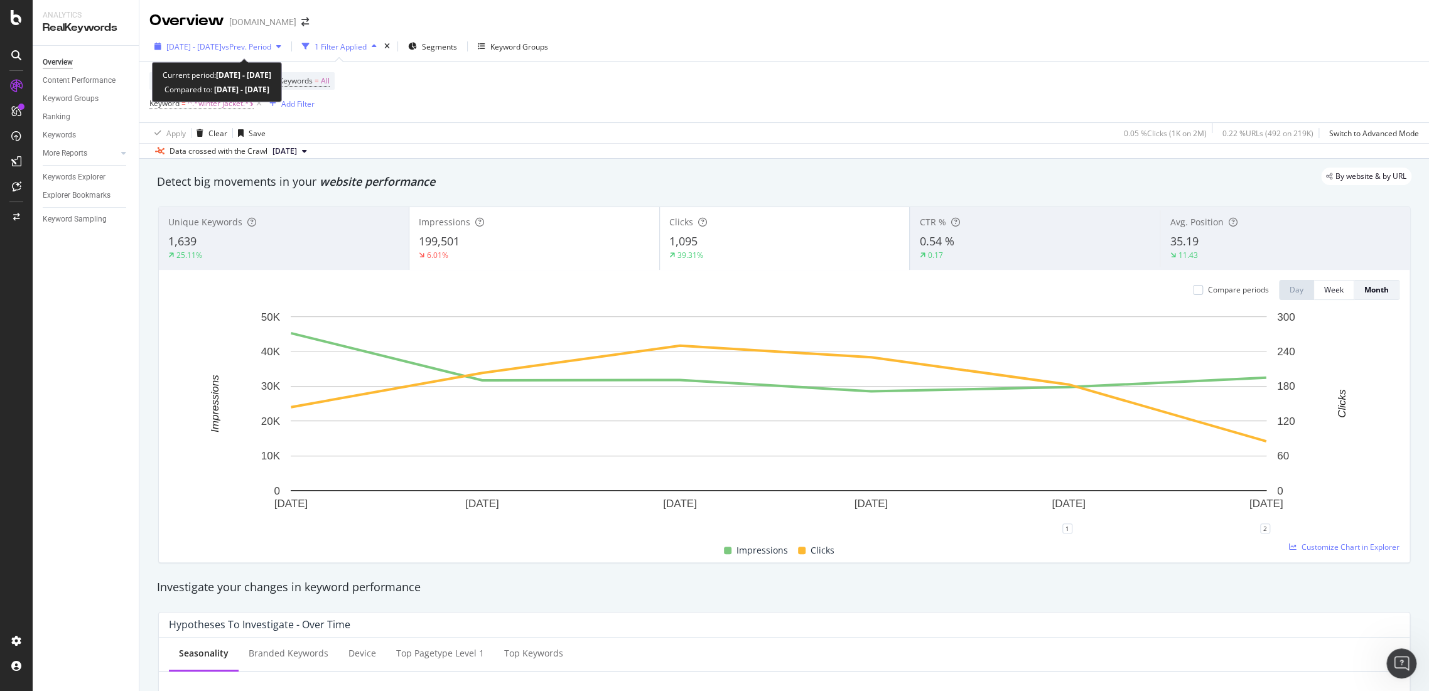
click at [271, 48] on span "vs Prev. Period" at bounding box center [247, 46] width 50 height 11
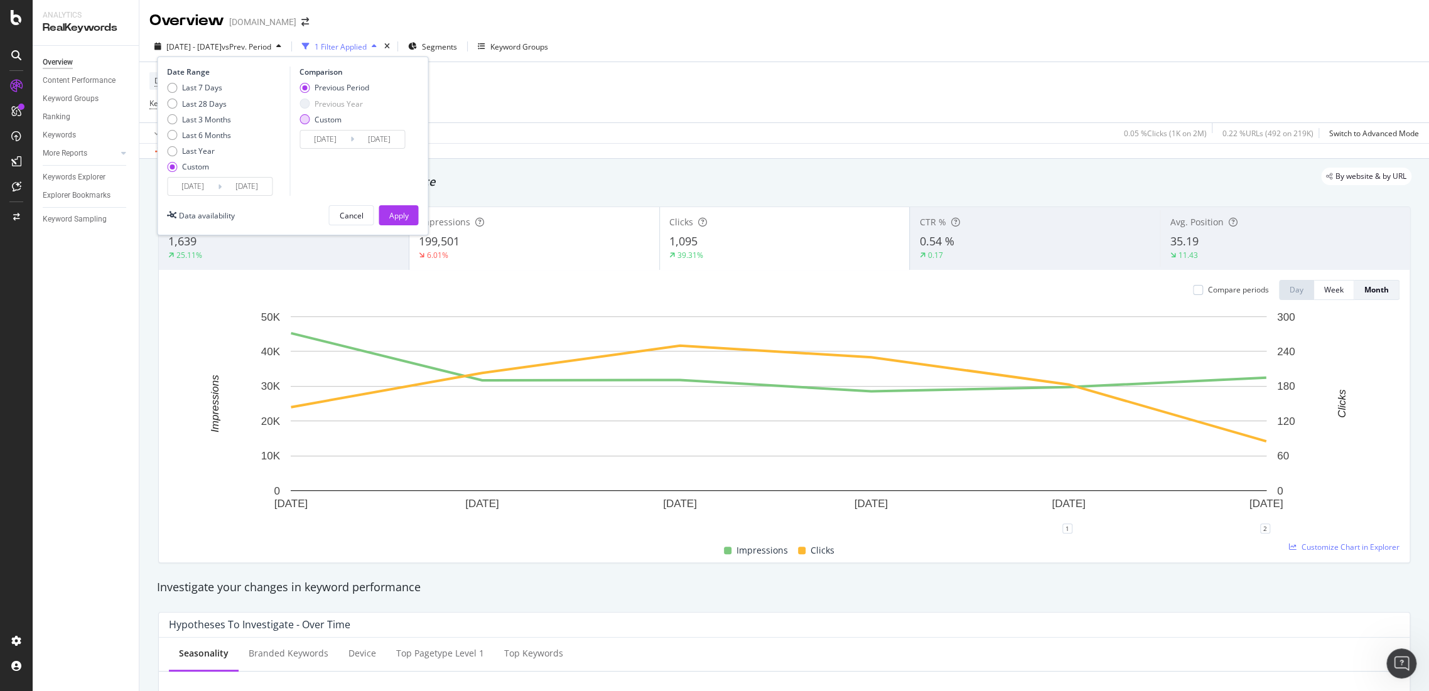
click at [322, 119] on div "Custom" at bounding box center [328, 119] width 27 height 11
click at [337, 149] on div "Comparison Previous Period Previous Year Custom 2024/03/04 Navigate forward to …" at bounding box center [348, 131] width 119 height 129
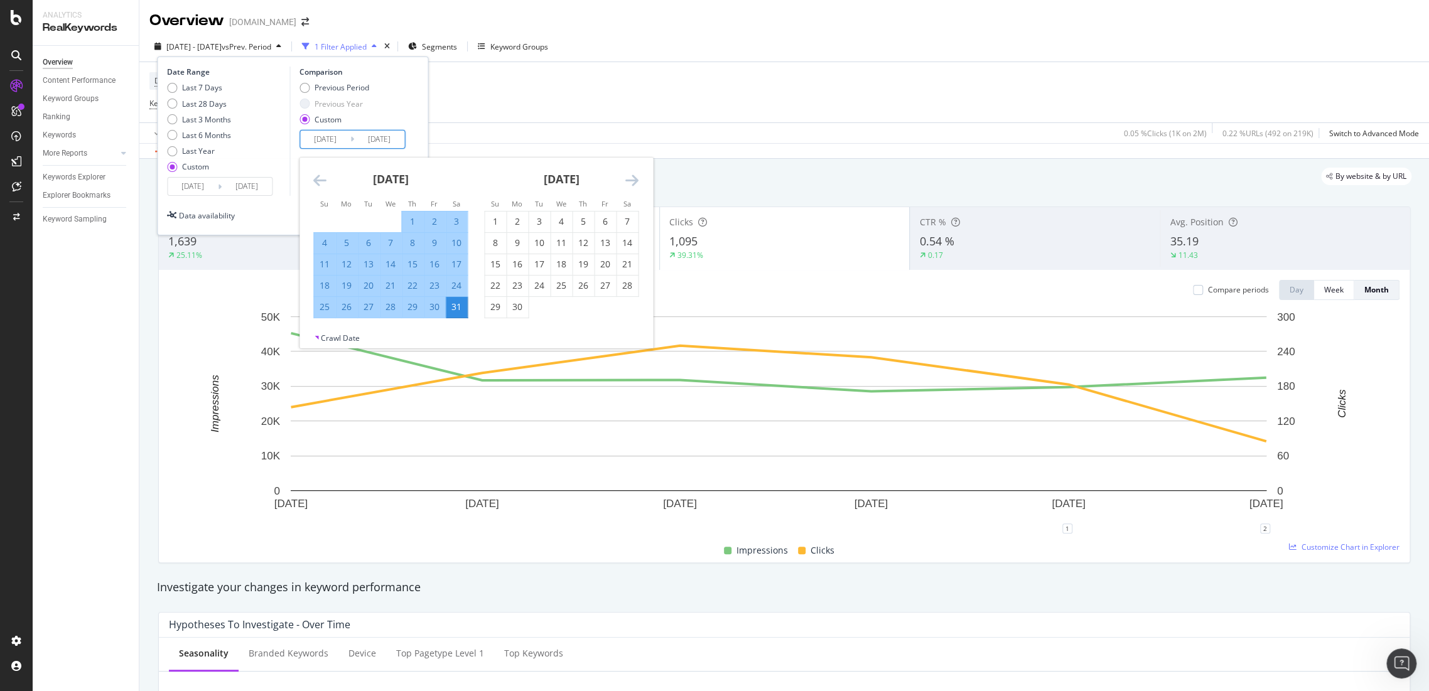
click at [337, 140] on input "2024/03/04" at bounding box center [325, 140] width 50 height 18
click at [316, 183] on icon "Move backward to switch to the previous month." at bounding box center [319, 180] width 13 height 15
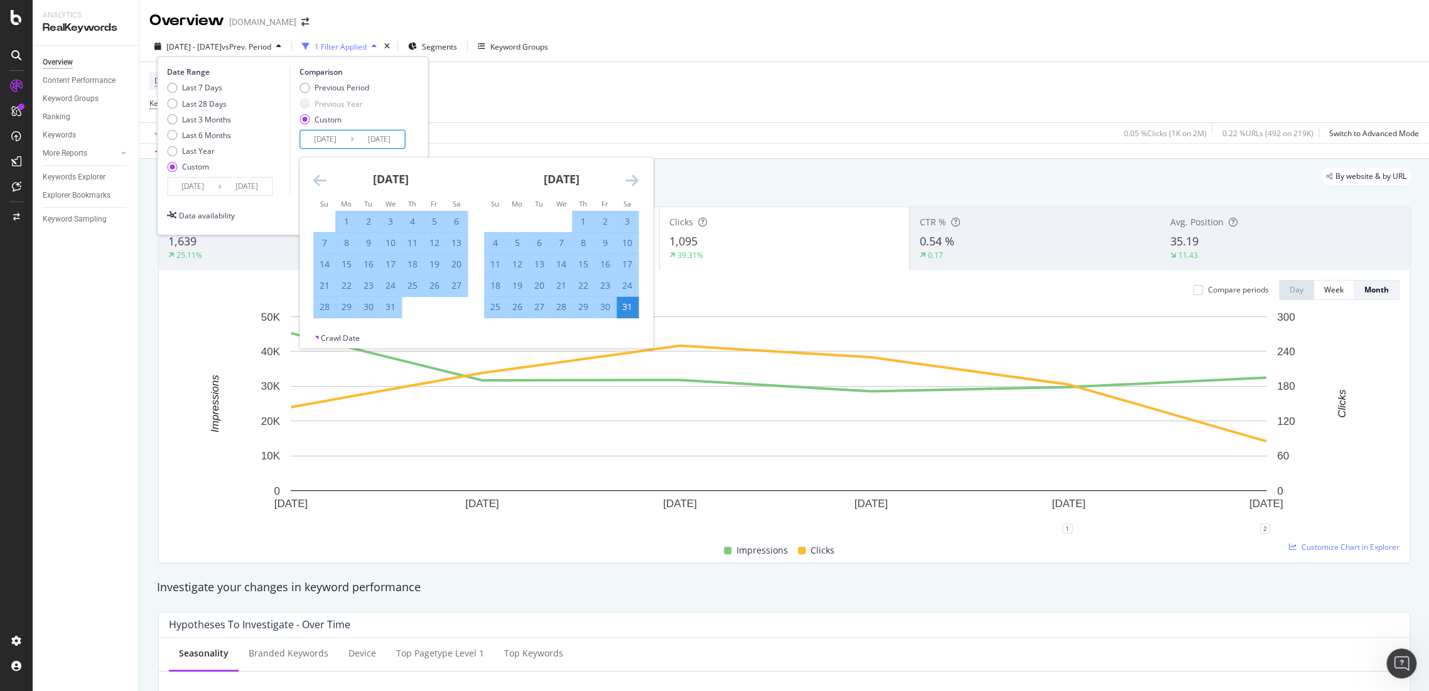
click at [316, 183] on icon "Move backward to switch to the previous month." at bounding box center [319, 180] width 13 height 15
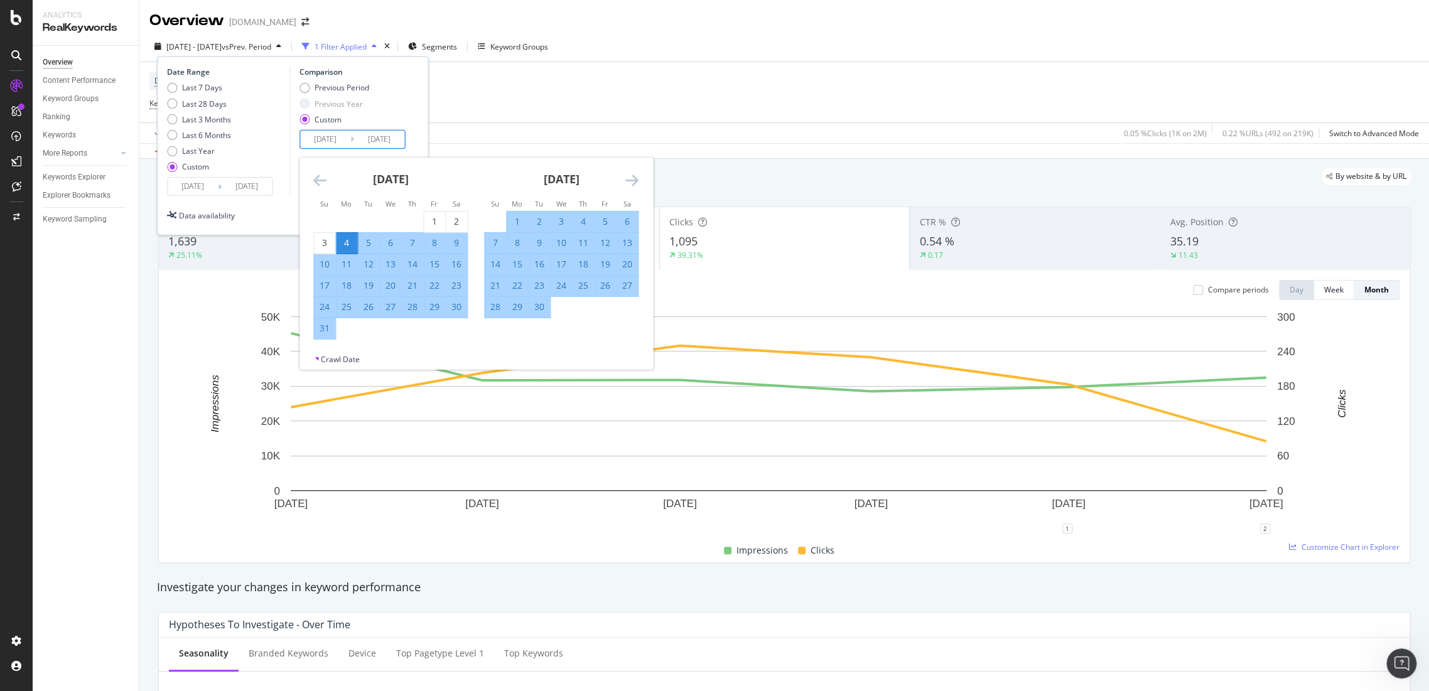
click at [316, 183] on icon "Move backward to switch to the previous month." at bounding box center [319, 180] width 13 height 15
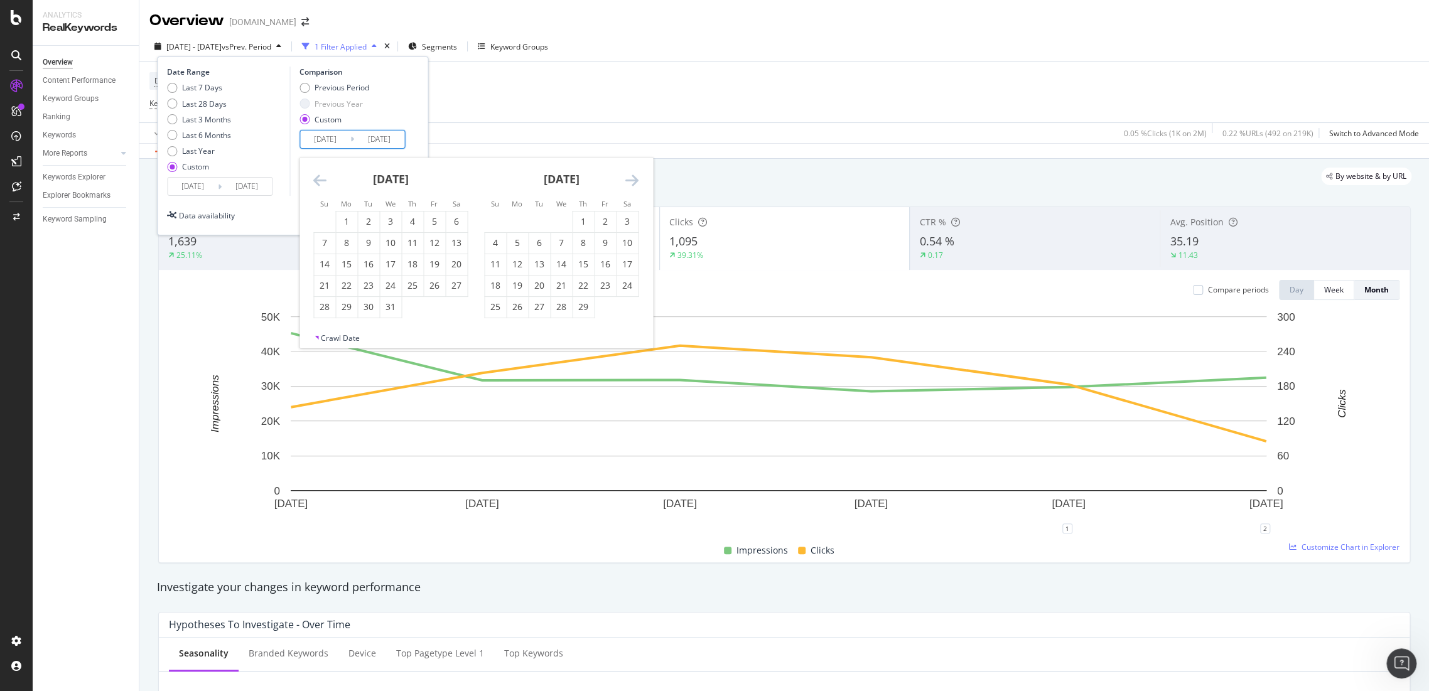
click at [316, 183] on icon "Move backward to switch to the previous month." at bounding box center [319, 180] width 13 height 15
click at [359, 286] on div "19" at bounding box center [368, 285] width 21 height 13
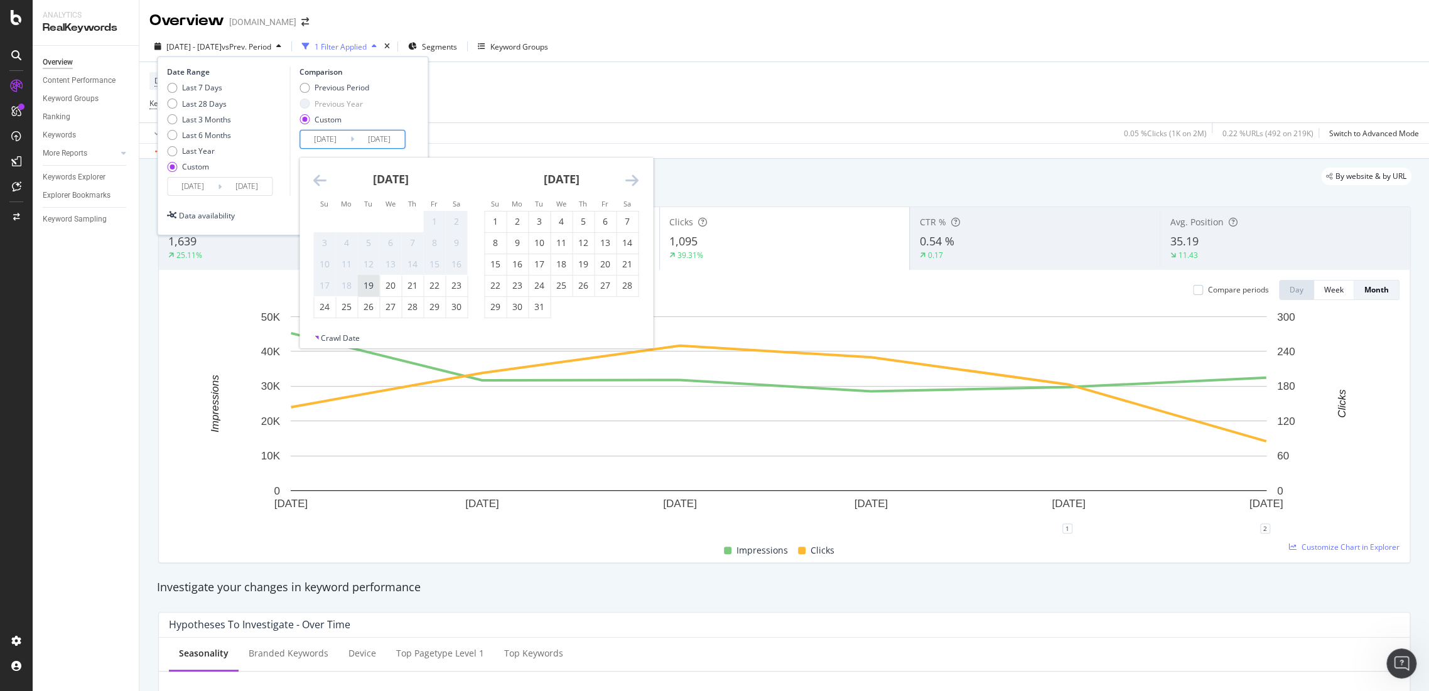
type input "2023/09/19"
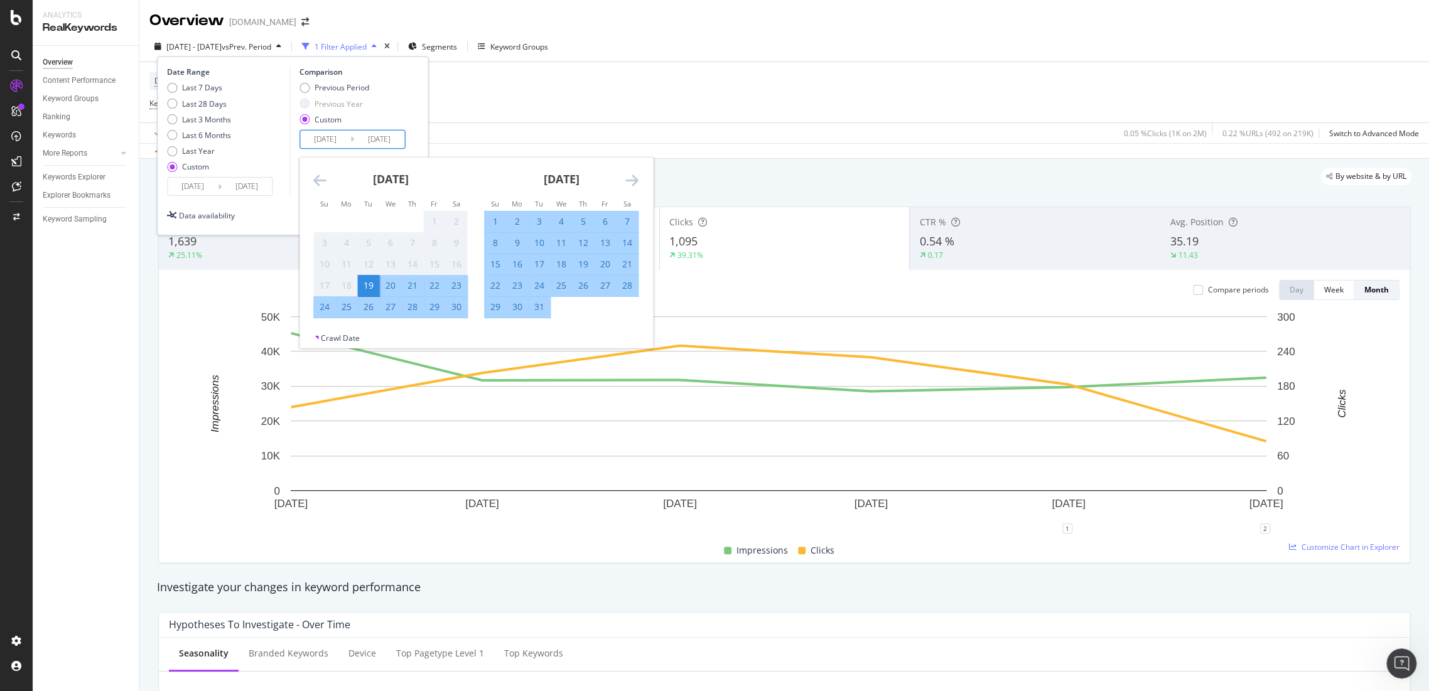
click at [634, 177] on icon "Move forward to switch to the next month." at bounding box center [631, 180] width 13 height 15
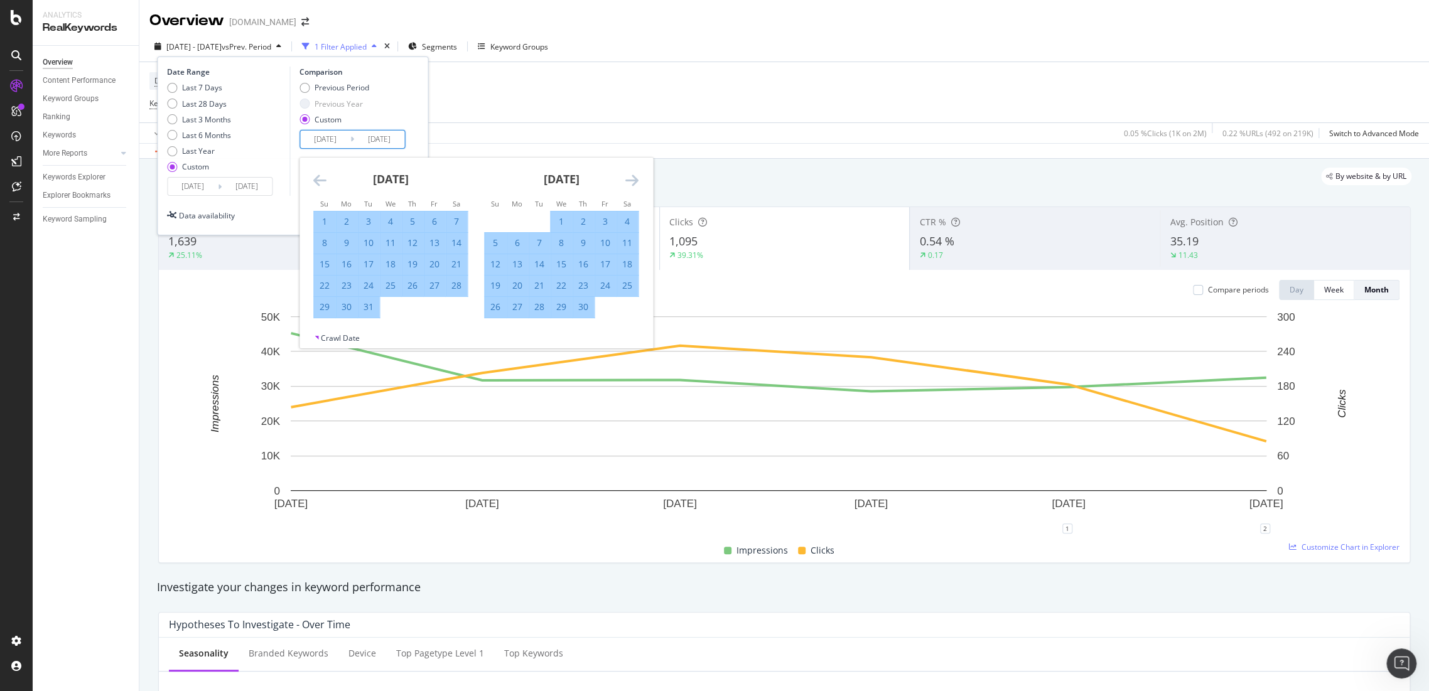
click at [634, 177] on icon "Move forward to switch to the next month." at bounding box center [631, 180] width 13 height 15
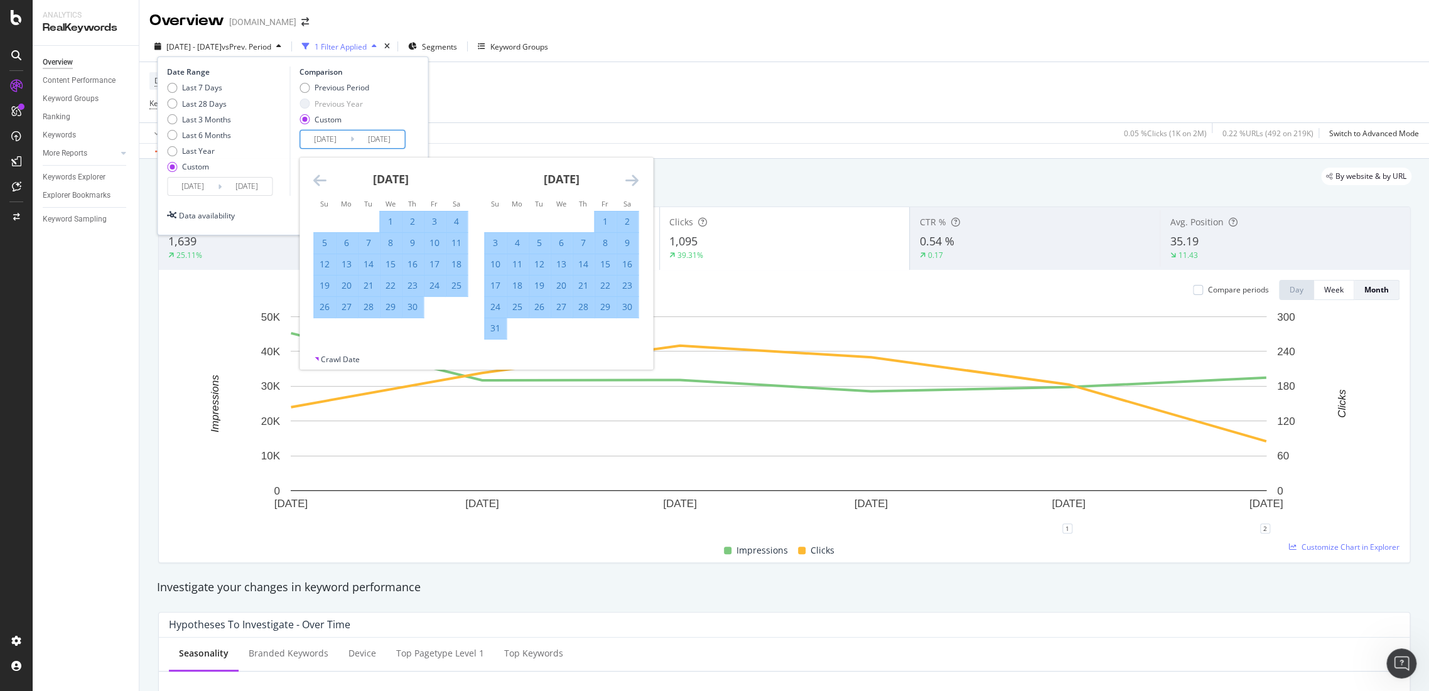
click at [634, 177] on icon "Move forward to switch to the next month." at bounding box center [631, 180] width 13 height 15
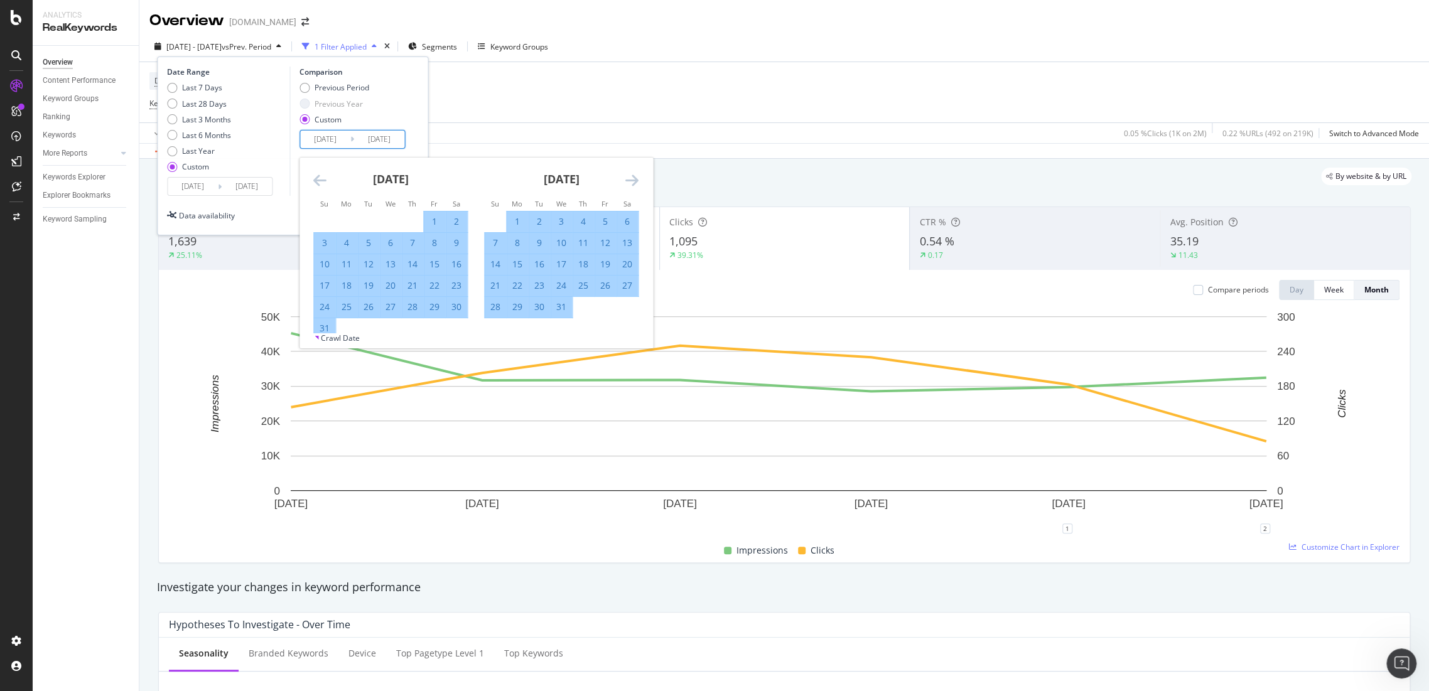
click at [634, 177] on icon "Move forward to switch to the next month." at bounding box center [631, 180] width 13 height 15
click at [584, 310] on div "29" at bounding box center [583, 307] width 21 height 13
type input "2024/02/29"
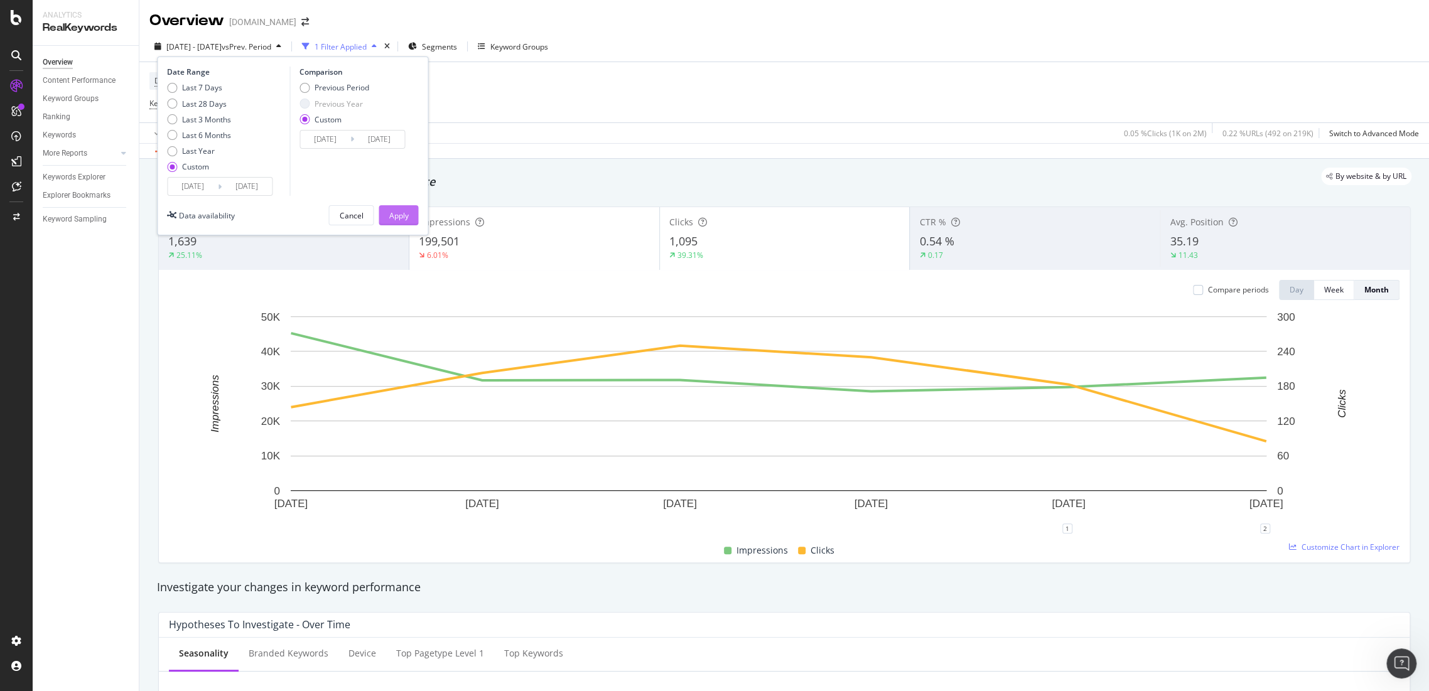
click at [392, 223] on div "Apply" at bounding box center [398, 215] width 19 height 19
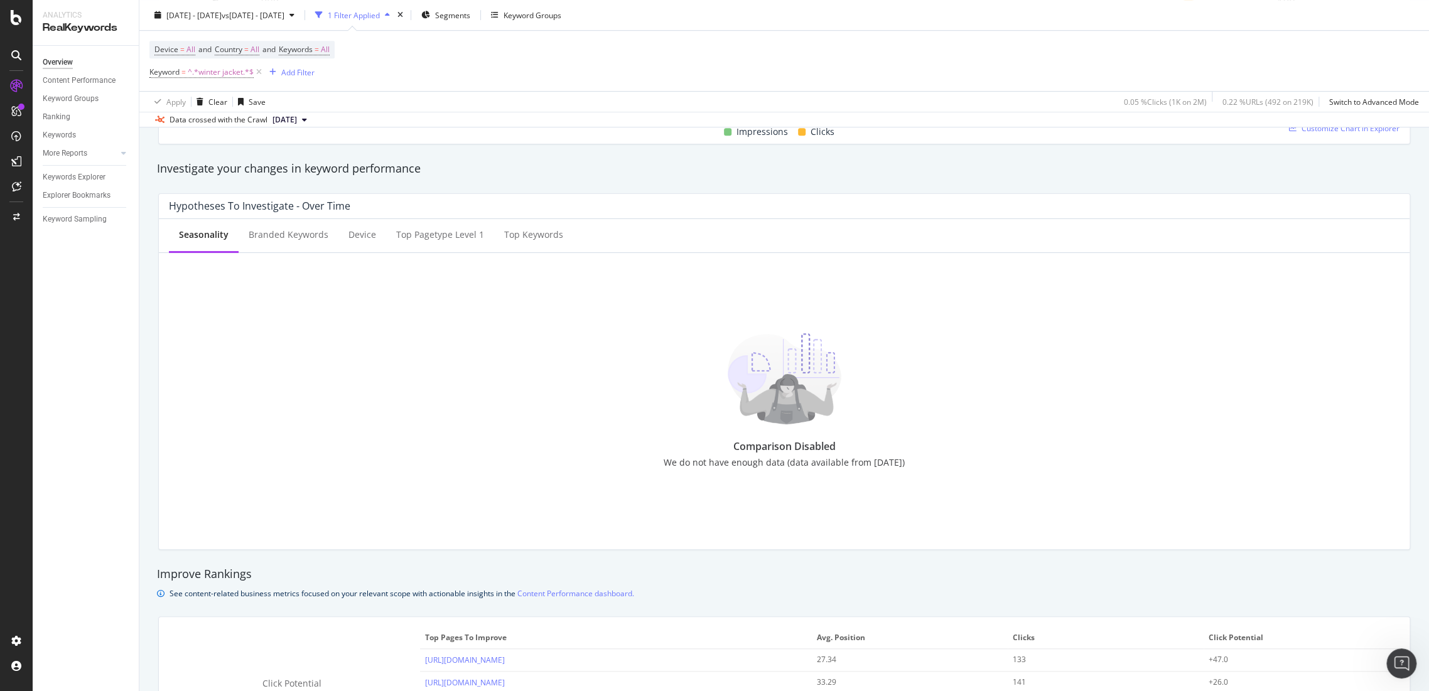
scroll to position [349, 0]
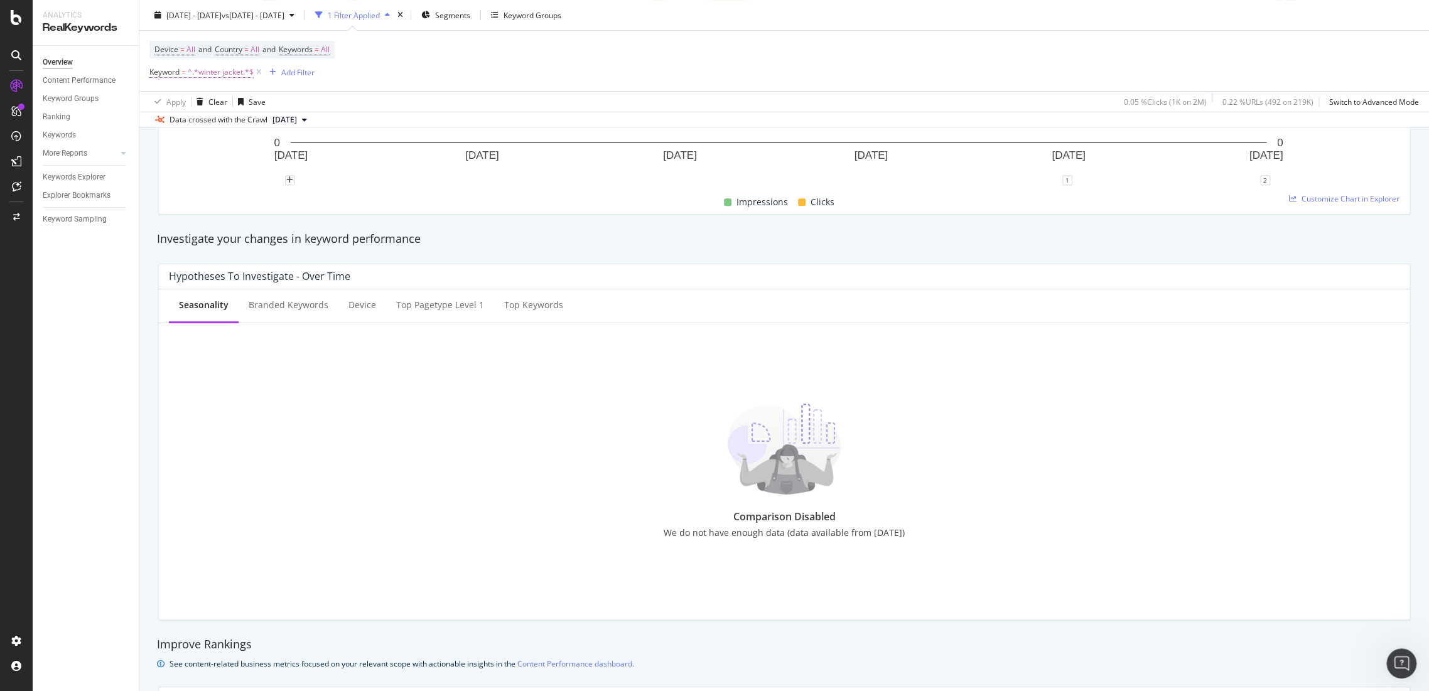
click at [219, 75] on span "^.*winter jacket.*$" at bounding box center [221, 72] width 66 height 18
click at [181, 154] on div "Cancel" at bounding box center [183, 150] width 24 height 11
click at [301, 75] on div "Add Filter" at bounding box center [297, 72] width 33 height 11
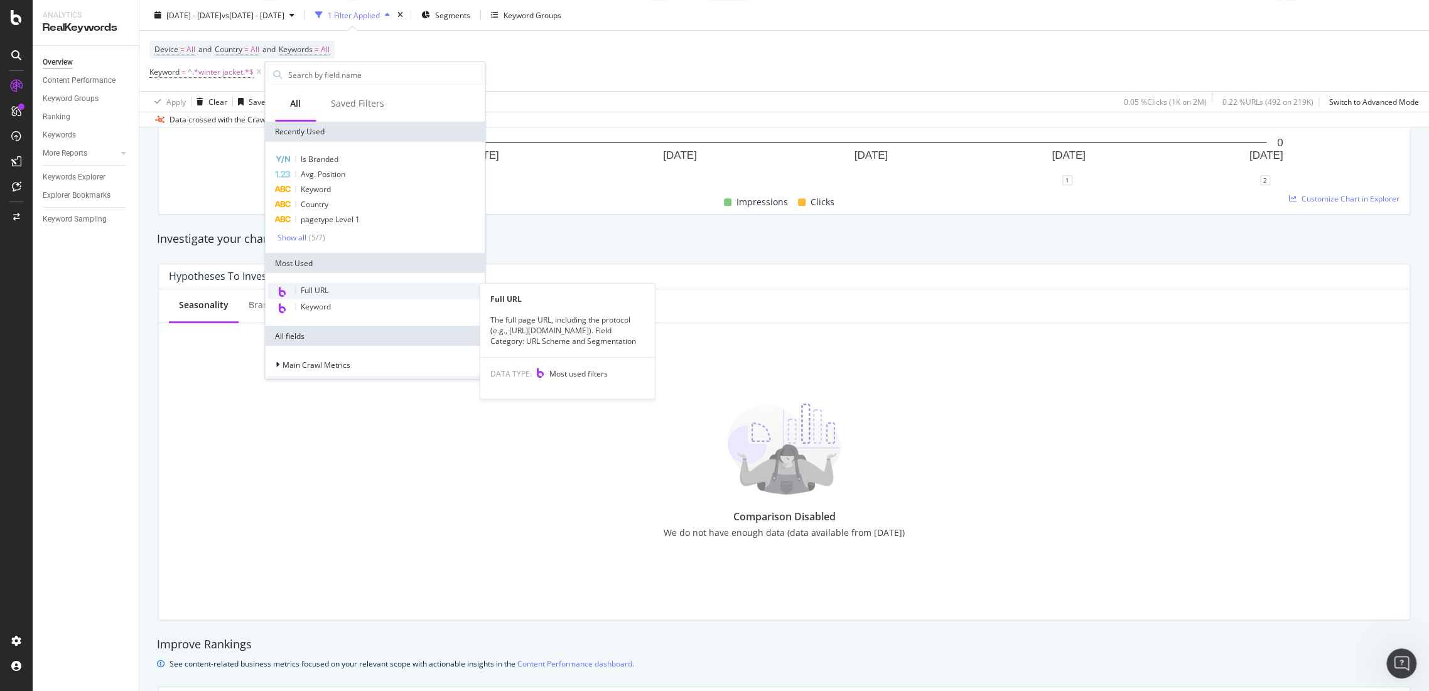
click at [313, 290] on span "Full URL" at bounding box center [315, 290] width 28 height 11
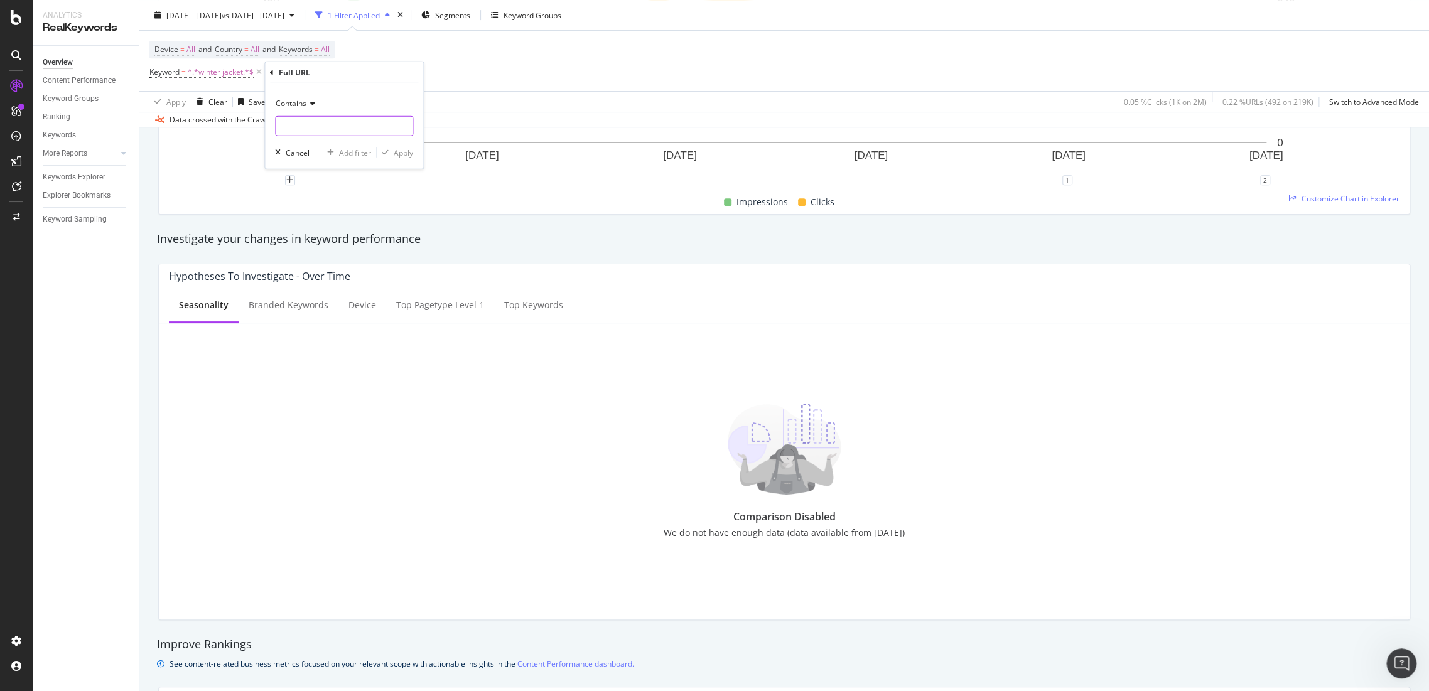
click at [315, 123] on input "text" at bounding box center [344, 126] width 137 height 20
paste input "/winter_jackets_coats"
type input "/winter_jackets_coats"
click at [396, 152] on div "Apply" at bounding box center [403, 152] width 19 height 11
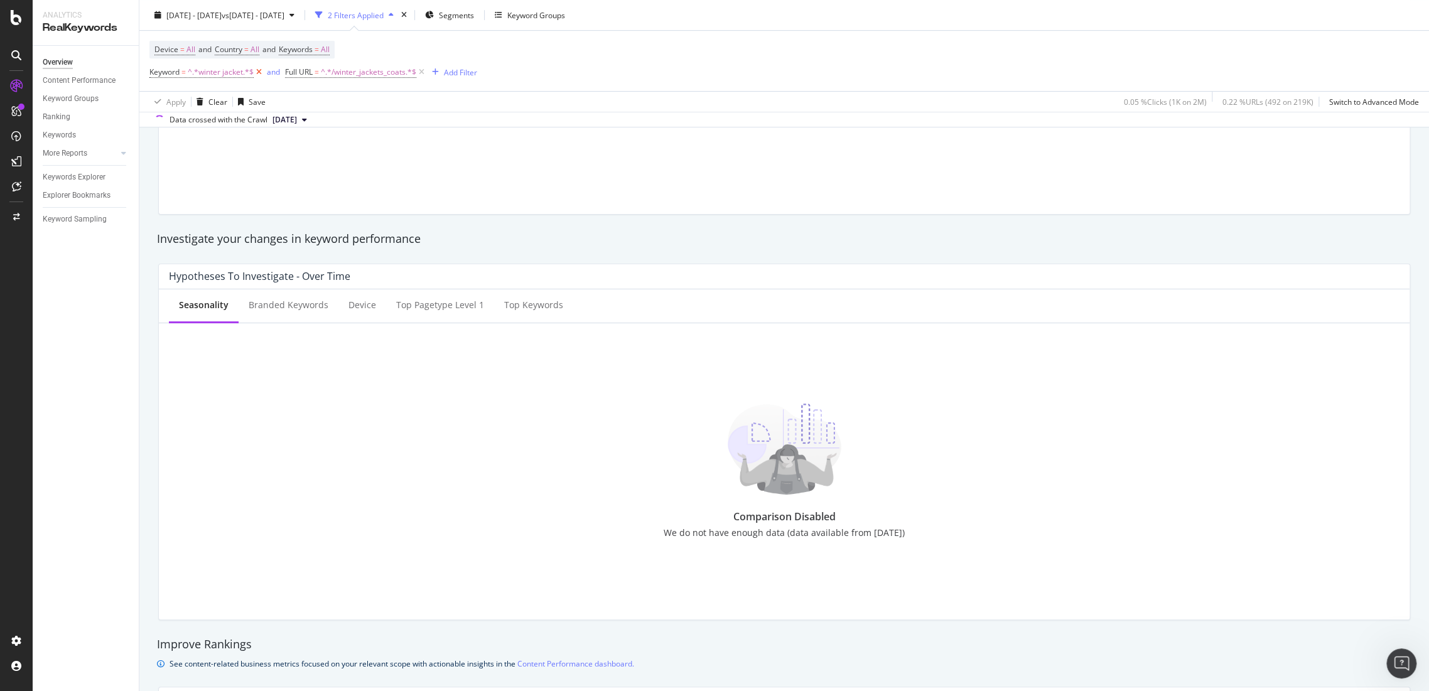
click at [258, 74] on icon at bounding box center [259, 72] width 11 height 13
click at [254, 78] on span "^.*/winter_jackets_coats.*$" at bounding box center [232, 72] width 95 height 18
click at [194, 107] on div "Contains" at bounding box center [229, 101] width 138 height 20
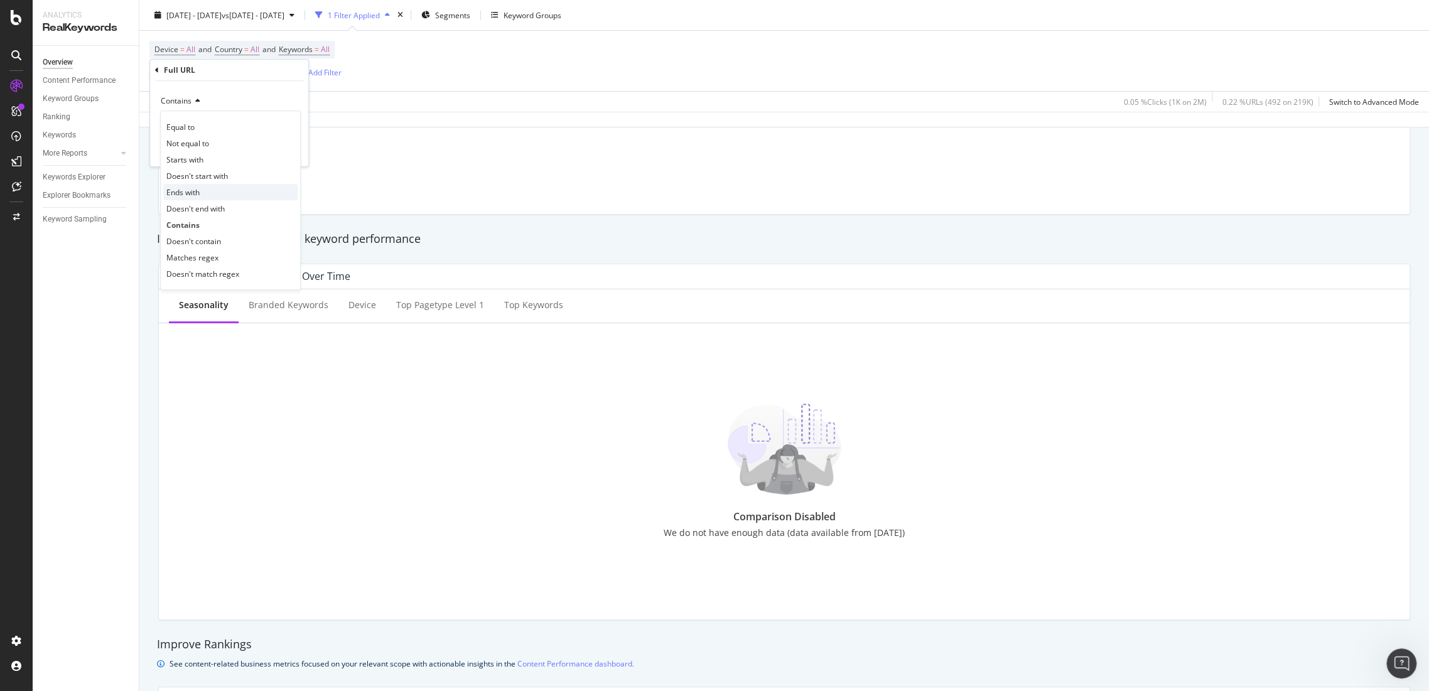
click at [205, 188] on div "Ends with" at bounding box center [230, 192] width 134 height 16
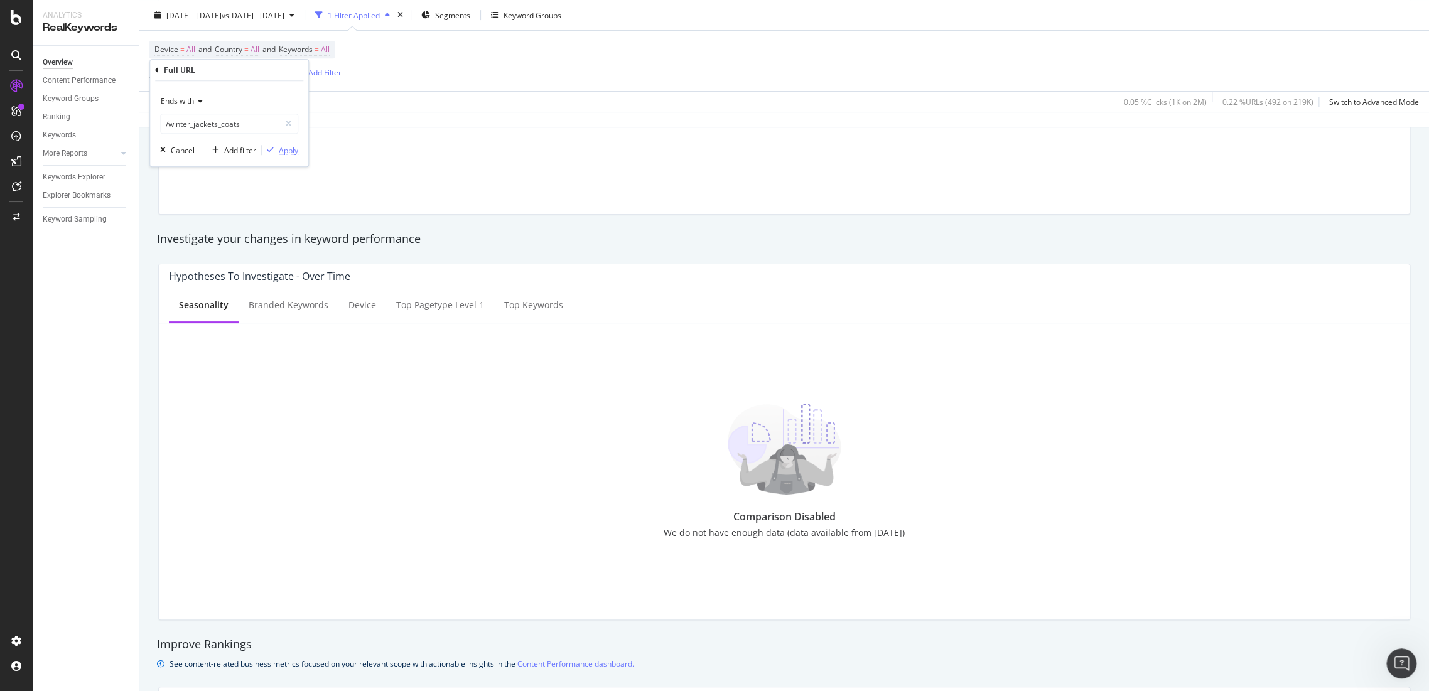
click at [284, 149] on div "Apply" at bounding box center [288, 150] width 19 height 11
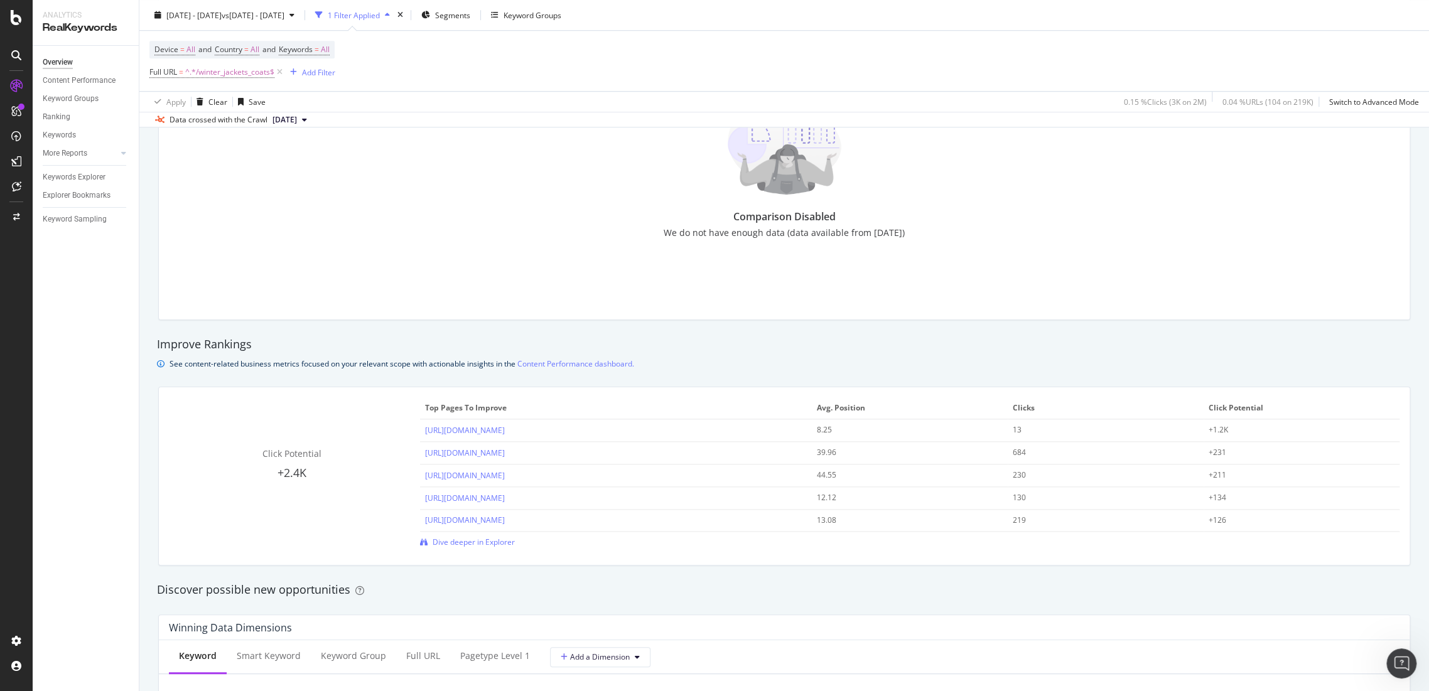
scroll to position [628, 0]
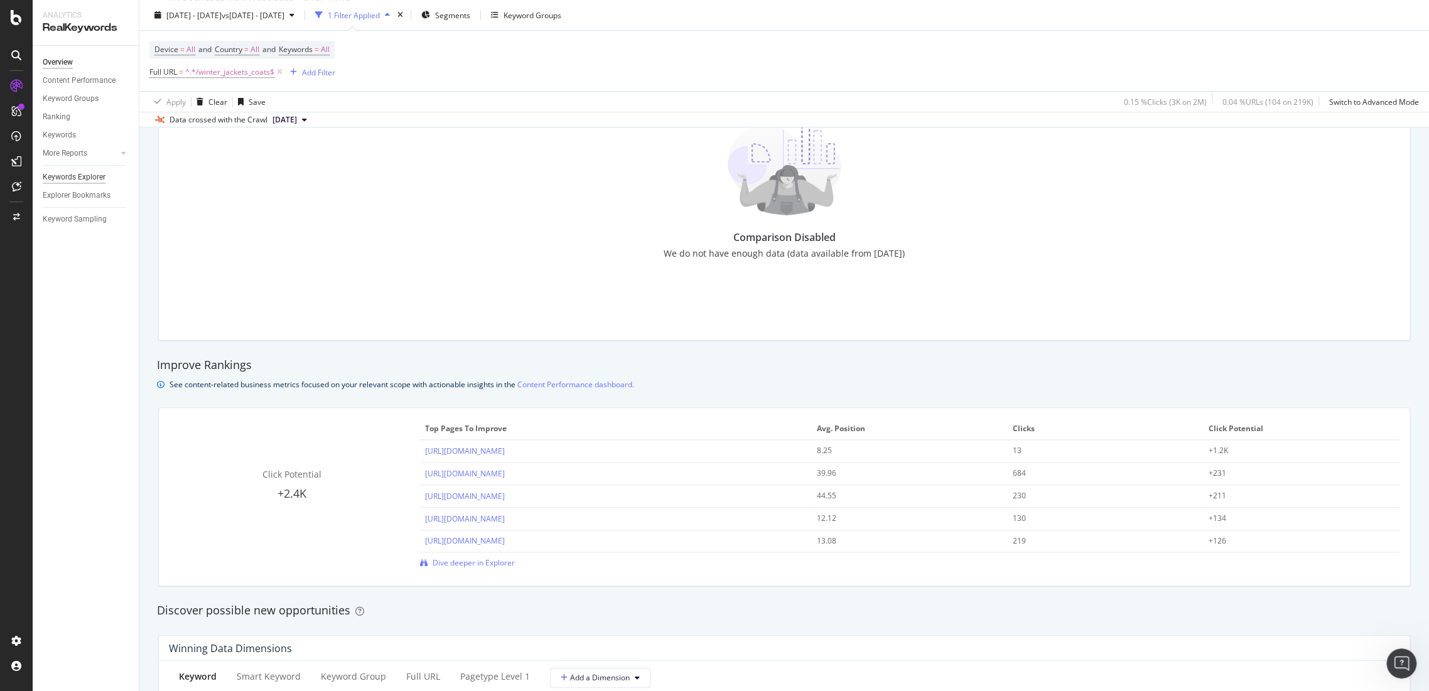
click at [81, 176] on div "Keywords Explorer" at bounding box center [74, 177] width 63 height 13
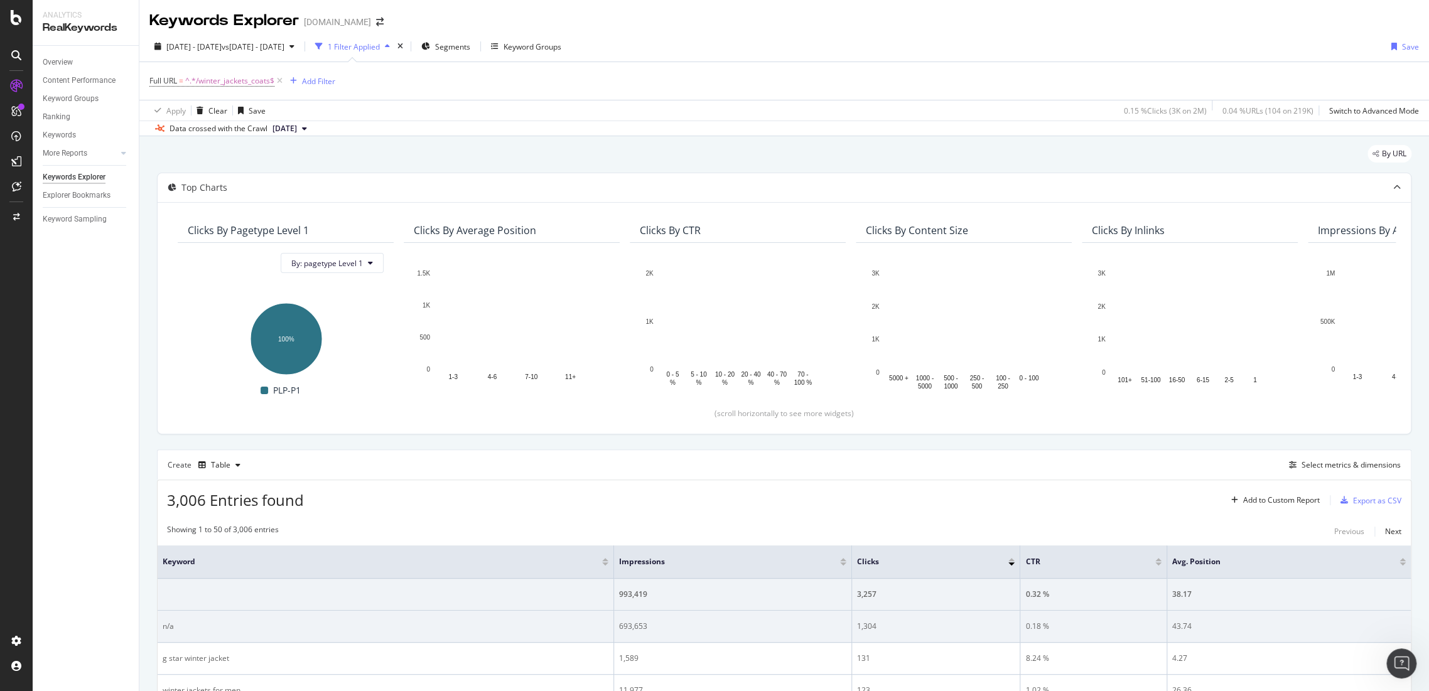
scroll to position [70, 0]
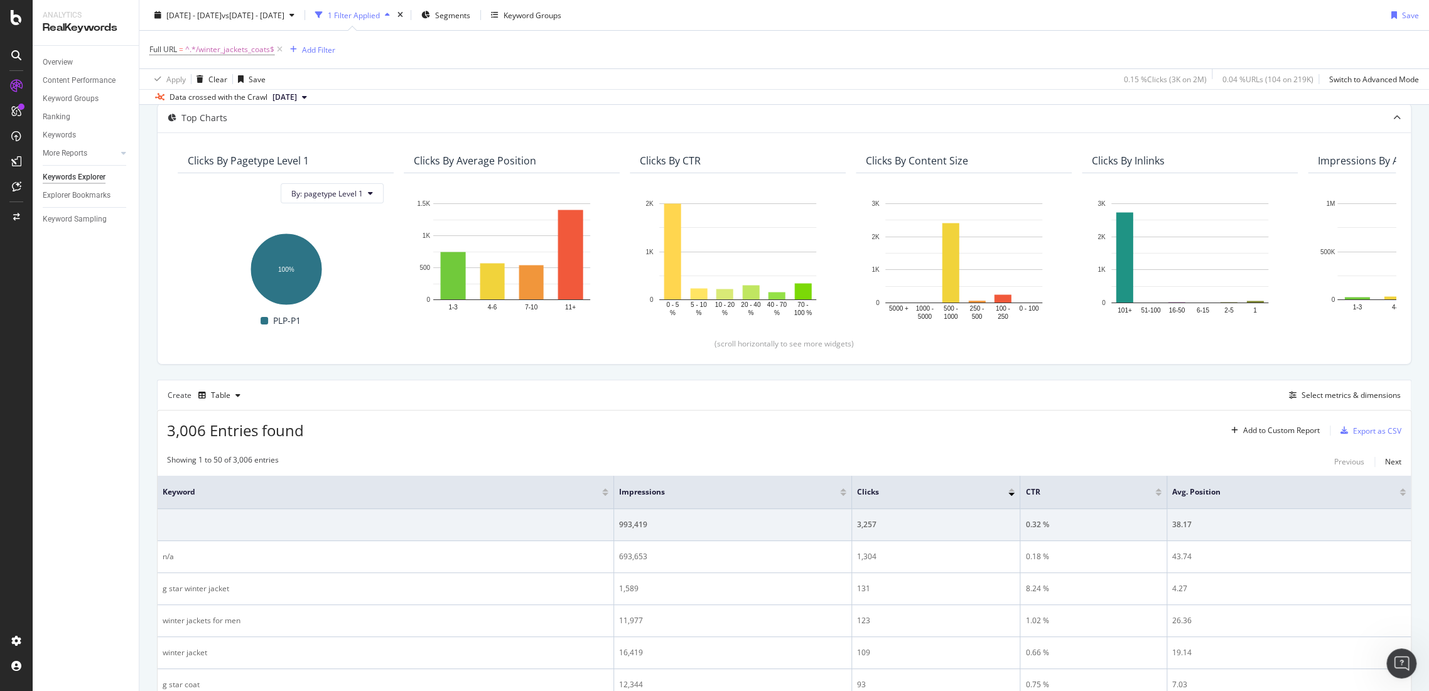
click at [1400, 489] on div at bounding box center [1403, 490] width 6 height 3
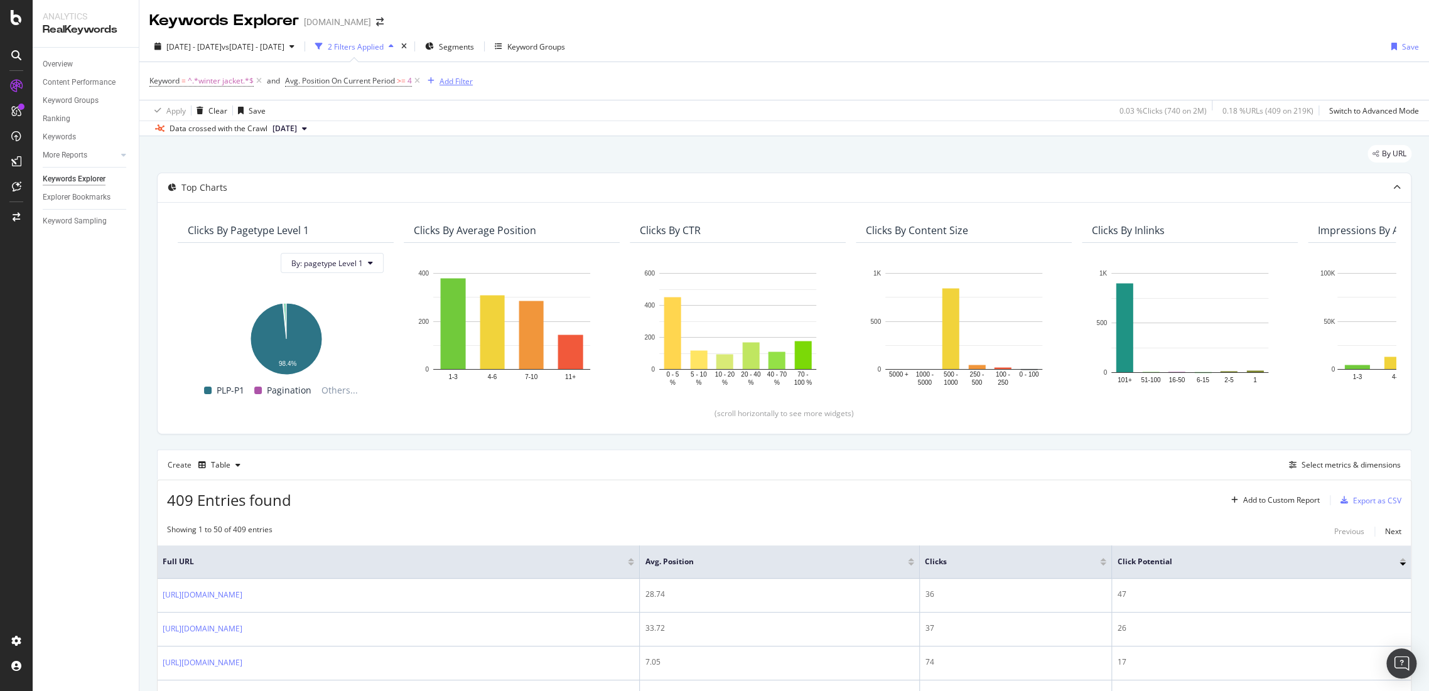
click at [457, 76] on div "Add Filter" at bounding box center [456, 81] width 33 height 11
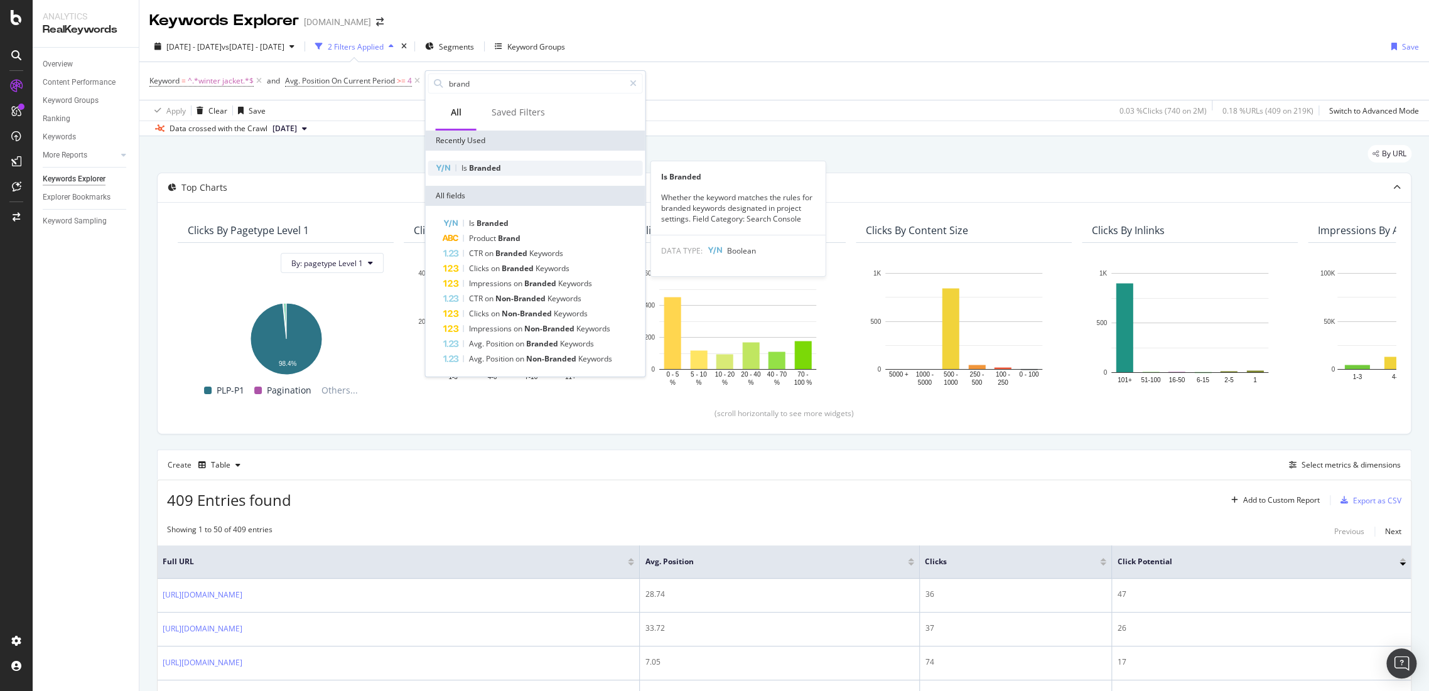
type input "brand"
click at [511, 168] on div "Is Branded" at bounding box center [535, 168] width 215 height 15
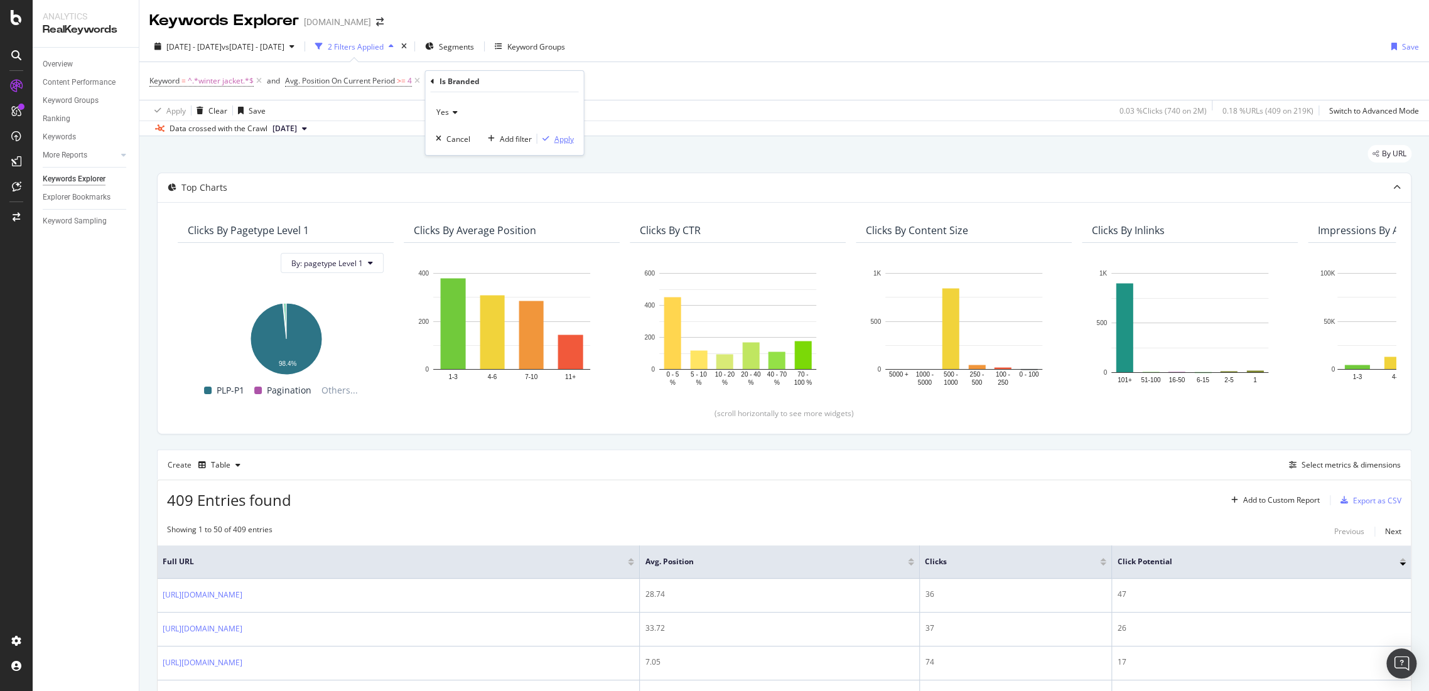
click at [568, 135] on div "Apply" at bounding box center [563, 139] width 19 height 11
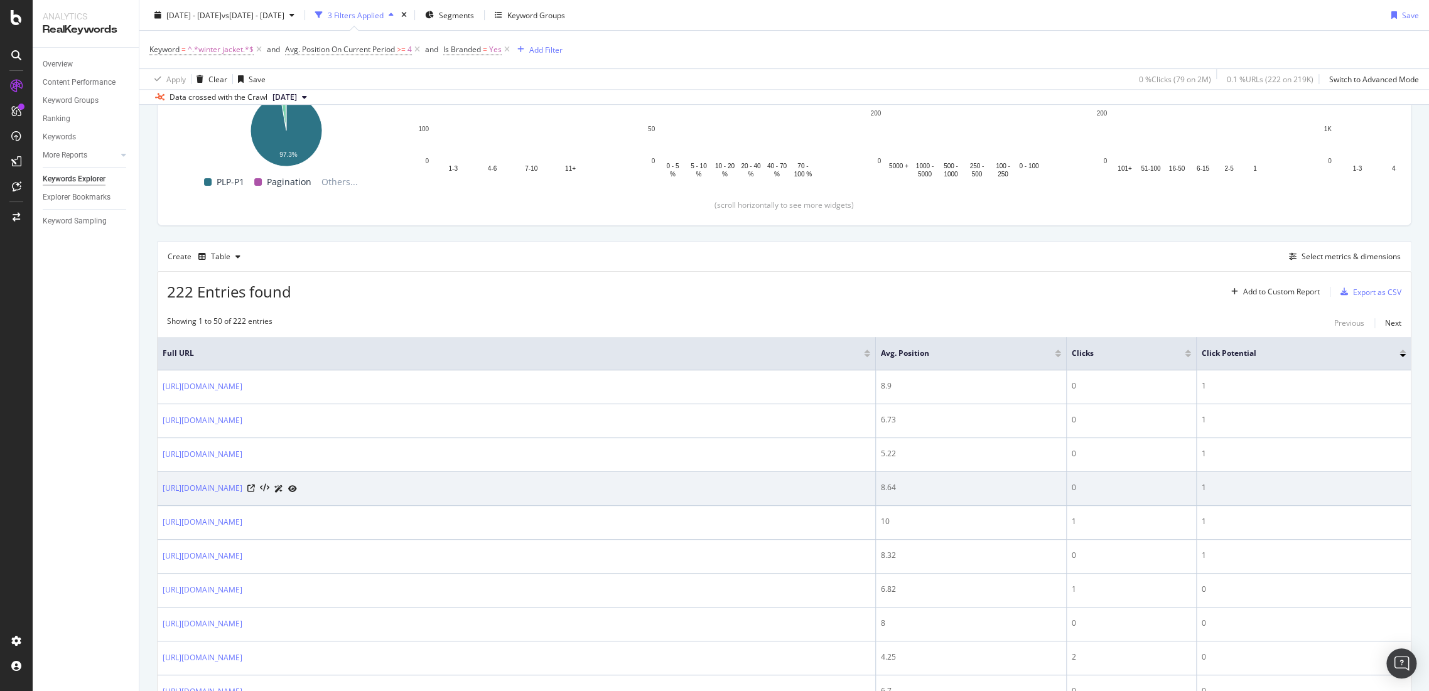
scroll to position [369, 0]
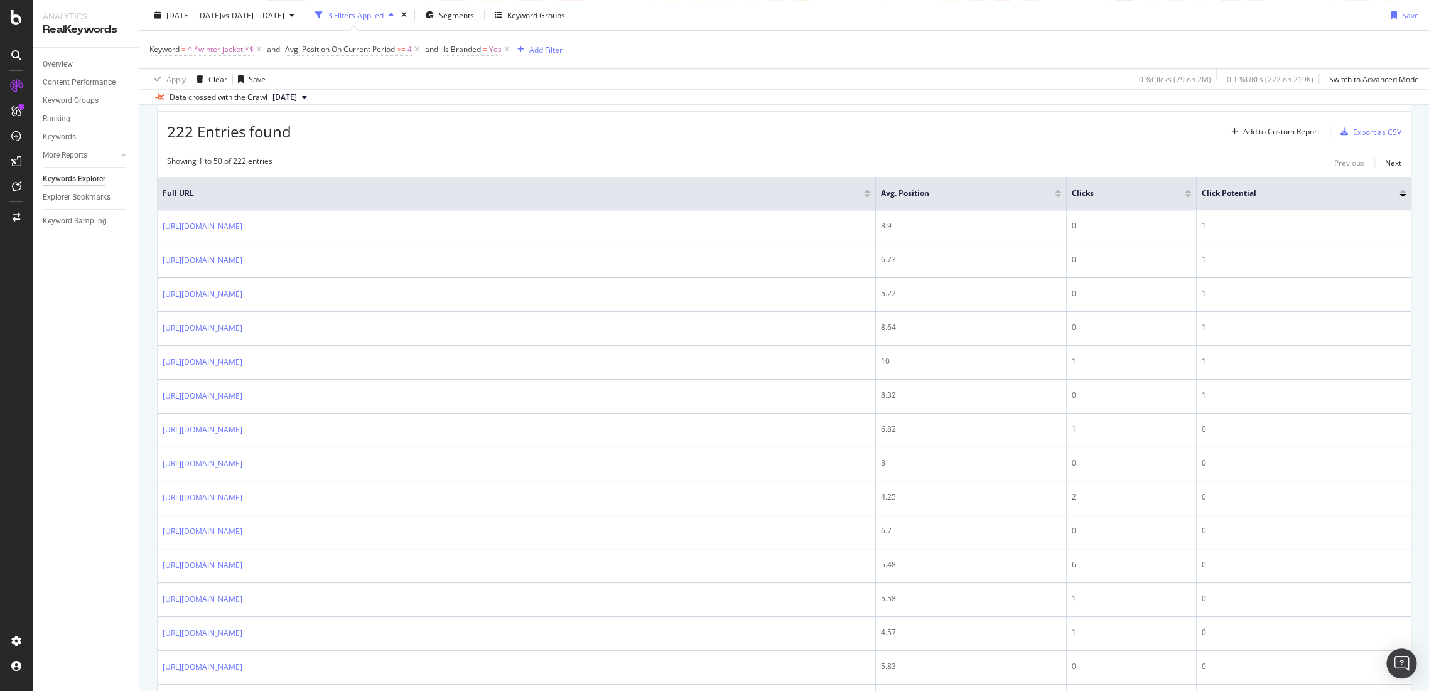
click at [1059, 195] on div at bounding box center [1058, 195] width 6 height 3
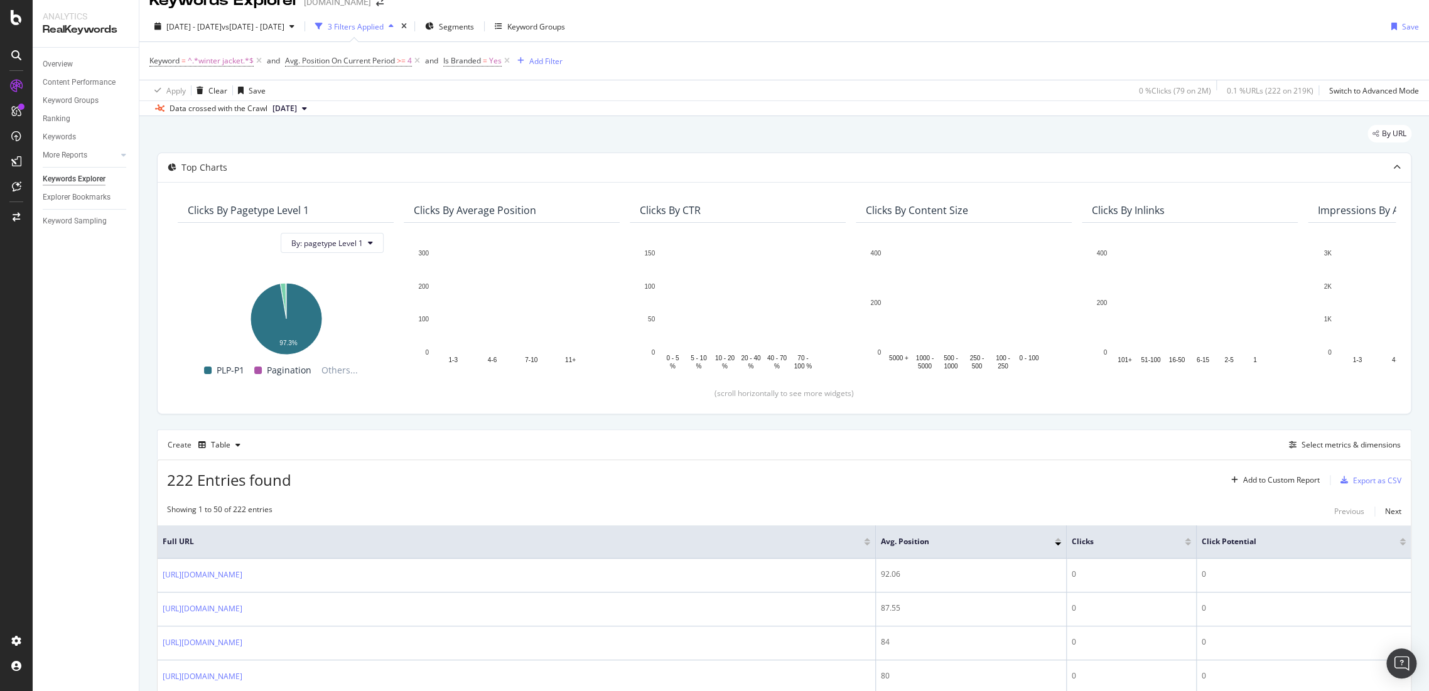
scroll to position [369, 0]
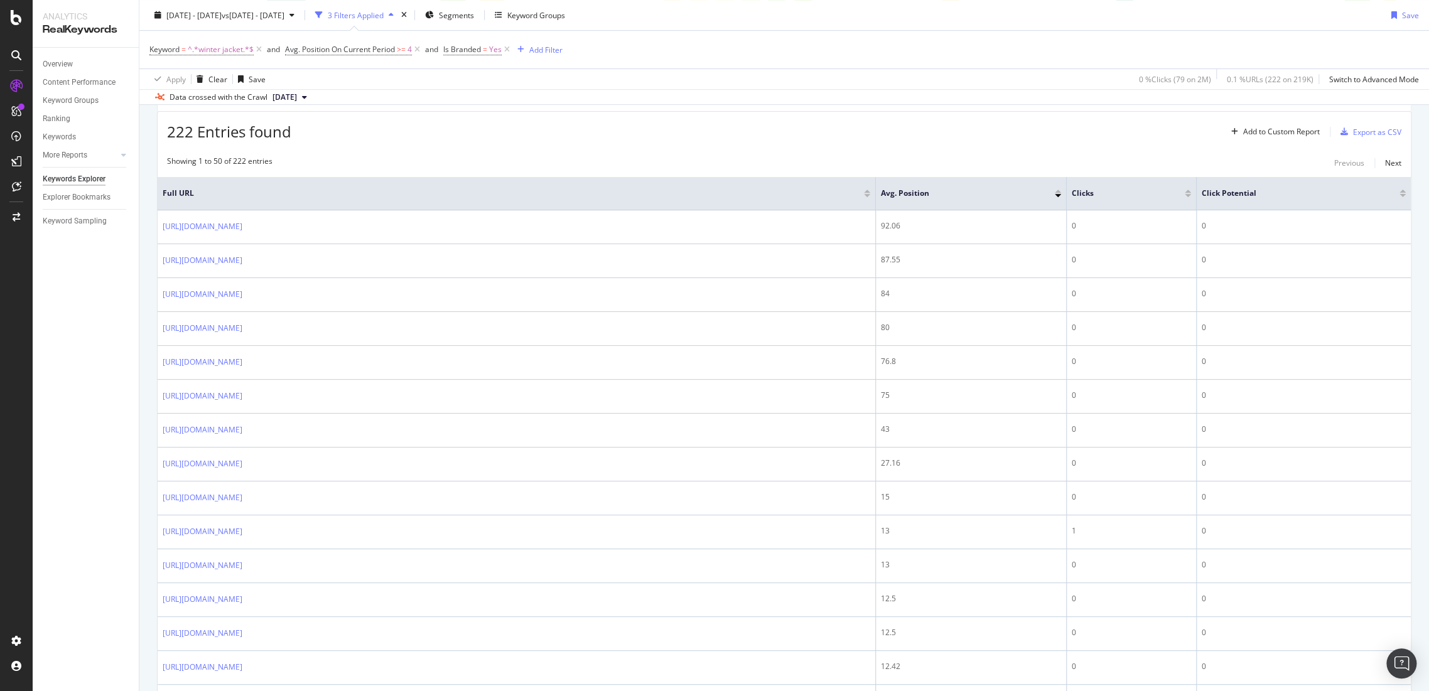
click at [1060, 195] on div at bounding box center [1058, 195] width 6 height 3
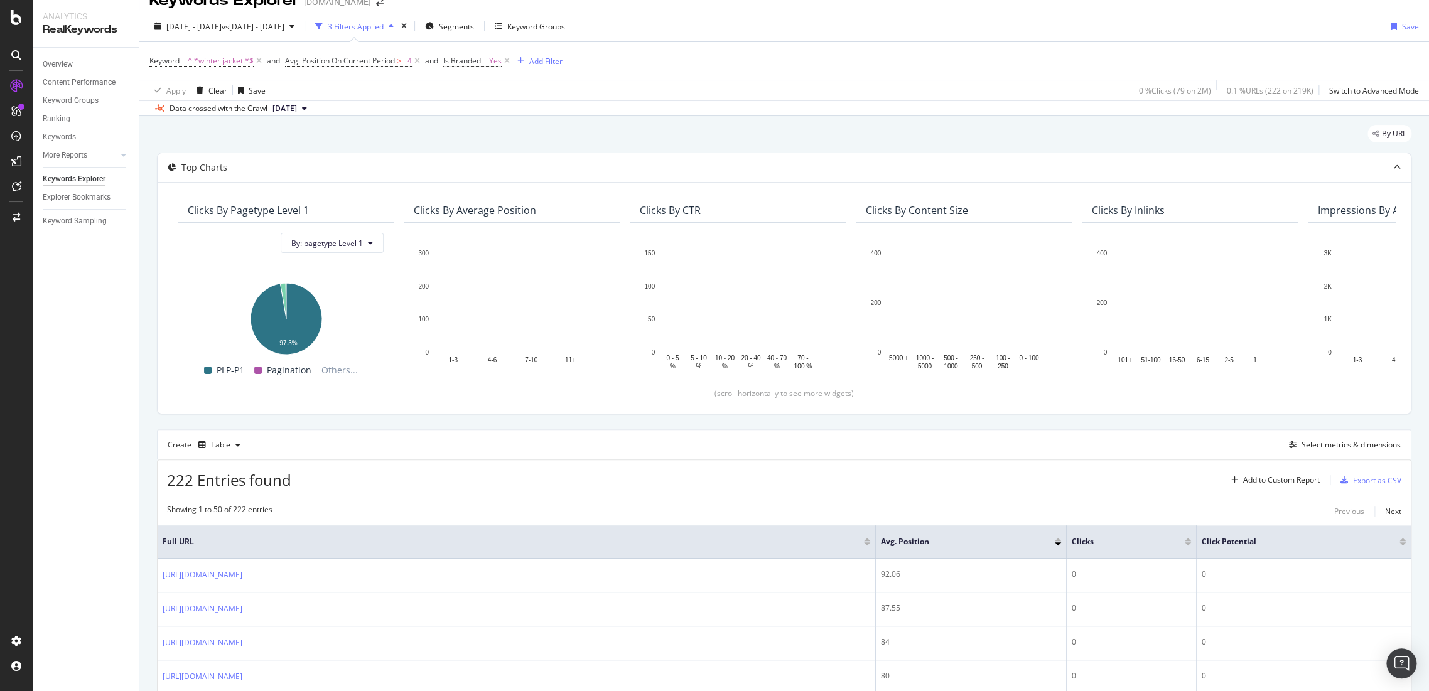
scroll to position [369, 0]
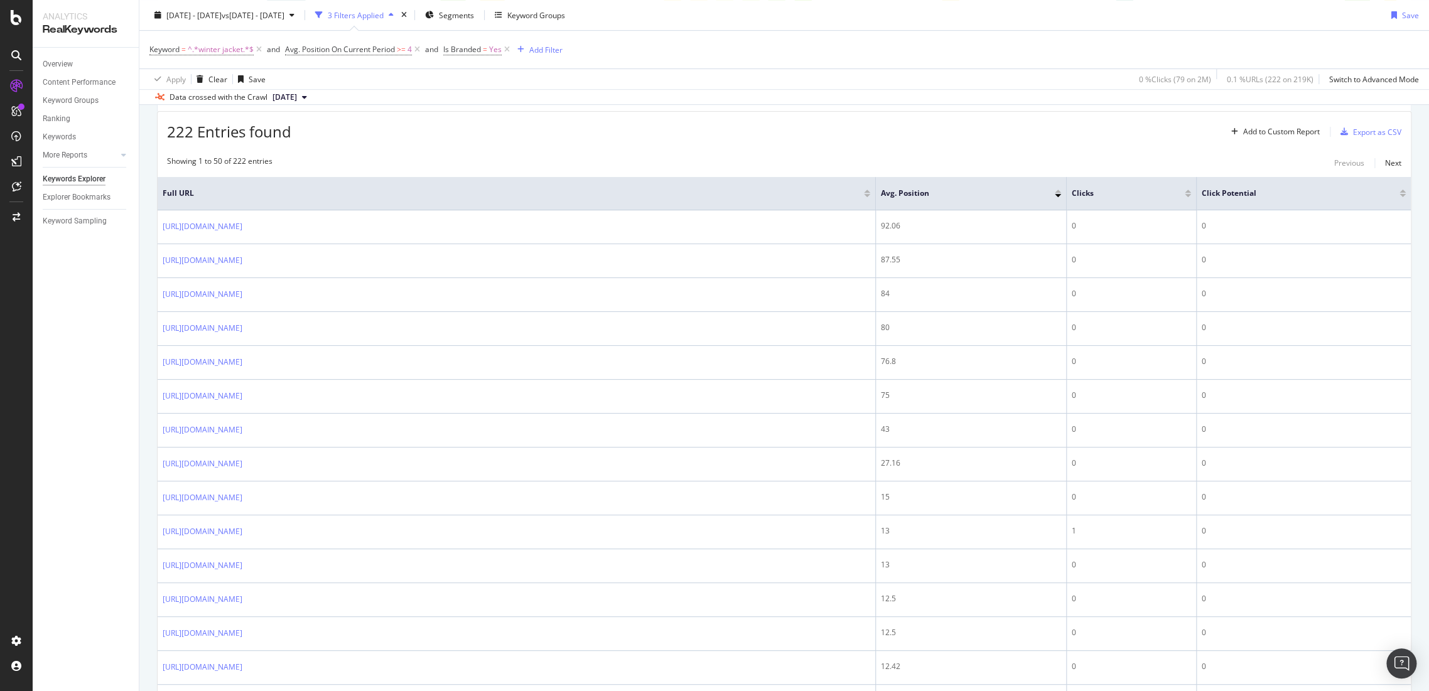
click at [1058, 190] on div at bounding box center [1058, 191] width 6 height 3
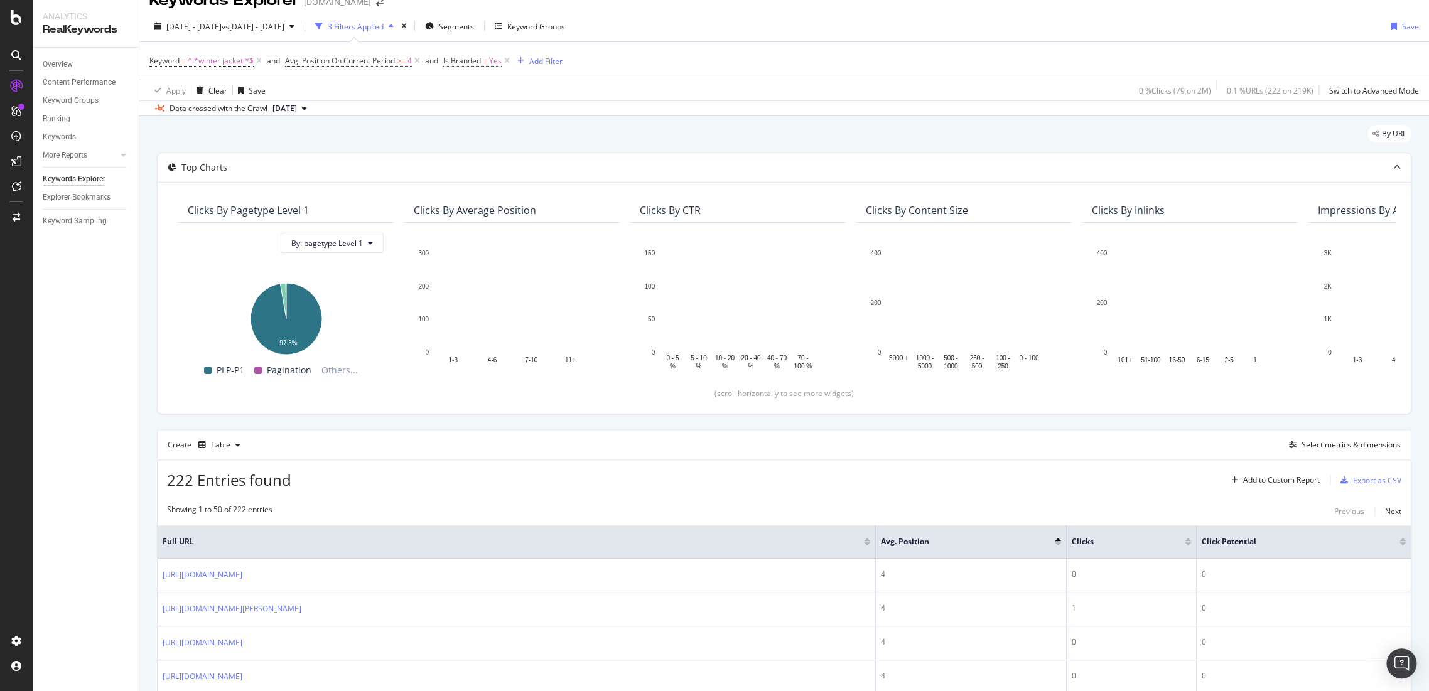
scroll to position [369, 0]
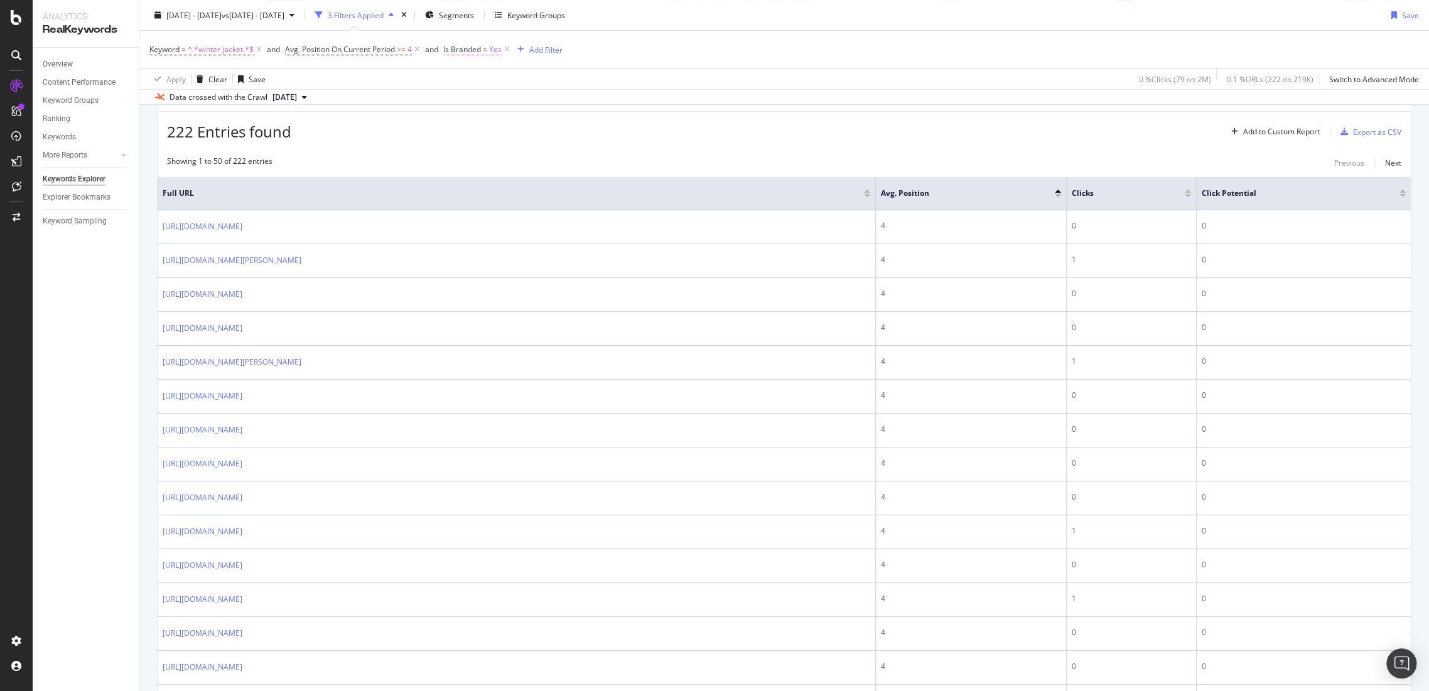
click at [481, 51] on span "Is Branded" at bounding box center [462, 49] width 38 height 11
click at [396, 135] on div "222 Entries found Add to Custom Report Export as CSV" at bounding box center [784, 127] width 1253 height 31
click at [474, 14] on span "Segments" at bounding box center [456, 14] width 35 height 11
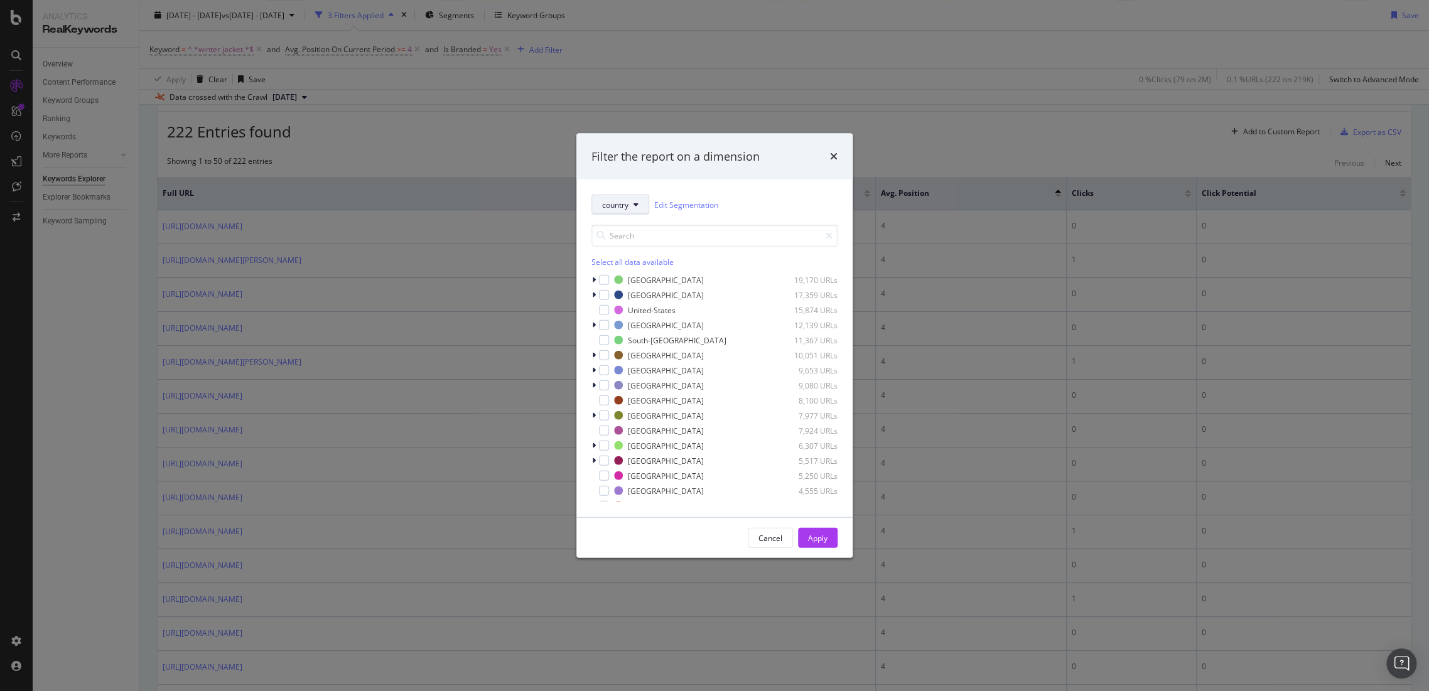
click at [624, 209] on span "country" at bounding box center [615, 204] width 26 height 11
click at [610, 310] on div "United-States 15,874 URLs" at bounding box center [715, 310] width 246 height 13
click at [826, 534] on div "Apply" at bounding box center [817, 537] width 19 height 11
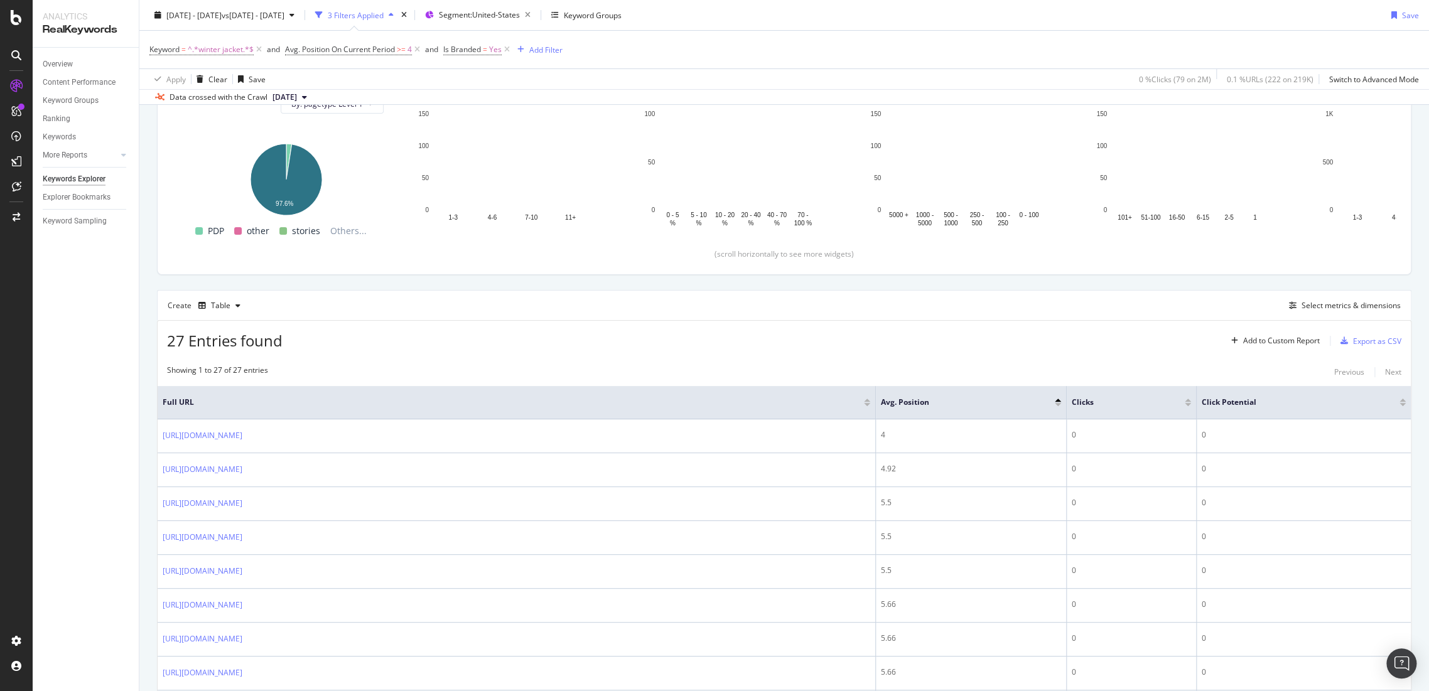
scroll to position [438, 0]
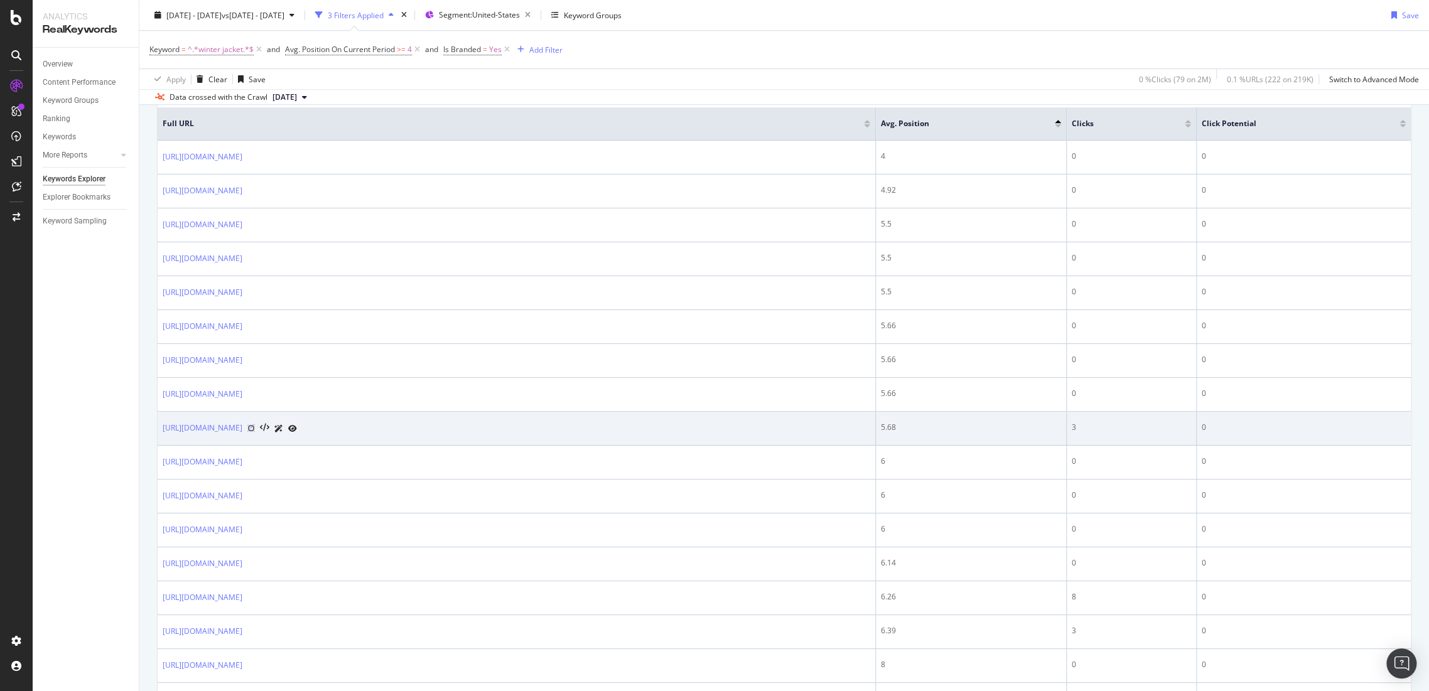
click at [255, 426] on icon at bounding box center [251, 428] width 8 height 8
